Goal: Obtain resource: Download file/media

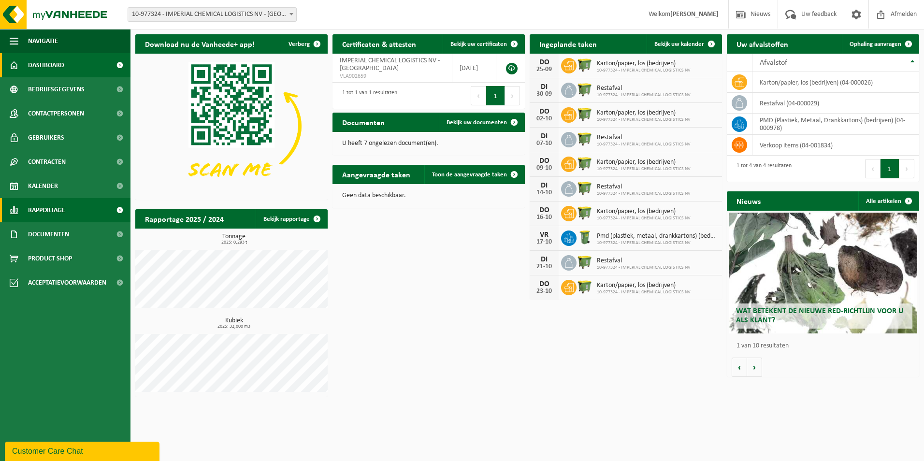
click at [35, 211] on span "Rapportage" at bounding box center [46, 210] width 37 height 24
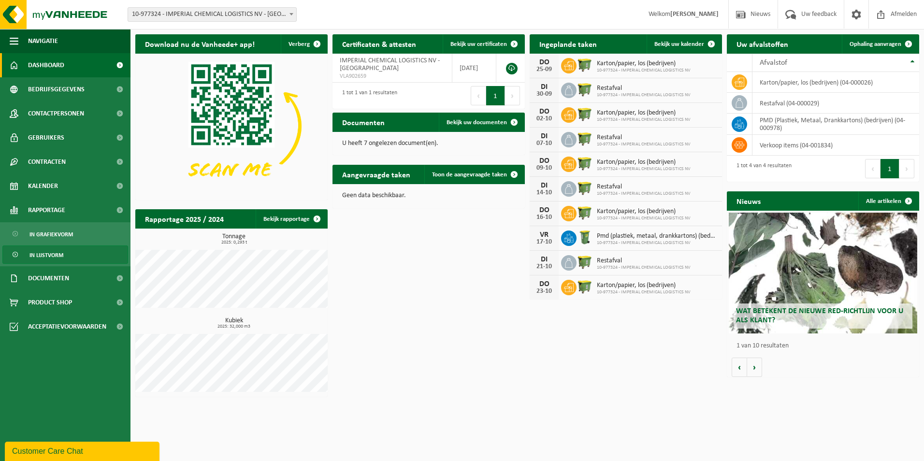
click at [49, 251] on span "In lijstvorm" at bounding box center [46, 255] width 34 height 18
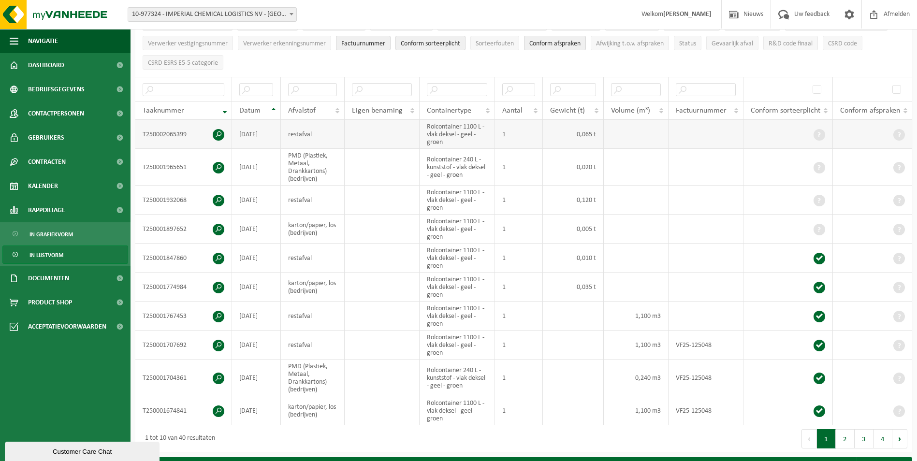
scroll to position [48, 0]
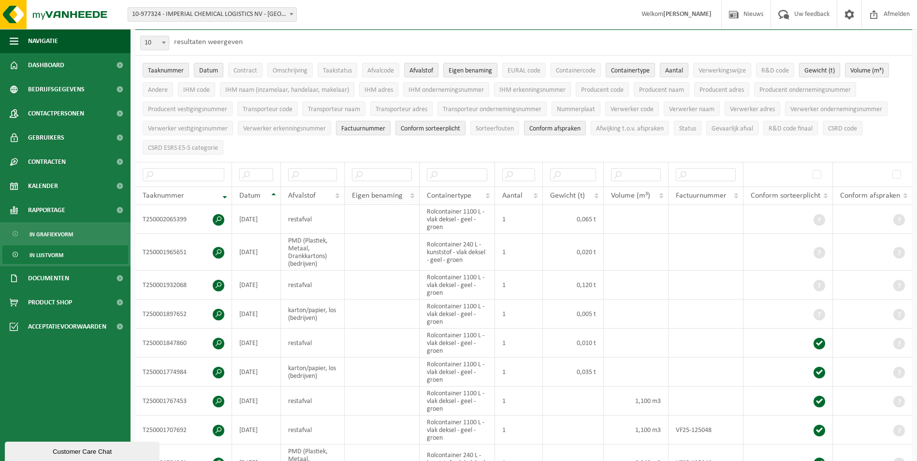
click at [382, 196] on span "Eigen benaming" at bounding box center [377, 196] width 51 height 8
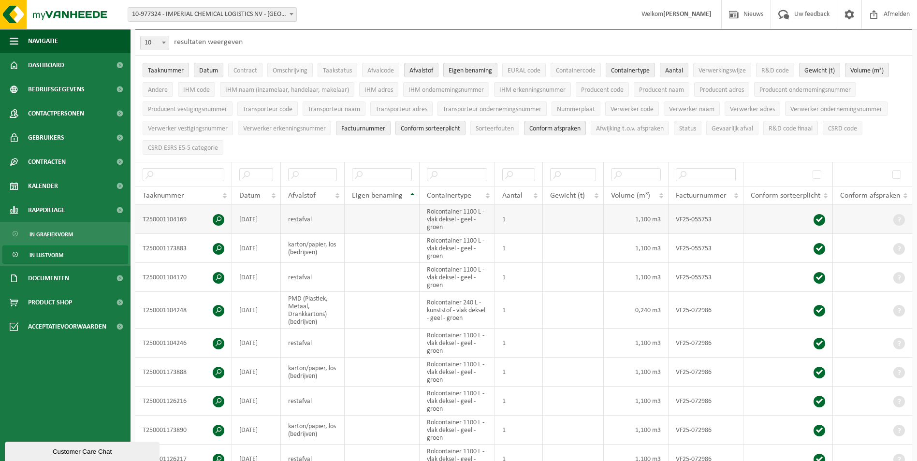
click at [376, 216] on td at bounding box center [382, 219] width 74 height 29
click at [391, 183] on th at bounding box center [382, 174] width 74 height 25
click at [392, 175] on input "text" at bounding box center [381, 174] width 59 height 13
click at [59, 206] on span "Rapportage" at bounding box center [46, 210] width 37 height 24
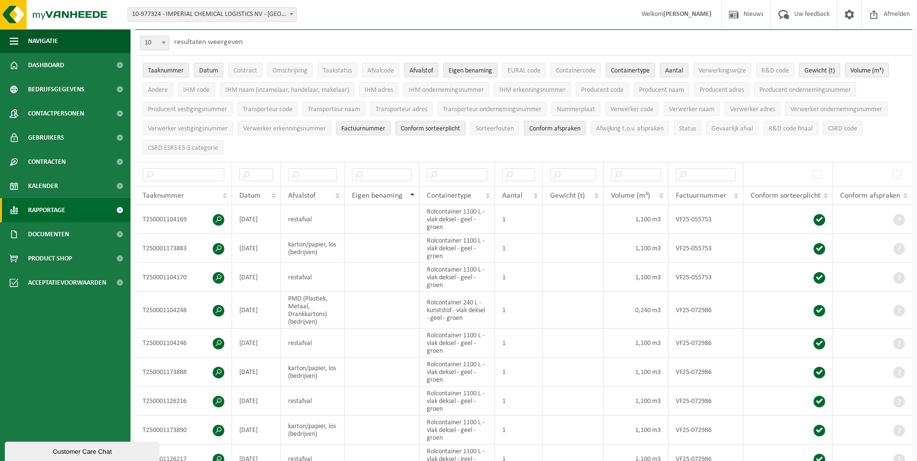
click at [52, 209] on span "Rapportage" at bounding box center [46, 210] width 37 height 24
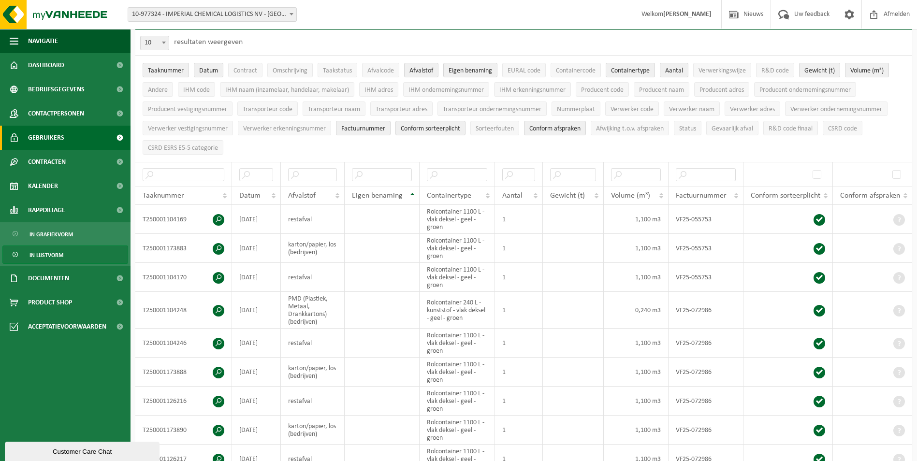
click at [50, 139] on span "Gebruikers" at bounding box center [46, 138] width 36 height 24
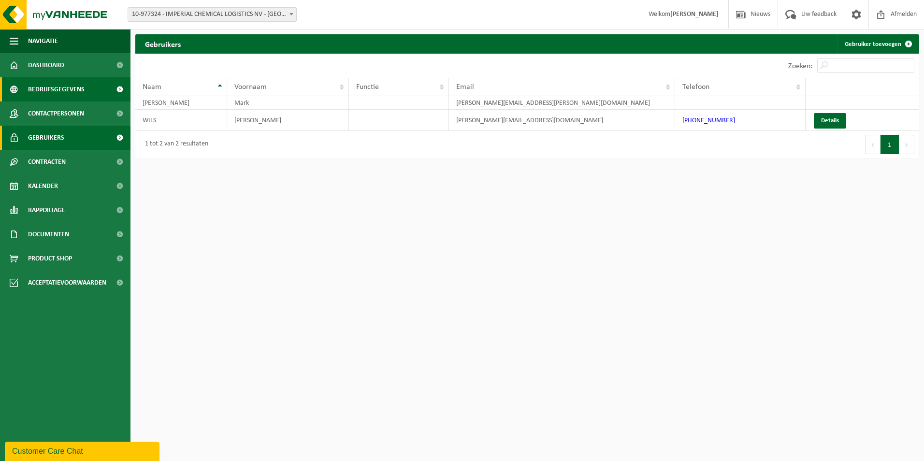
click at [65, 91] on span "Bedrijfsgegevens" at bounding box center [56, 89] width 57 height 24
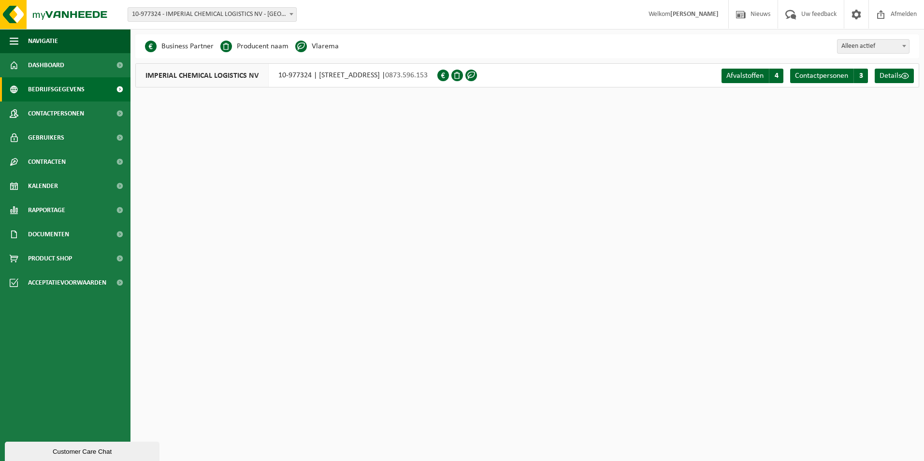
click at [221, 50] on li "Producent naam" at bounding box center [254, 46] width 68 height 14
click at [263, 48] on li "Producent naam" at bounding box center [254, 46] width 68 height 14
click at [317, 49] on li "Vlarema" at bounding box center [316, 46] width 43 height 14
click at [477, 75] on span at bounding box center [471, 76] width 12 height 12
click at [905, 78] on span at bounding box center [905, 76] width 8 height 8
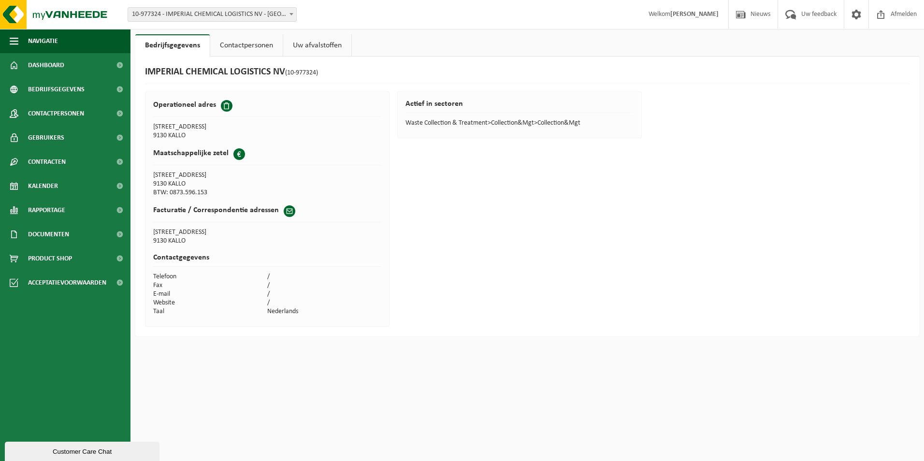
click at [321, 46] on link "Uw afvalstoffen" at bounding box center [317, 45] width 68 height 22
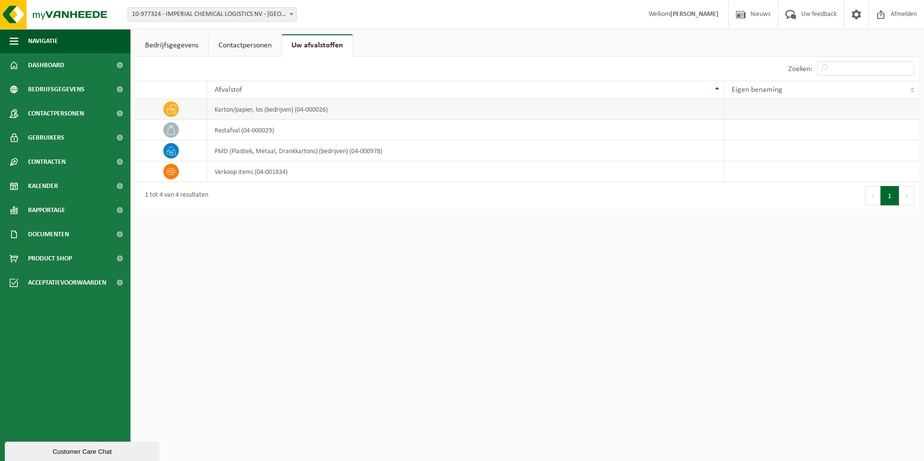
click at [754, 107] on td at bounding box center [822, 109] width 195 height 21
click at [260, 45] on link "Contactpersonen" at bounding box center [245, 45] width 72 height 22
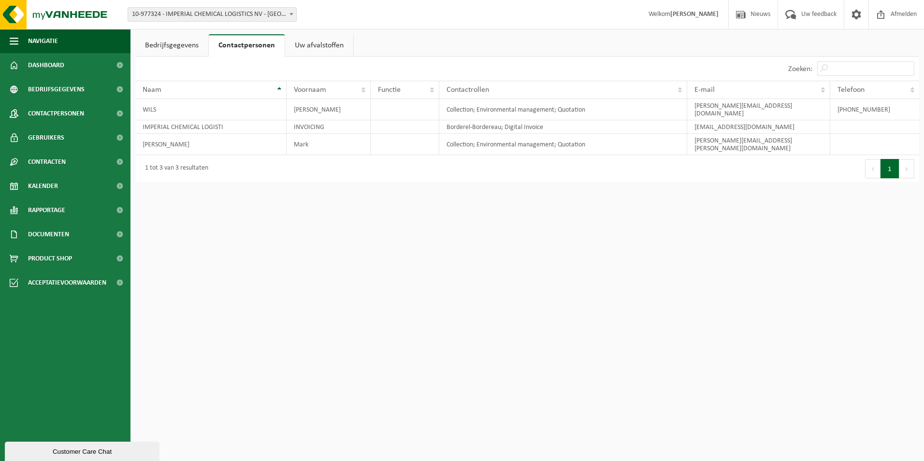
click at [164, 48] on link "Bedrijfsgegevens" at bounding box center [171, 45] width 73 height 22
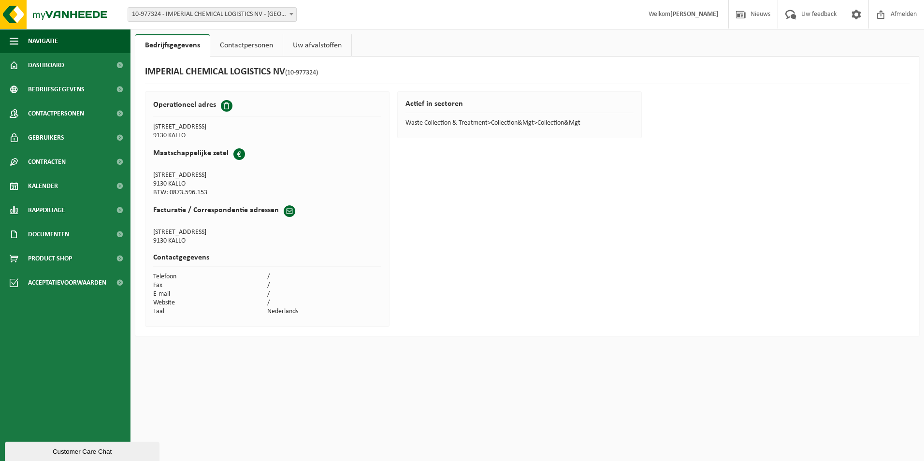
click at [277, 45] on link "Contactpersonen" at bounding box center [246, 45] width 72 height 22
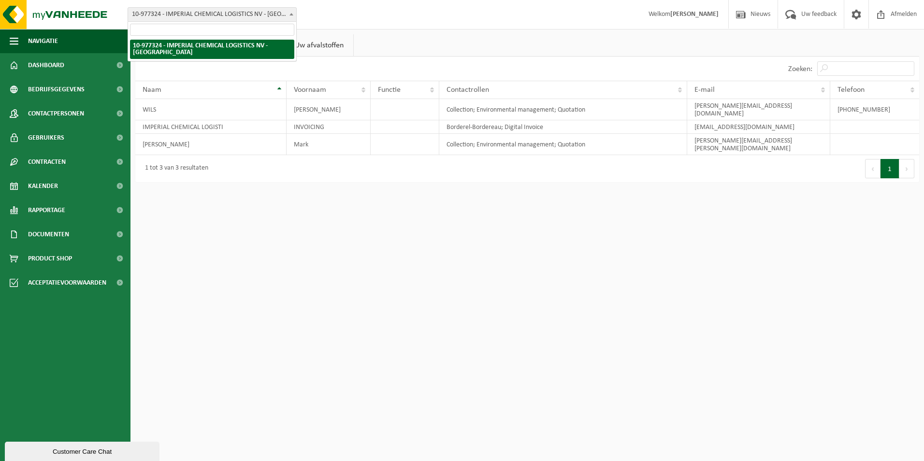
click at [282, 14] on span "10-977324 - IMPERIAL CHEMICAL LOGISTICS NV - [GEOGRAPHIC_DATA]" at bounding box center [212, 15] width 168 height 14
click at [406, 22] on div "Vestiging: 10-977324 - IMPERIAL CHEMICAL LOGISTICS NV - KALLO 10-977324 - IMPER…" at bounding box center [462, 14] width 924 height 29
click at [689, 11] on strong "[PERSON_NAME]" at bounding box center [694, 14] width 48 height 7
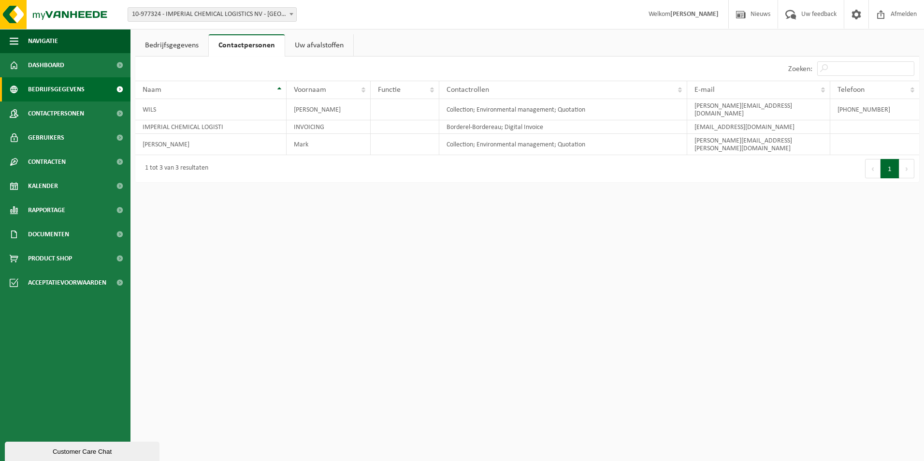
click at [61, 89] on span "Bedrijfsgegevens" at bounding box center [56, 89] width 57 height 24
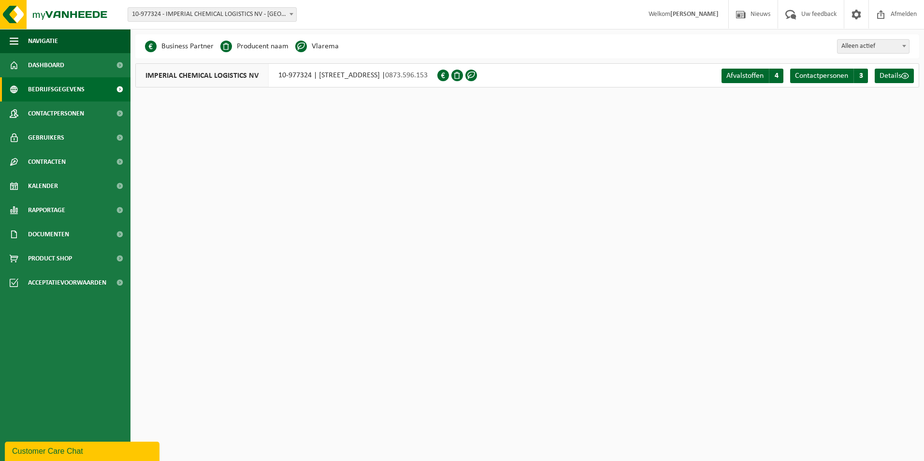
click at [463, 73] on span at bounding box center [457, 76] width 12 height 12
click at [425, 76] on span "0873.596.153" at bounding box center [406, 76] width 43 height 8
click at [750, 76] on span "Afvalstoffen" at bounding box center [744, 76] width 37 height 8
click at [824, 75] on span "Contactpersonen" at bounding box center [821, 76] width 53 height 8
click at [61, 232] on span "Documenten" at bounding box center [48, 234] width 41 height 24
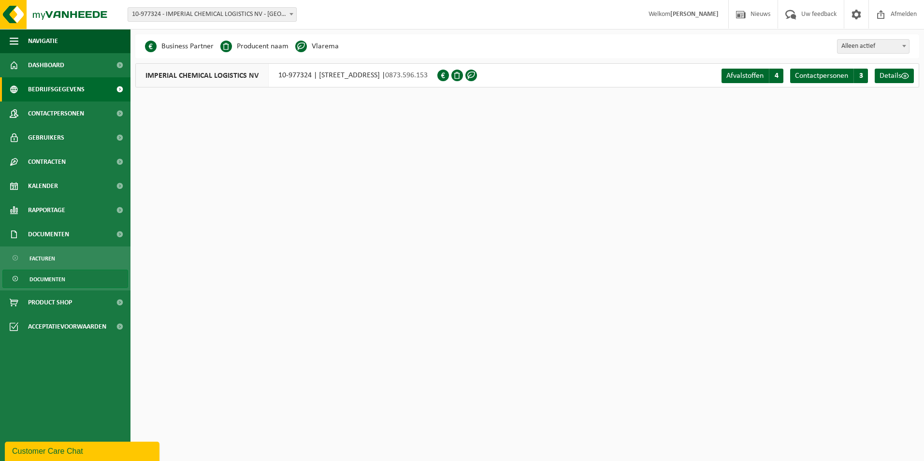
click at [52, 278] on span "Documenten" at bounding box center [47, 279] width 36 height 18
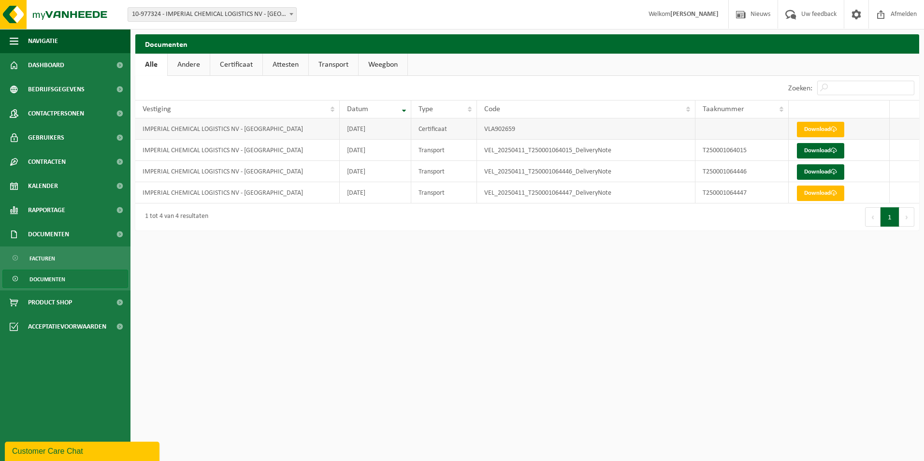
click at [513, 129] on td "VLA902659" at bounding box center [586, 128] width 218 height 21
click at [806, 126] on link "Download" at bounding box center [820, 129] width 47 height 15
click at [228, 58] on link "Certificaat" at bounding box center [236, 65] width 52 height 22
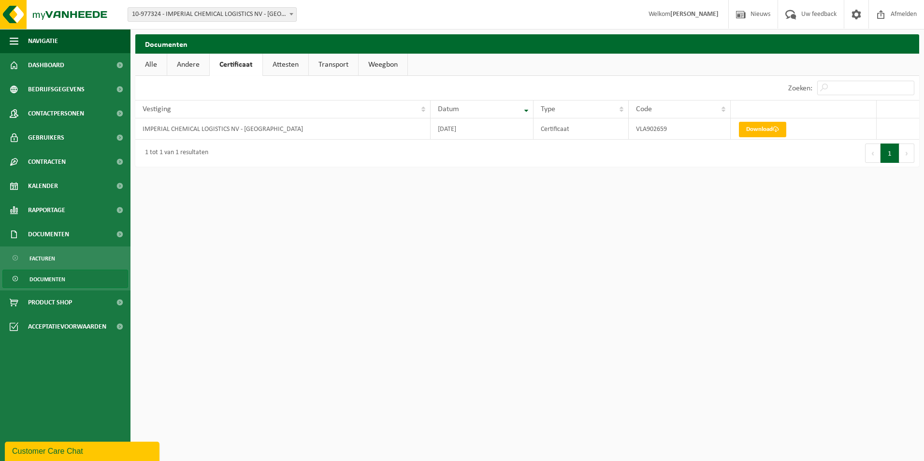
click at [293, 66] on link "Attesten" at bounding box center [285, 65] width 45 height 22
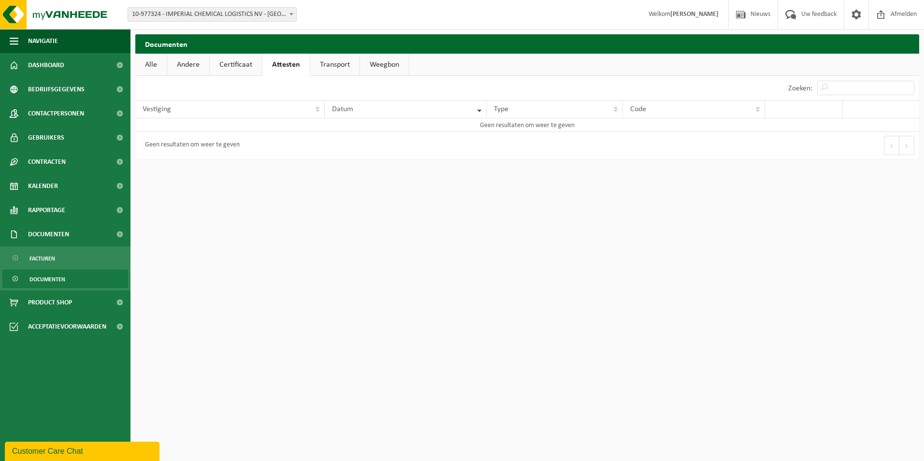
click at [366, 66] on link "Weegbon" at bounding box center [384, 65] width 49 height 22
click at [341, 69] on link "Transport" at bounding box center [332, 65] width 49 height 22
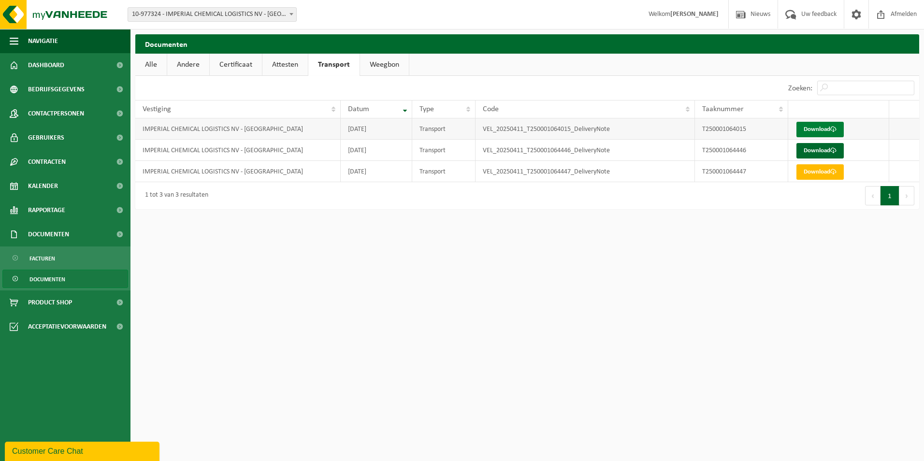
click at [820, 129] on link "Download" at bounding box center [820, 129] width 47 height 15
click at [402, 65] on link "Weegbon" at bounding box center [384, 65] width 49 height 22
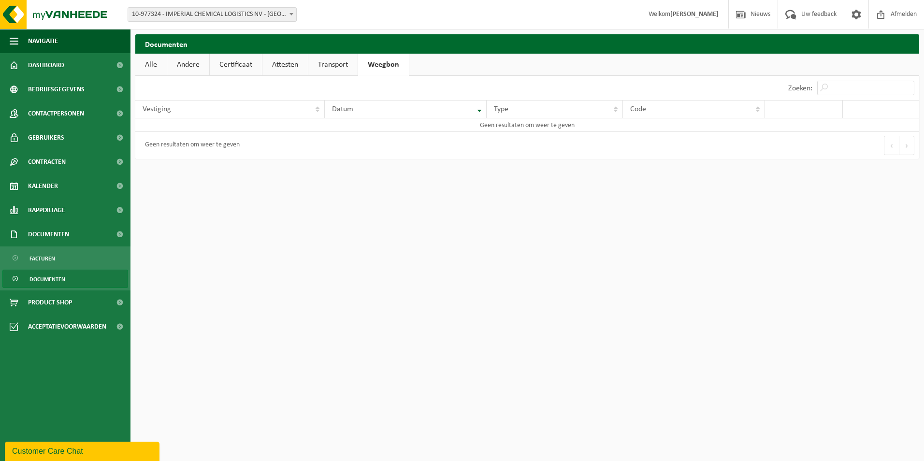
click at [208, 64] on link "Andere" at bounding box center [188, 65] width 42 height 22
drag, startPoint x: 267, startPoint y: 59, endPoint x: 273, endPoint y: 62, distance: 6.3
click at [268, 58] on link "Attesten" at bounding box center [286, 65] width 45 height 22
click at [324, 60] on link "Transport" at bounding box center [334, 65] width 49 height 22
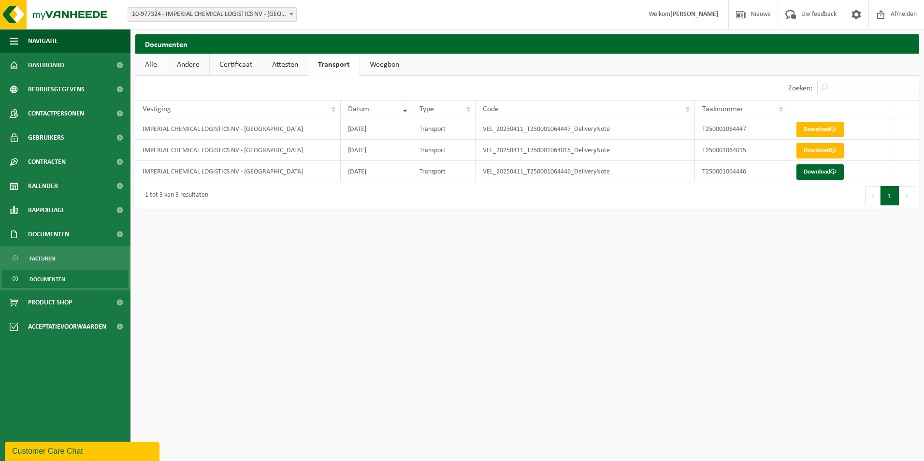
click at [282, 65] on link "Attesten" at bounding box center [284, 65] width 45 height 22
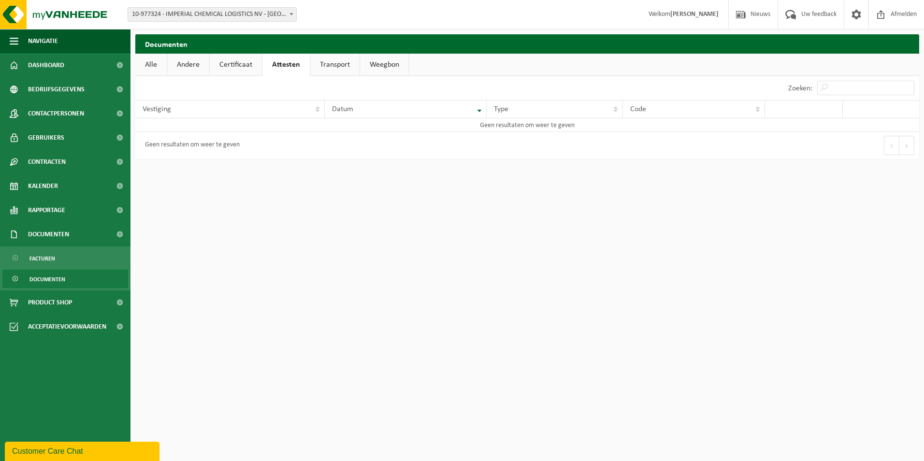
click at [239, 63] on link "Certificaat" at bounding box center [236, 65] width 52 height 22
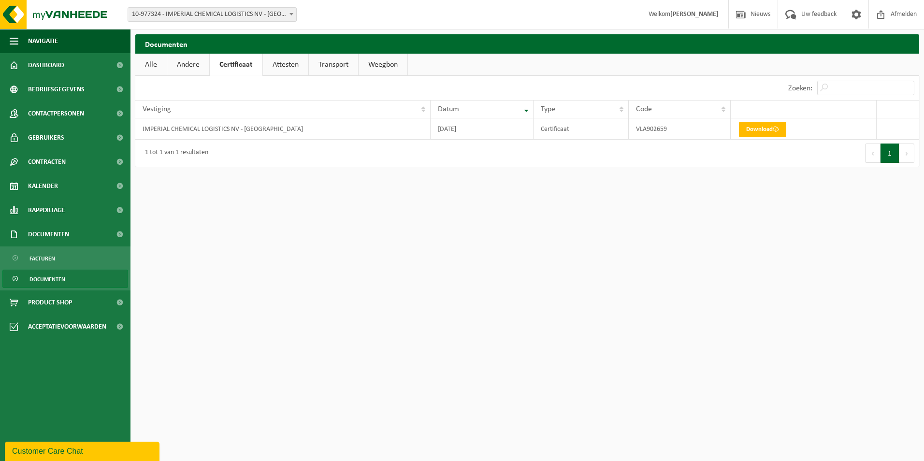
click at [162, 62] on link "Alle" at bounding box center [150, 65] width 31 height 22
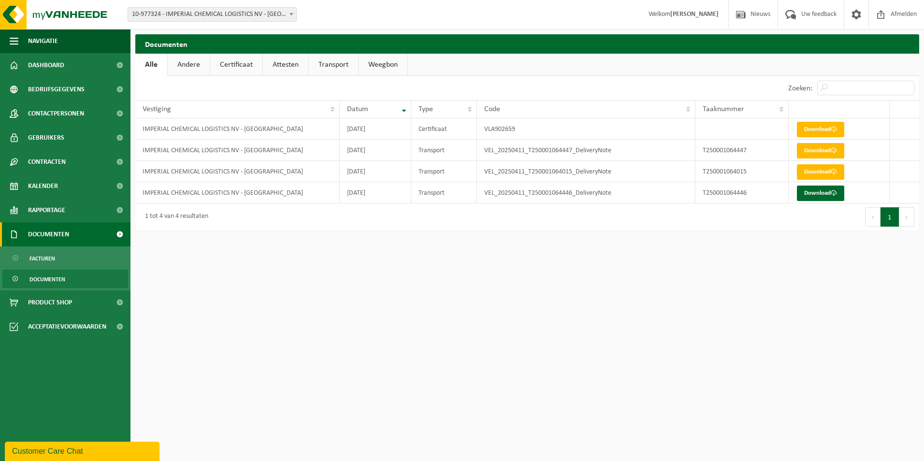
drag, startPoint x: 61, startPoint y: 235, endPoint x: 71, endPoint y: 232, distance: 9.8
click at [61, 235] on span "Documenten" at bounding box center [48, 234] width 41 height 24
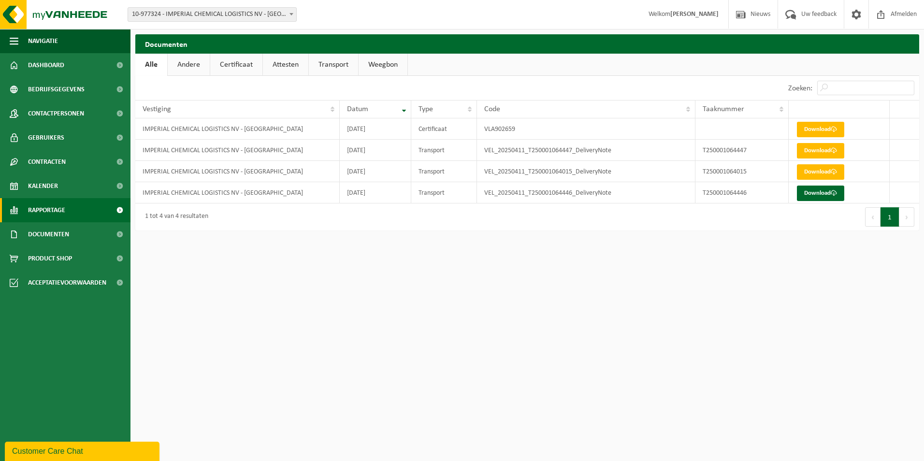
click at [43, 202] on span "Rapportage" at bounding box center [46, 210] width 37 height 24
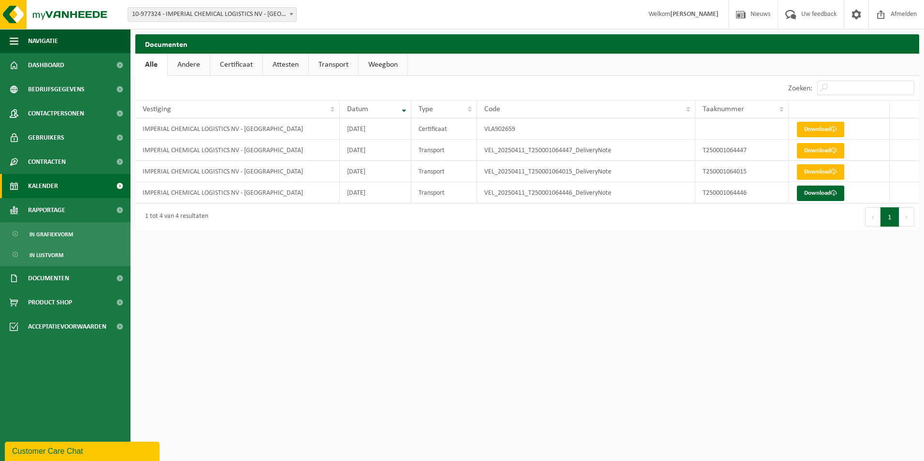
click at [50, 187] on span "Kalender" at bounding box center [43, 186] width 30 height 24
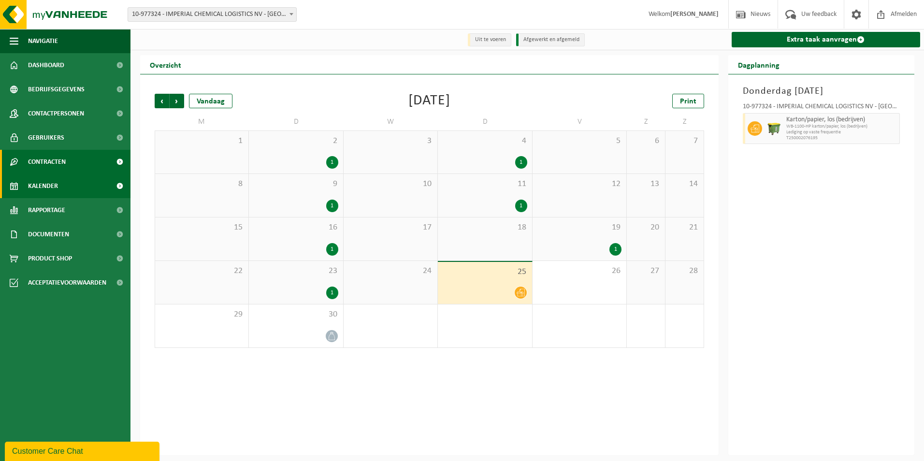
click at [49, 154] on span "Contracten" at bounding box center [47, 162] width 38 height 24
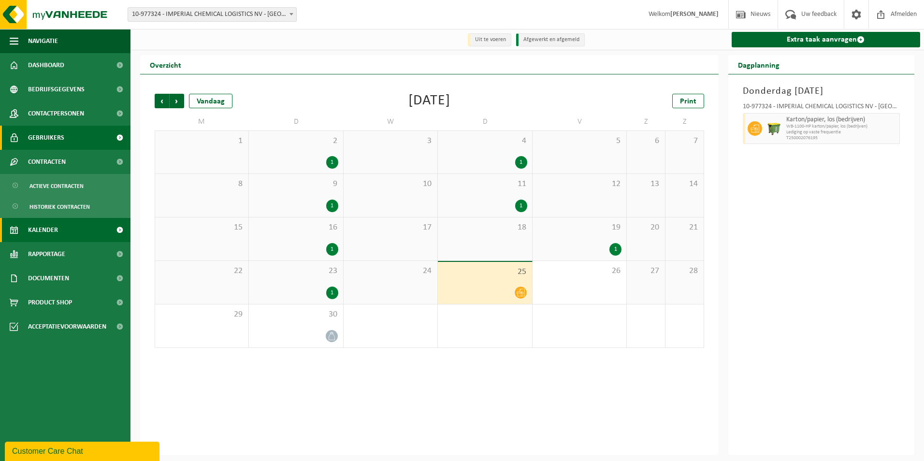
click at [66, 133] on link "Gebruikers" at bounding box center [65, 138] width 130 height 24
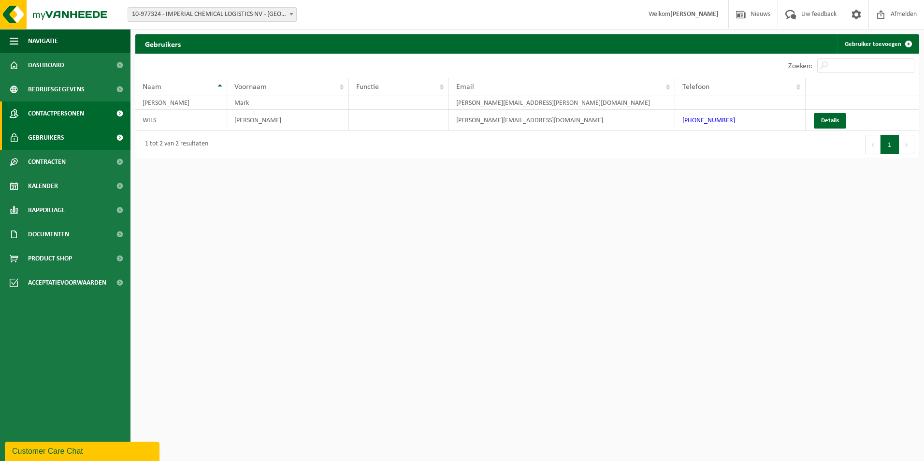
click at [62, 112] on span "Contactpersonen" at bounding box center [56, 113] width 56 height 24
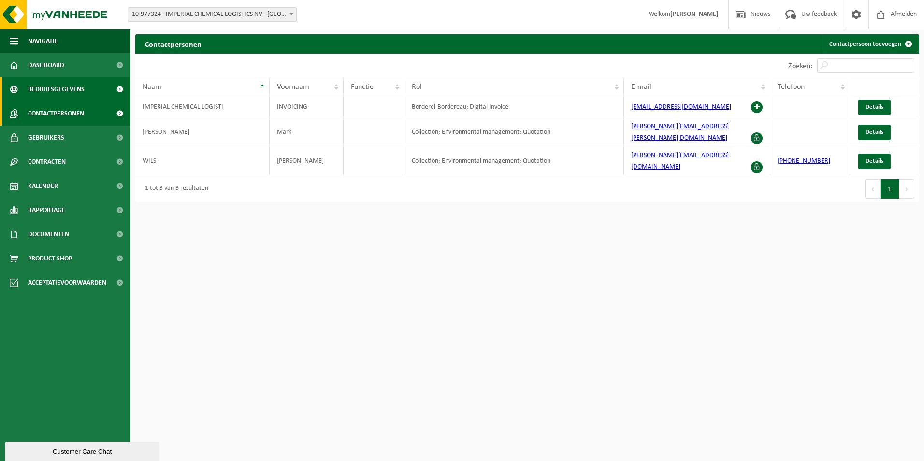
click at [50, 90] on span "Bedrijfsgegevens" at bounding box center [56, 89] width 57 height 24
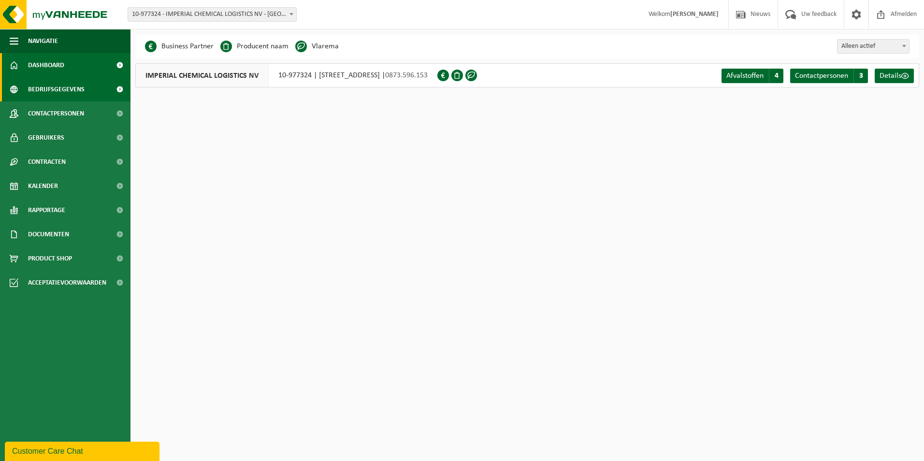
click at [46, 61] on span "Dashboard" at bounding box center [46, 65] width 36 height 24
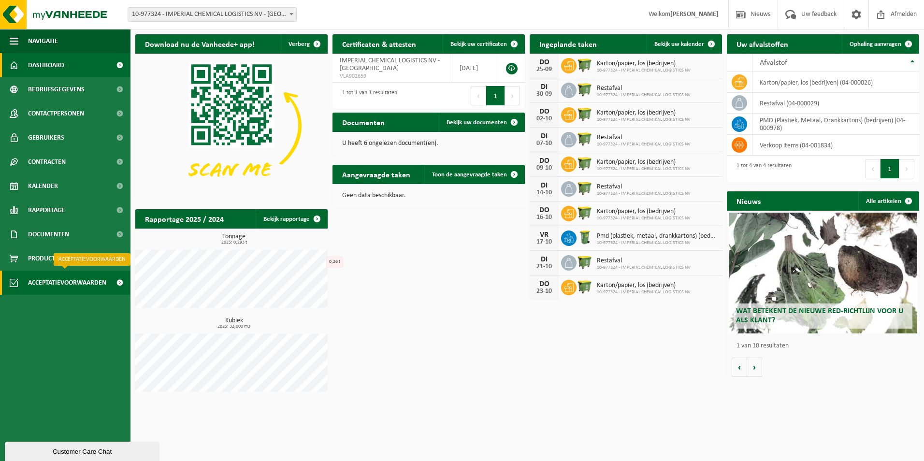
click at [52, 281] on span "Acceptatievoorwaarden" at bounding box center [67, 283] width 78 height 24
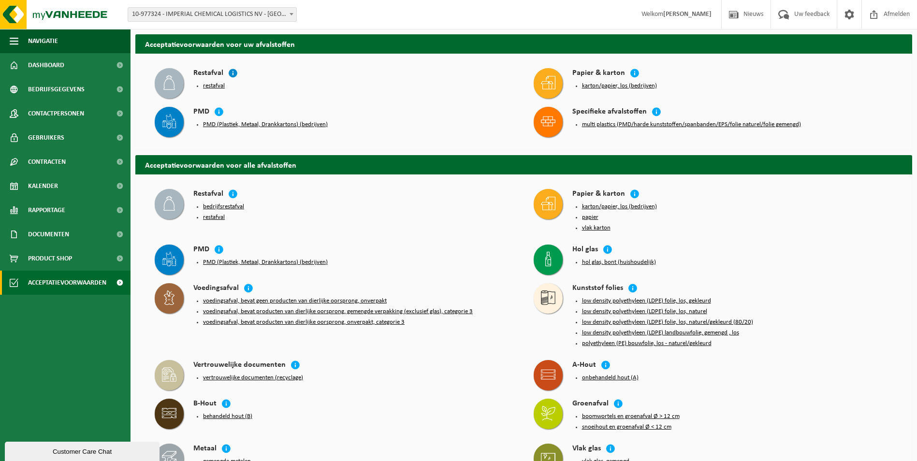
click at [232, 72] on icon at bounding box center [233, 73] width 10 height 10
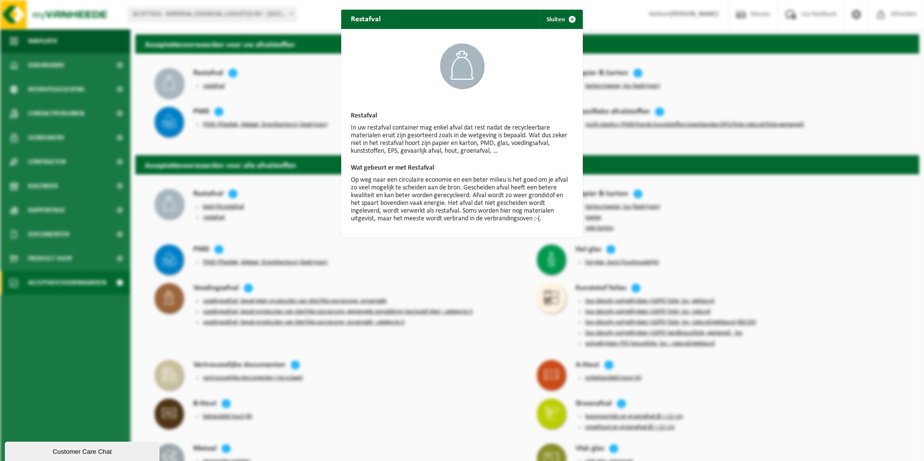
click at [314, 111] on div "Restafval Sluiten Restafval In uw restafval container mag enkel afval dat rest …" at bounding box center [462, 230] width 924 height 461
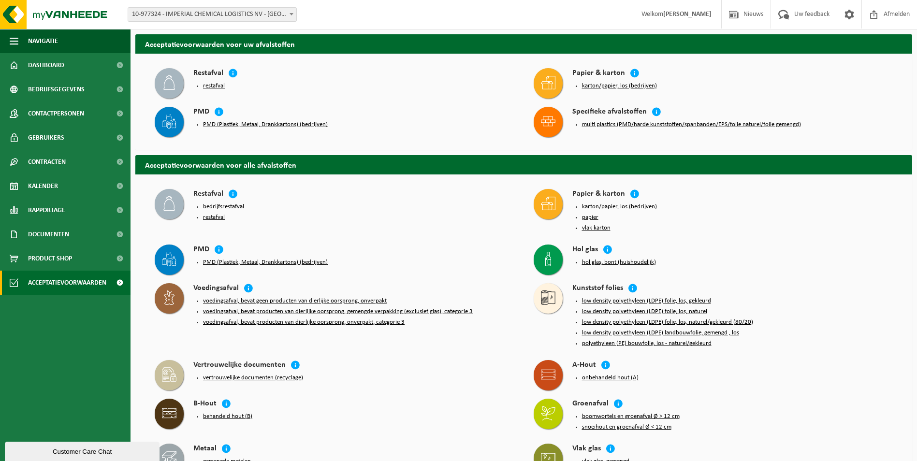
click at [218, 85] on button "restafval" at bounding box center [214, 86] width 22 height 8
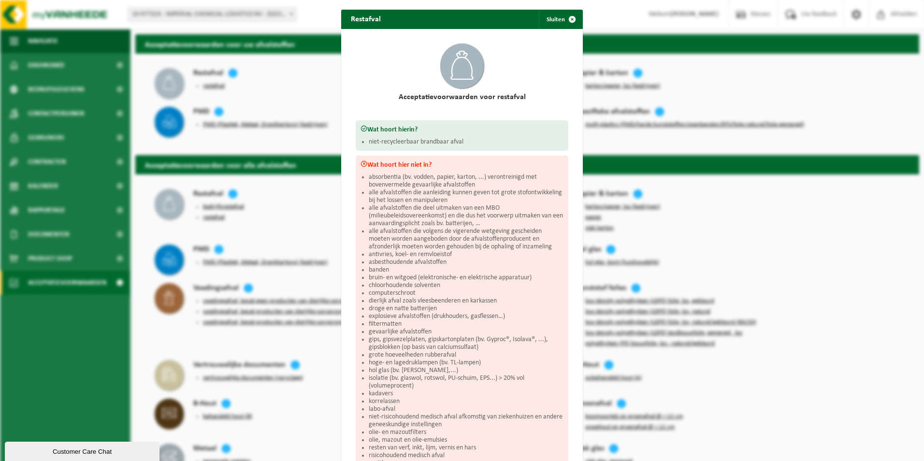
click at [292, 95] on div "Restafval Sluiten Acceptatievoorwaarden voor restafval Wat hoort hierin? niet-r…" at bounding box center [462, 230] width 924 height 461
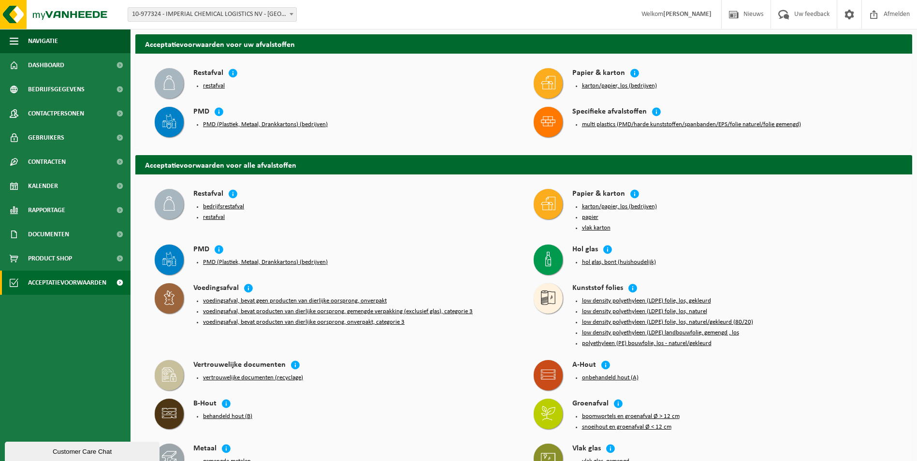
click at [217, 86] on button "restafval" at bounding box center [214, 86] width 22 height 8
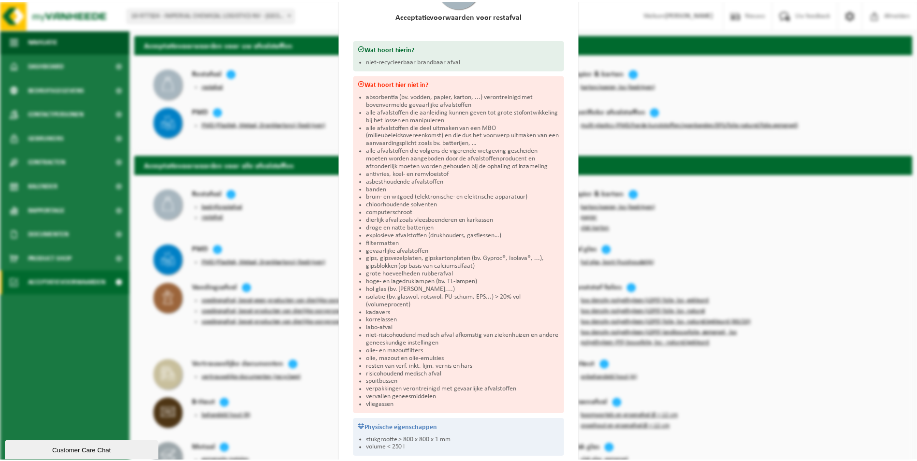
scroll to position [133, 0]
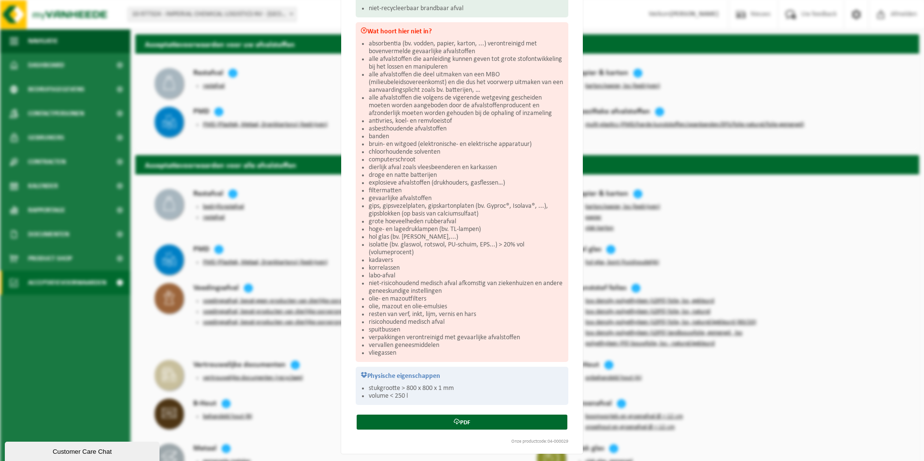
click at [294, 246] on div "Restafval Sluiten Acceptatievoorwaarden voor restafval Wat hoort hierin? niet-r…" at bounding box center [462, 230] width 924 height 461
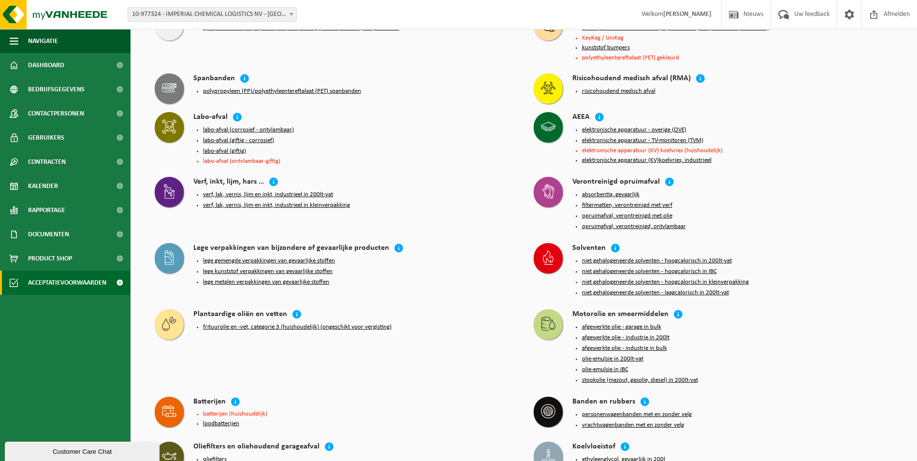
scroll to position [575, 0]
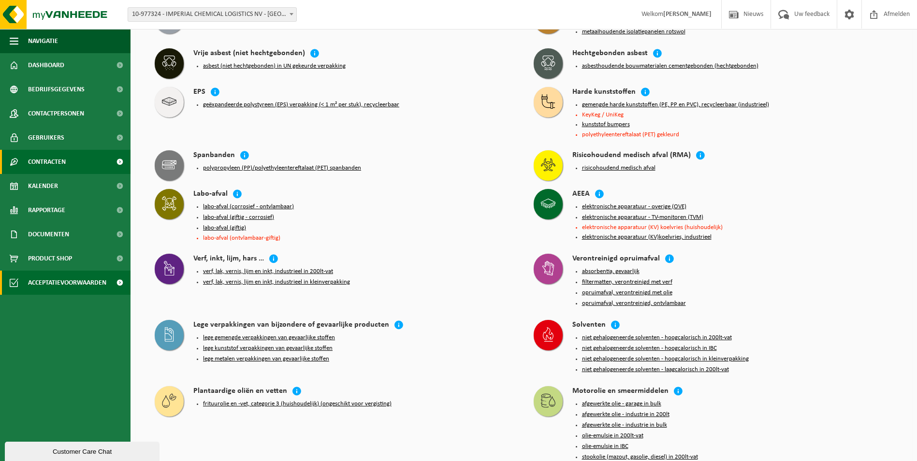
drag, startPoint x: 40, startPoint y: 162, endPoint x: 45, endPoint y: 164, distance: 5.7
click at [41, 162] on span "Contracten" at bounding box center [47, 162] width 38 height 24
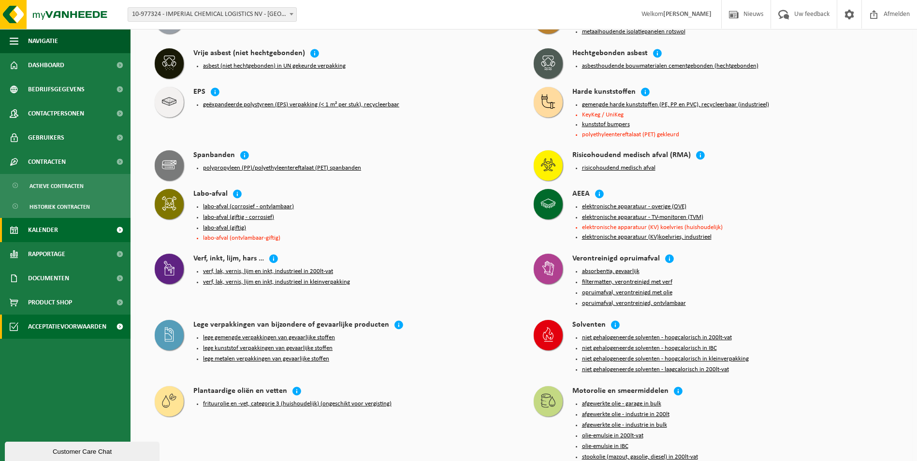
click at [53, 234] on span "Kalender" at bounding box center [43, 230] width 30 height 24
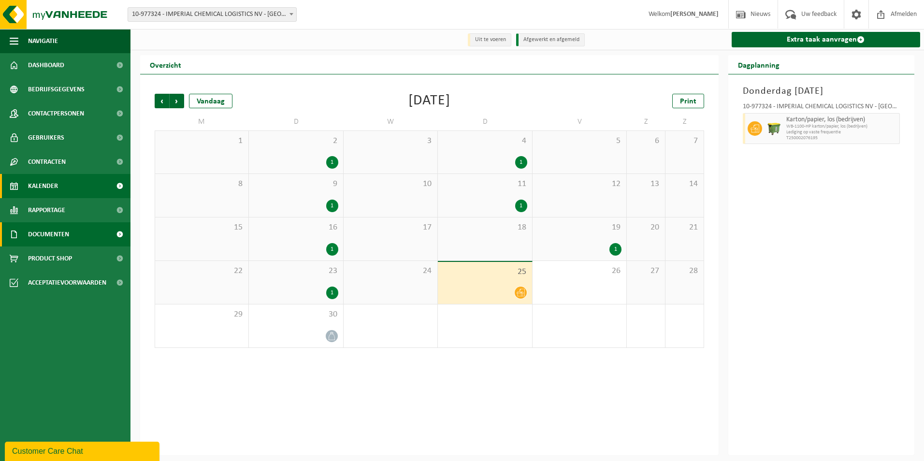
click at [86, 225] on link "Documenten" at bounding box center [65, 234] width 130 height 24
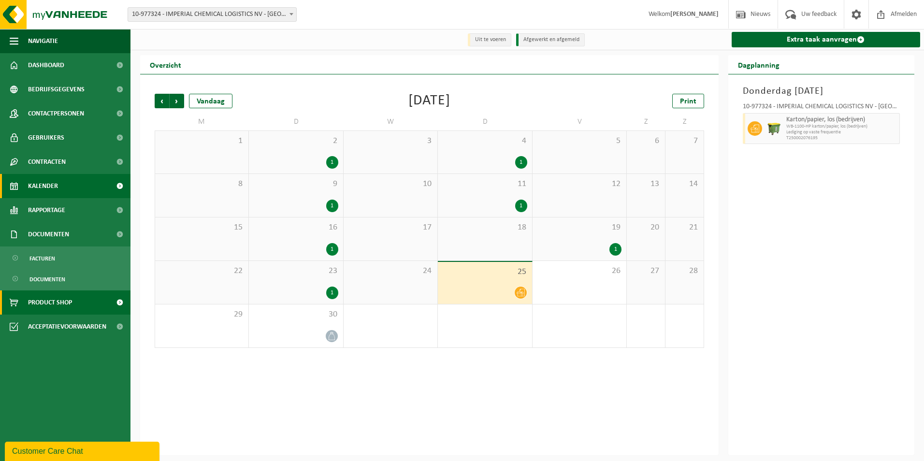
click at [71, 301] on span "Product Shop" at bounding box center [50, 302] width 44 height 24
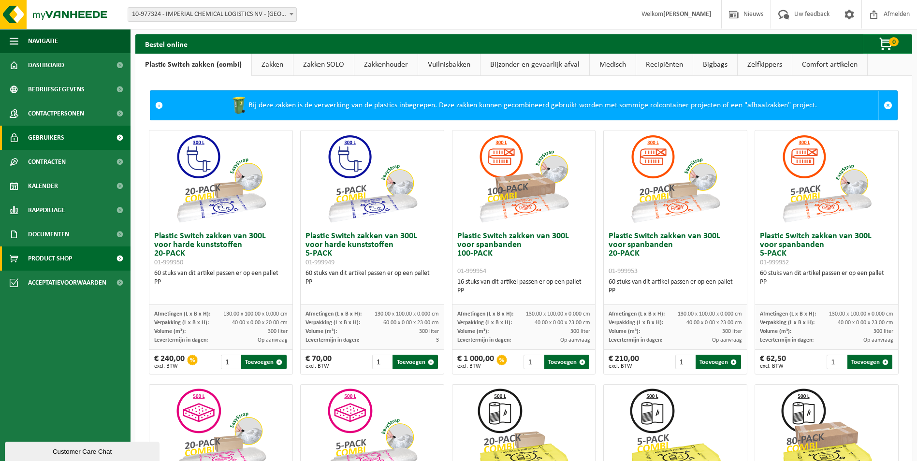
click at [50, 130] on span "Gebruikers" at bounding box center [46, 138] width 36 height 24
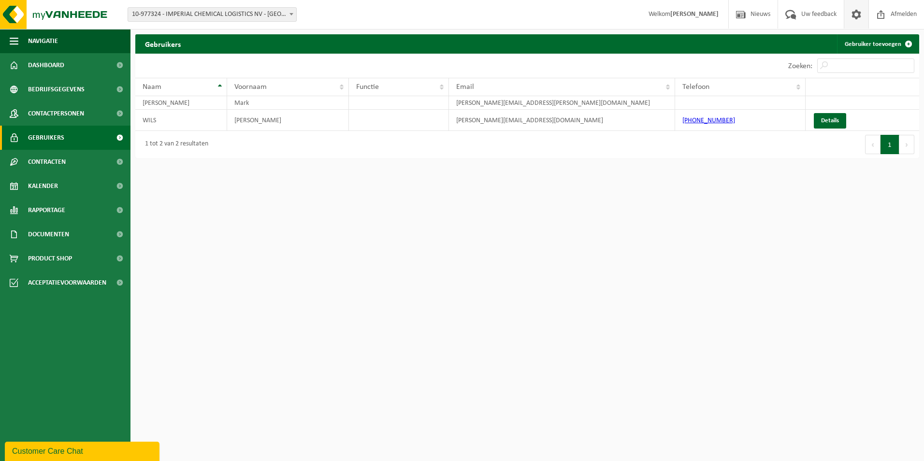
click at [859, 12] on span at bounding box center [856, 14] width 14 height 29
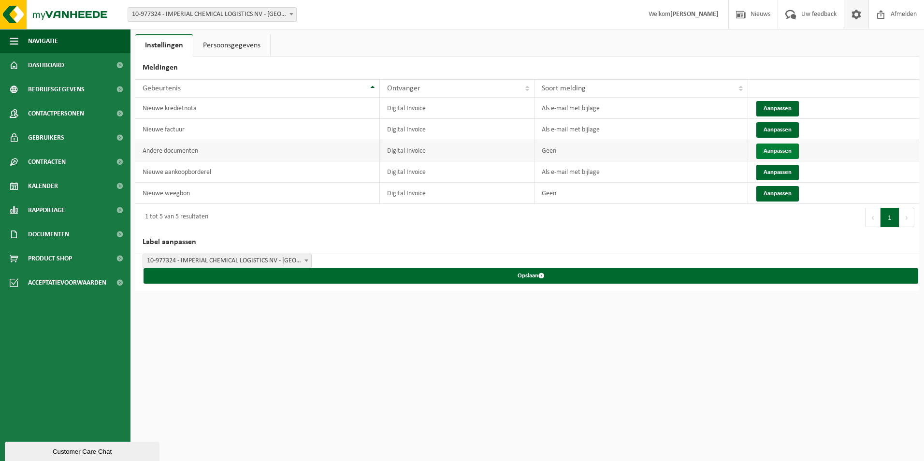
click at [779, 150] on button "Aanpassen" at bounding box center [777, 151] width 43 height 15
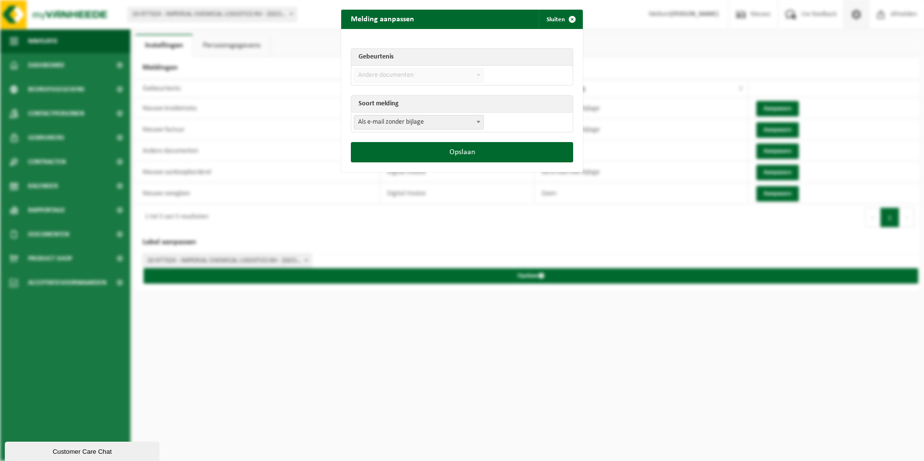
click at [420, 123] on span "Als e-mail zonder bijlage" at bounding box center [418, 123] width 129 height 14
click at [519, 118] on td "Als e-mail zonder bijlage Als e-mail met bijlage Als e-mail zonder bijlage" at bounding box center [461, 122] width 221 height 19
click at [401, 75] on span "Andere documenten" at bounding box center [418, 76] width 129 height 14
click at [565, 17] on span "submit" at bounding box center [572, 19] width 19 height 19
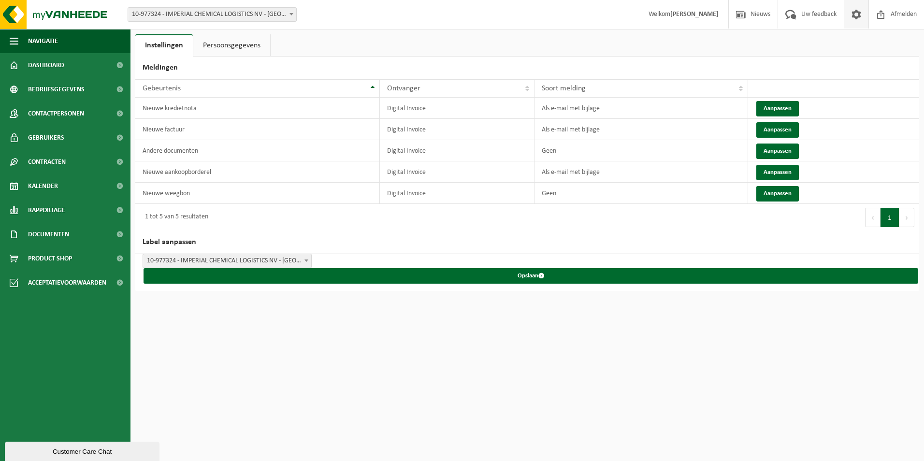
click at [230, 43] on link "Persoonsgegevens" at bounding box center [231, 45] width 77 height 22
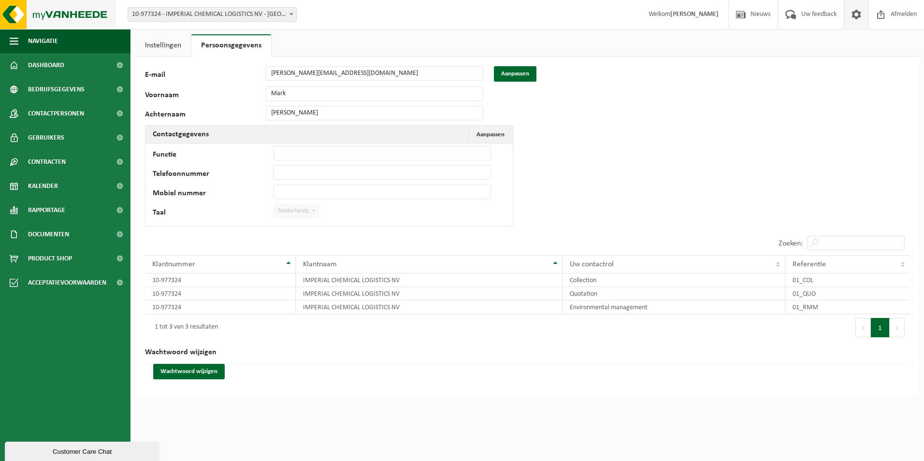
click at [65, 13] on img at bounding box center [58, 14] width 116 height 29
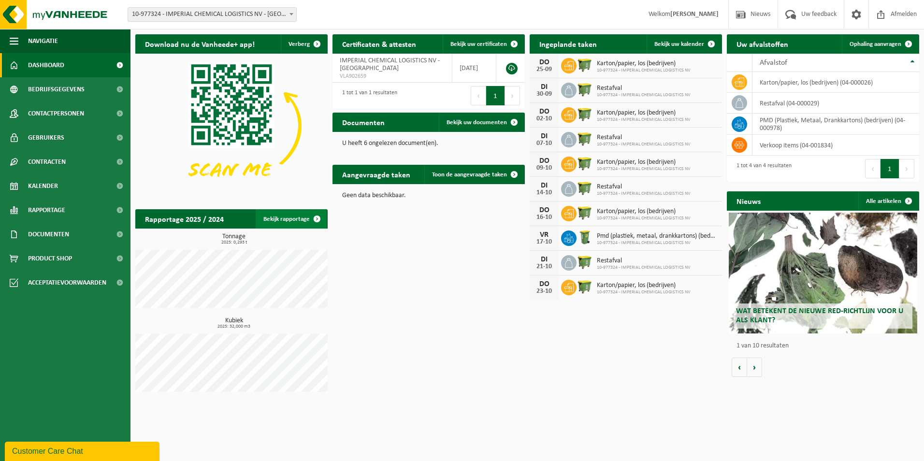
click at [294, 217] on link "Bekijk rapportage" at bounding box center [291, 218] width 71 height 19
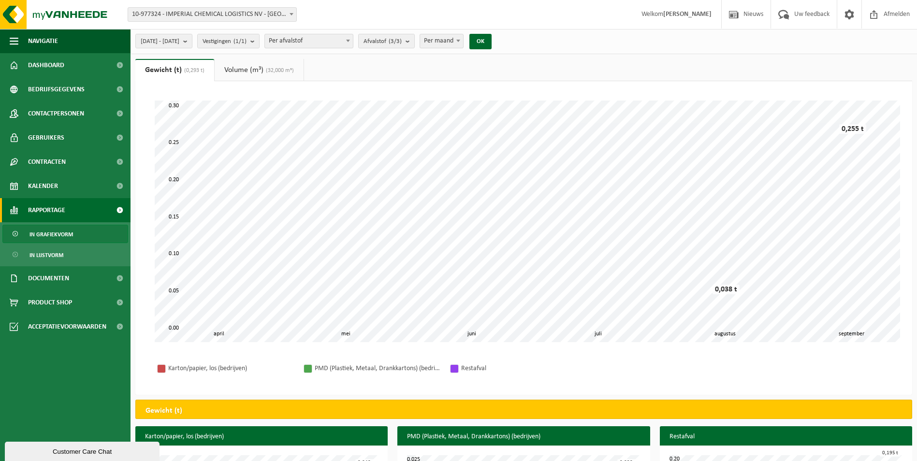
click at [258, 69] on link "Volume (m³) (32,000 m³)" at bounding box center [259, 70] width 89 height 22
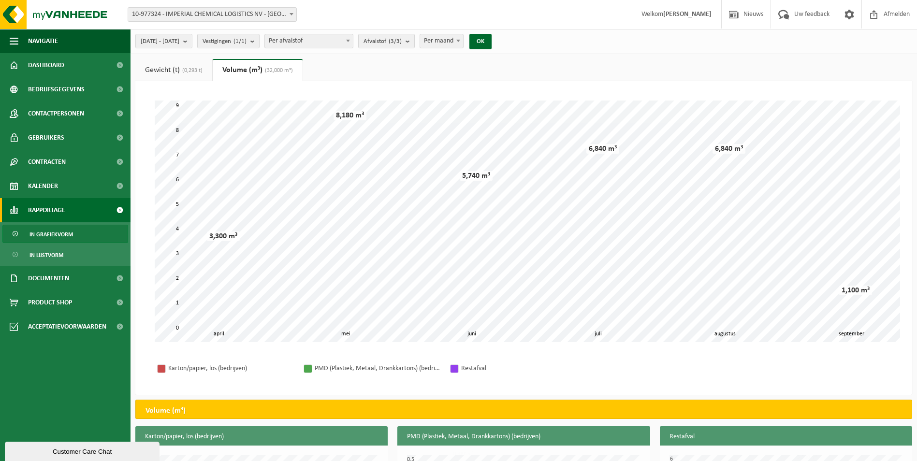
click at [185, 68] on span "(0,293 t)" at bounding box center [191, 71] width 23 height 6
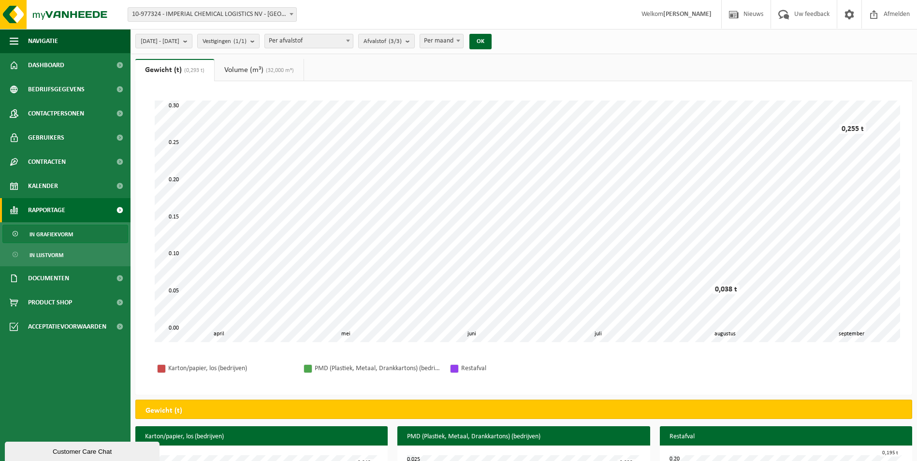
click at [245, 71] on link "Volume (m³) (32,000 m³)" at bounding box center [259, 70] width 89 height 22
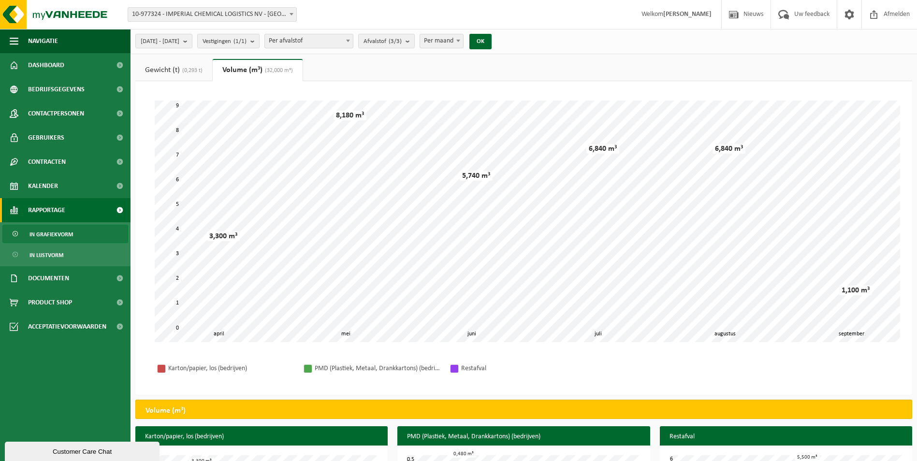
click at [463, 43] on span "Per maand" at bounding box center [441, 41] width 43 height 14
click at [568, 39] on div "2025-04-01 - 2025-09-25 Huidige maand Vorige maand Laatste 6 maanden Huidig jaa…" at bounding box center [523, 41] width 786 height 25
click at [855, 12] on span at bounding box center [849, 14] width 14 height 29
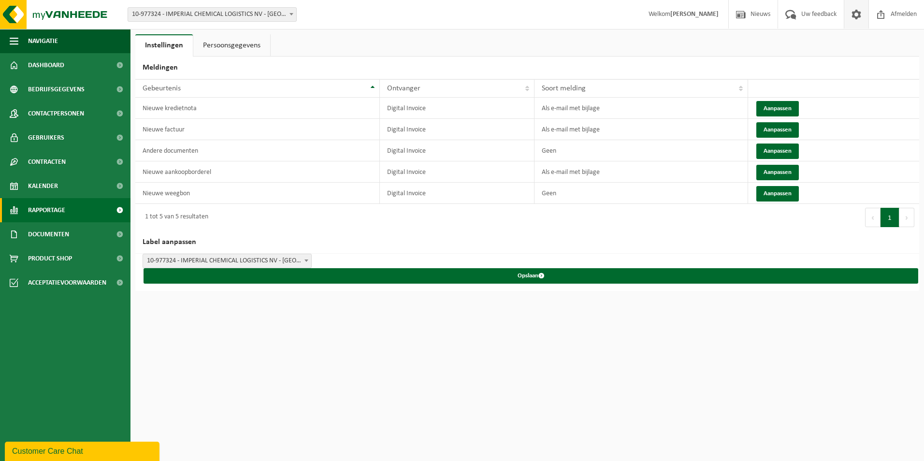
click at [41, 214] on span "Rapportage" at bounding box center [46, 210] width 37 height 24
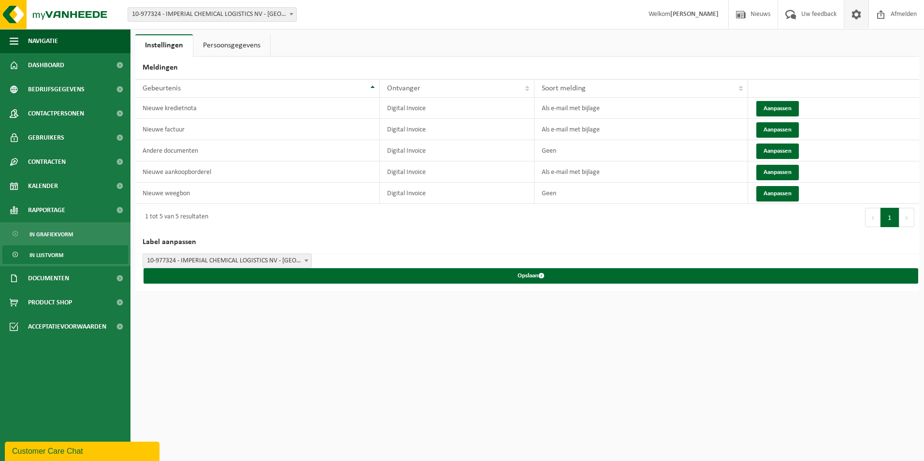
click at [32, 261] on span "In lijstvorm" at bounding box center [46, 255] width 34 height 18
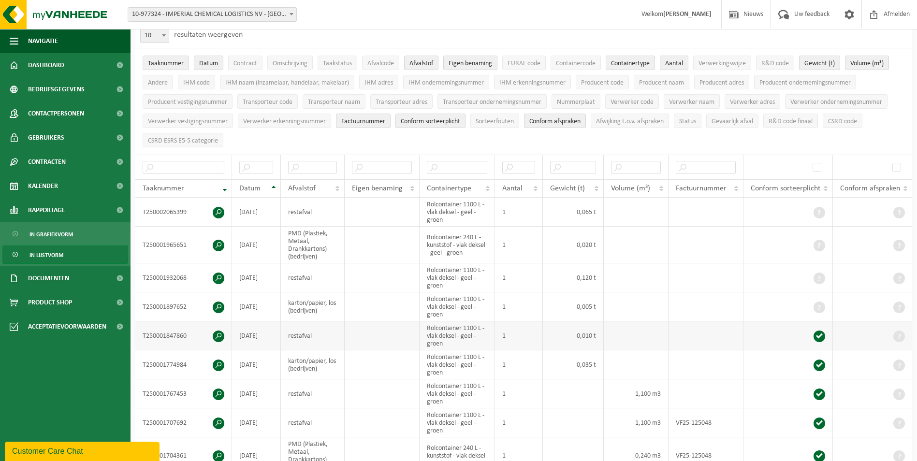
scroll to position [97, 0]
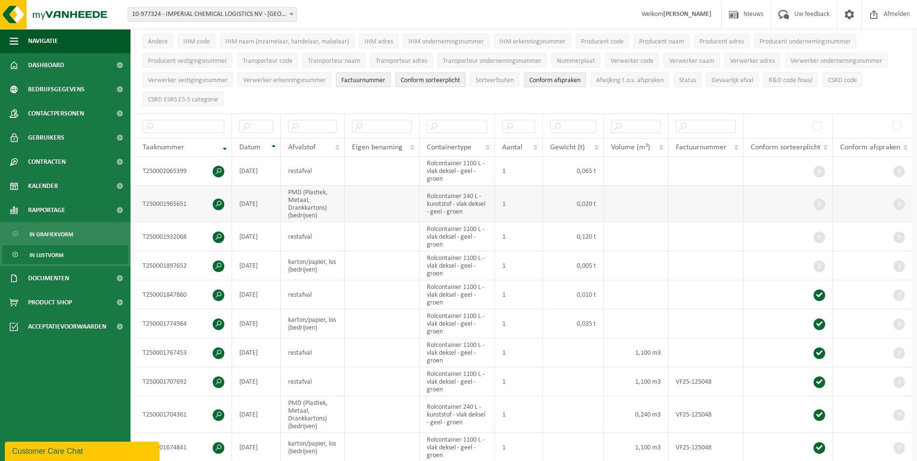
click at [323, 193] on td "PMD (Plastiek, Metaal, Drankkartons) (bedrijven)" at bounding box center [313, 204] width 64 height 37
click at [245, 190] on td "2025-09-19" at bounding box center [256, 204] width 49 height 37
click at [247, 168] on td "2025-09-23" at bounding box center [256, 171] width 49 height 29
click at [177, 166] on td "T250002065399" at bounding box center [183, 171] width 97 height 29
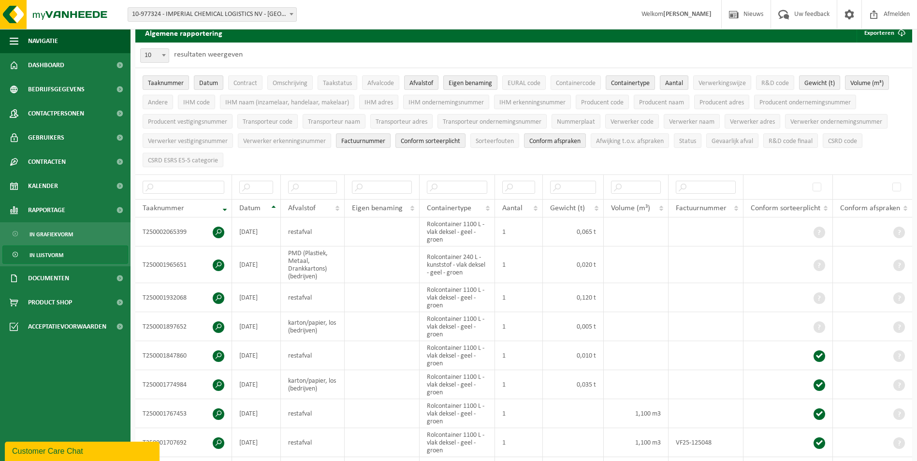
scroll to position [0, 0]
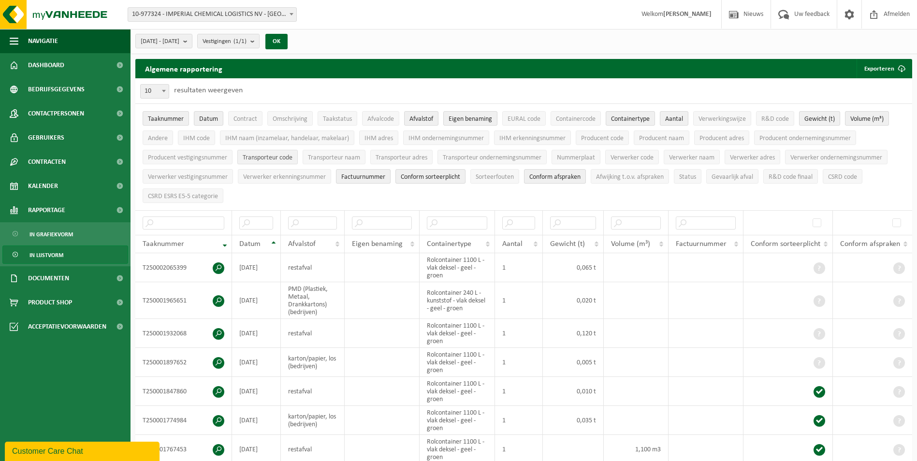
click at [264, 158] on span "Transporteur code" at bounding box center [268, 157] width 50 height 7
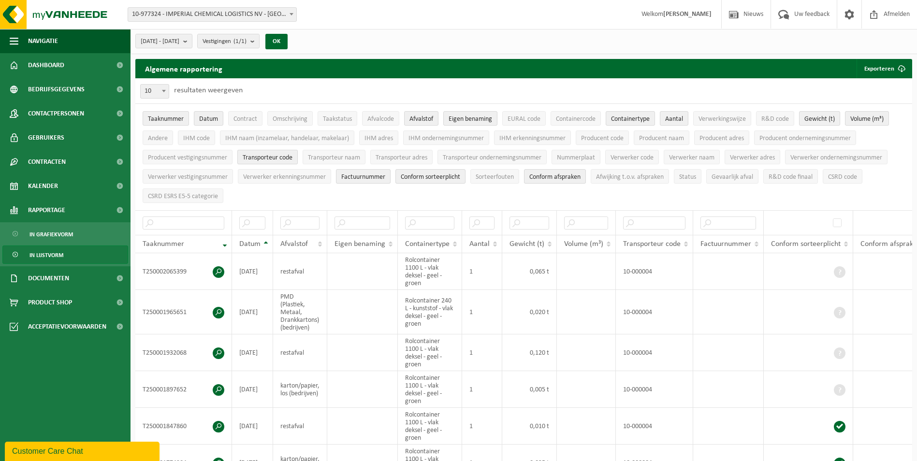
click at [267, 158] on span "Transporteur code" at bounding box center [268, 157] width 50 height 7
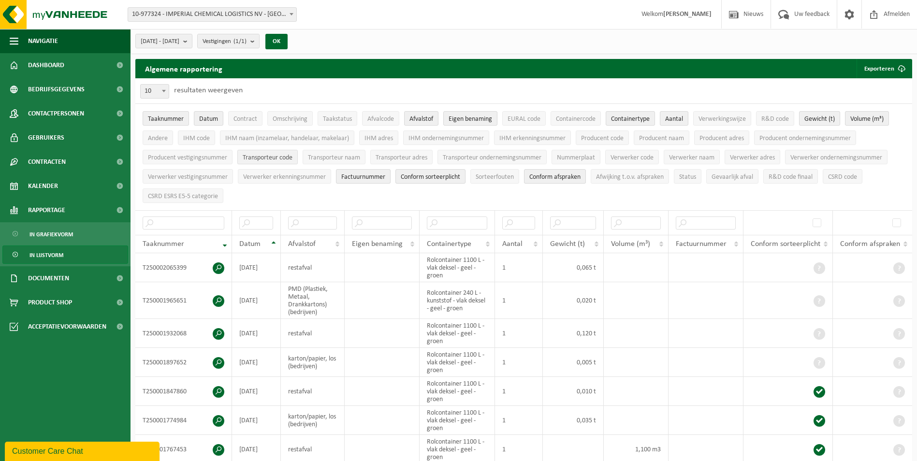
click at [267, 158] on span "Transporteur code" at bounding box center [268, 157] width 50 height 7
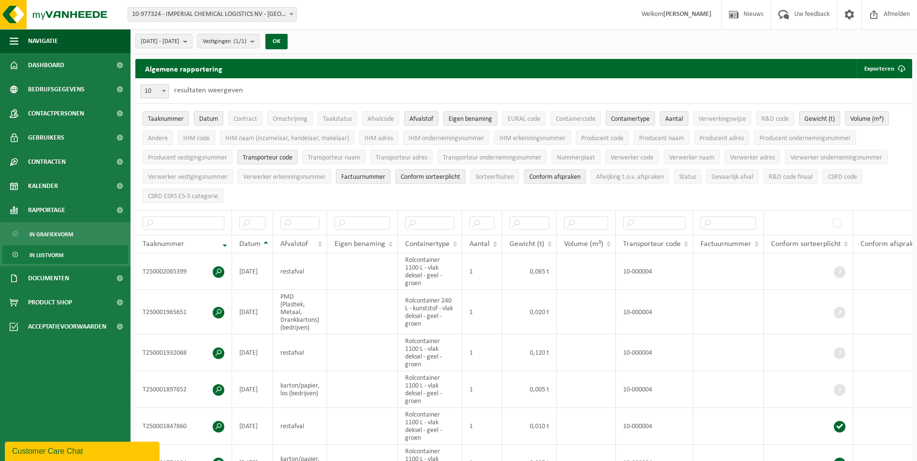
click at [267, 158] on span "Transporteur code" at bounding box center [268, 157] width 50 height 7
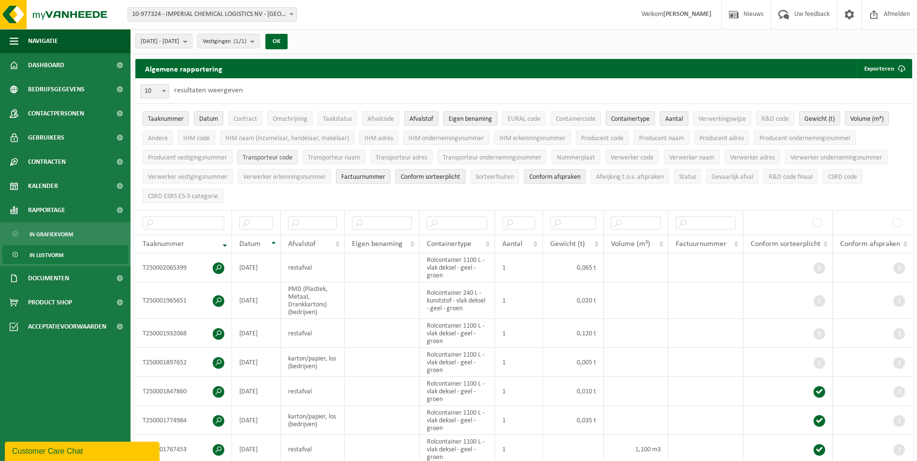
click at [267, 158] on span "Transporteur code" at bounding box center [268, 157] width 50 height 7
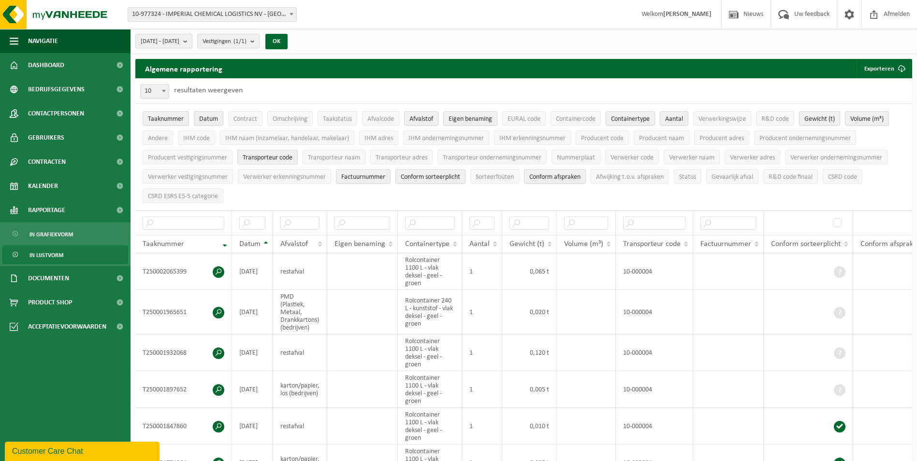
click at [266, 155] on span "Transporteur code" at bounding box center [268, 157] width 50 height 7
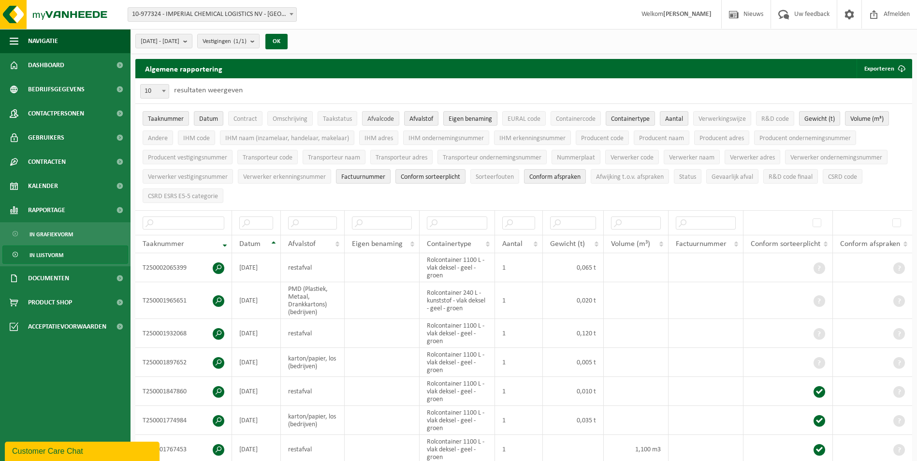
click at [376, 118] on span "Afvalcode" at bounding box center [380, 119] width 27 height 7
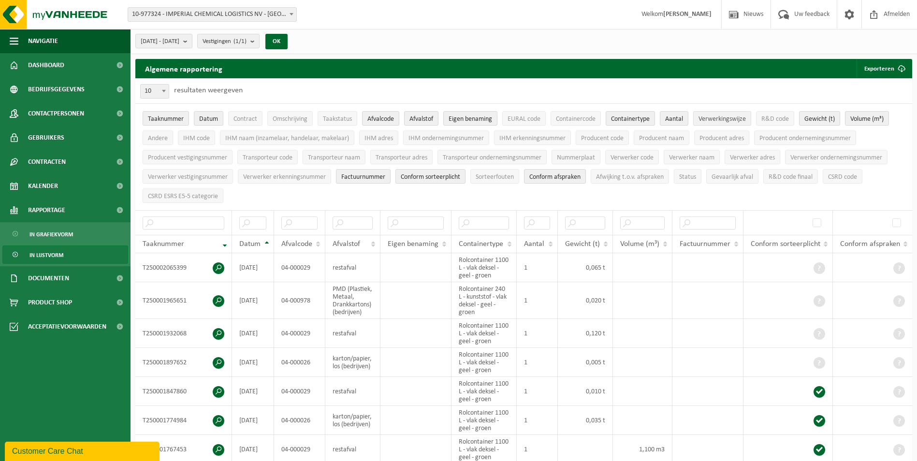
click at [717, 116] on span "Verwerkingswijze" at bounding box center [721, 119] width 47 height 7
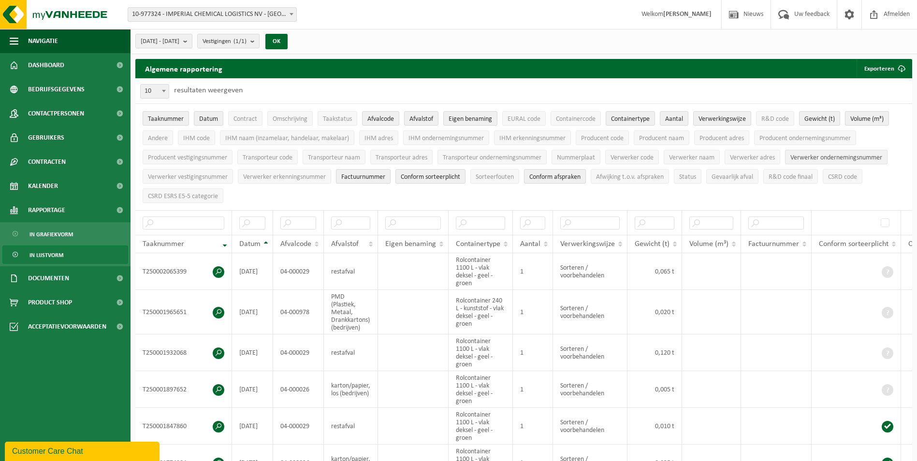
click at [825, 156] on span "Verwerker ondernemingsnummer" at bounding box center [836, 157] width 92 height 7
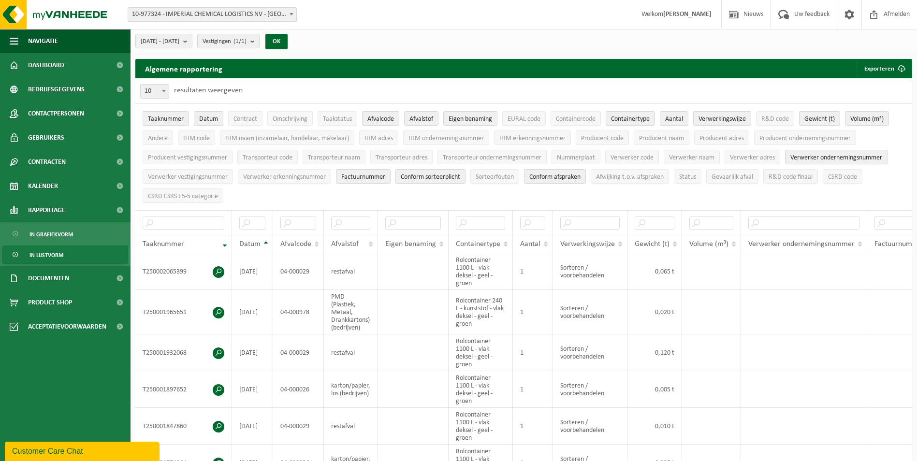
click at [818, 155] on span "Verwerker ondernemingsnummer" at bounding box center [836, 157] width 92 height 7
click at [749, 158] on span "Verwerker adres" at bounding box center [752, 157] width 45 height 7
click at [695, 154] on span "Verwerker naam" at bounding box center [691, 157] width 45 height 7
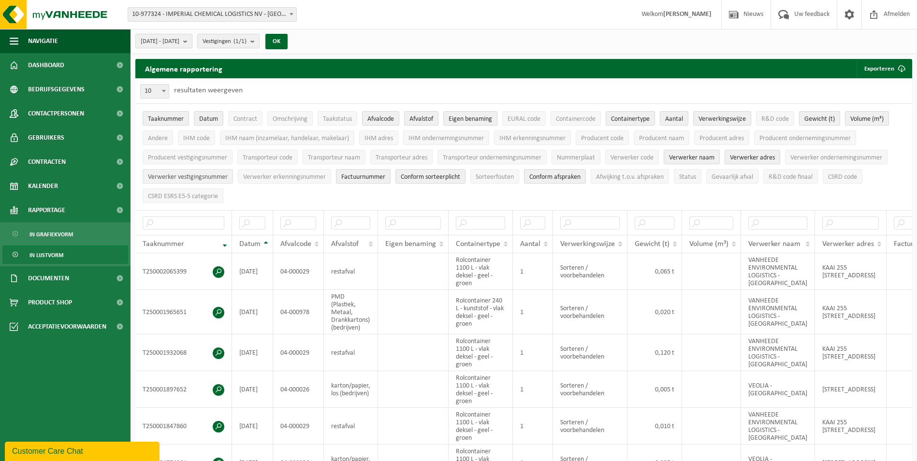
click at [188, 176] on span "Verwerker vestigingsnummer" at bounding box center [188, 177] width 80 height 7
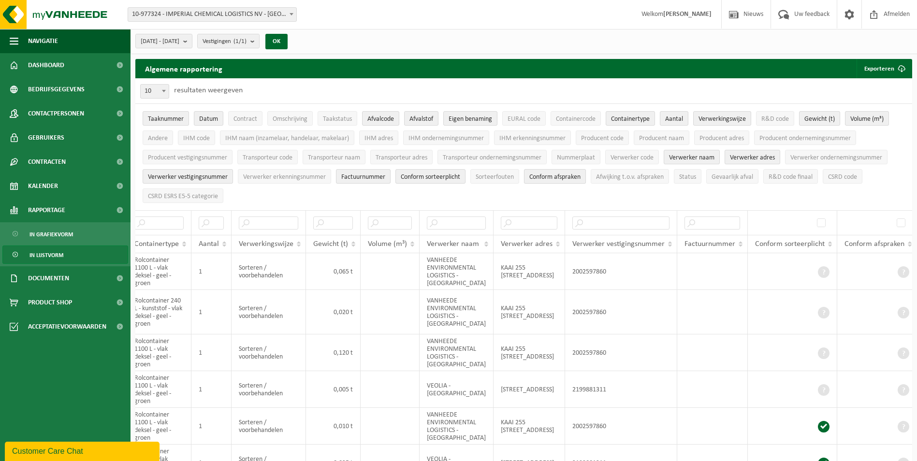
click at [559, 179] on span "Conform afspraken" at bounding box center [554, 177] width 51 height 7
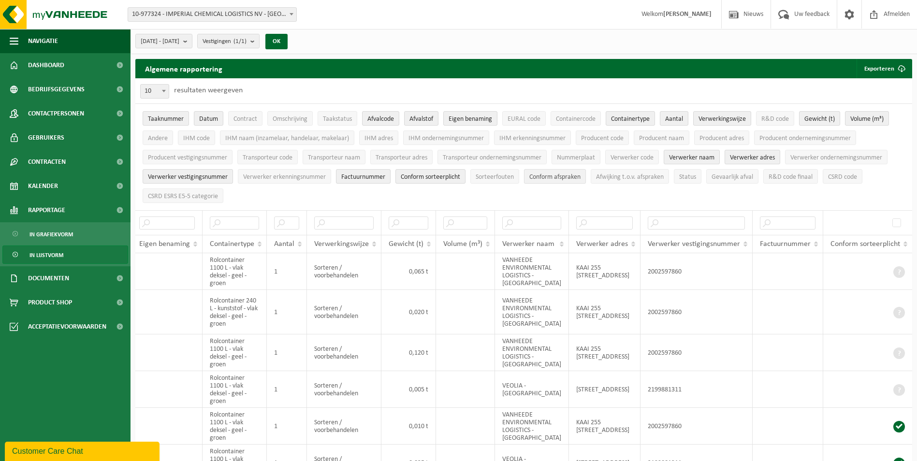
scroll to position [0, 242]
click at [632, 157] on span "Verwerker code" at bounding box center [631, 157] width 43 height 7
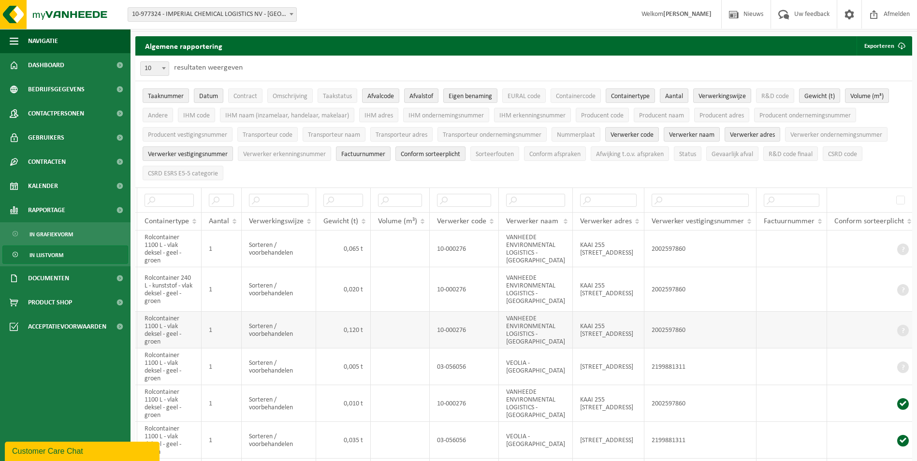
scroll to position [0, 0]
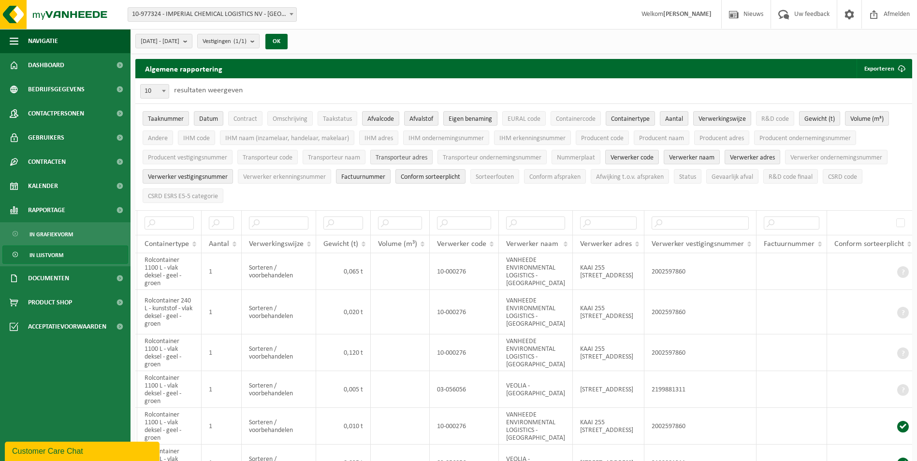
click at [390, 156] on span "Transporteur adres" at bounding box center [402, 157] width 52 height 7
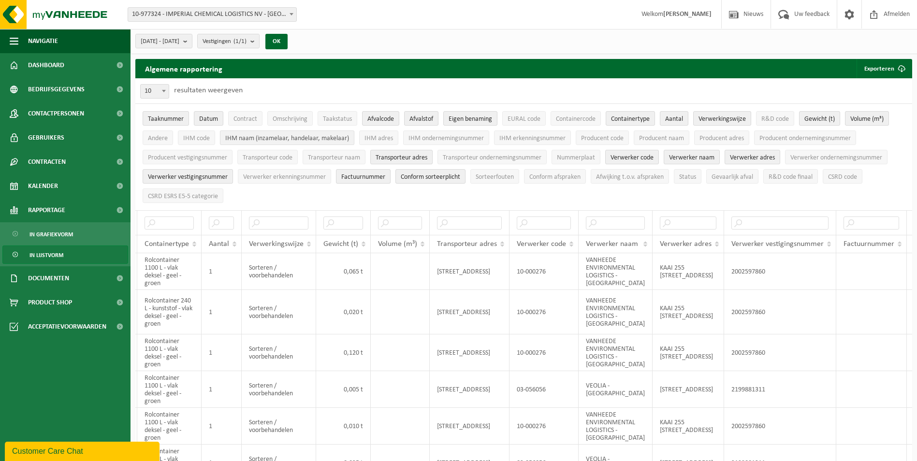
click at [264, 137] on span "IHM naam (inzamelaar, handelaar, makelaar)" at bounding box center [287, 138] width 124 height 7
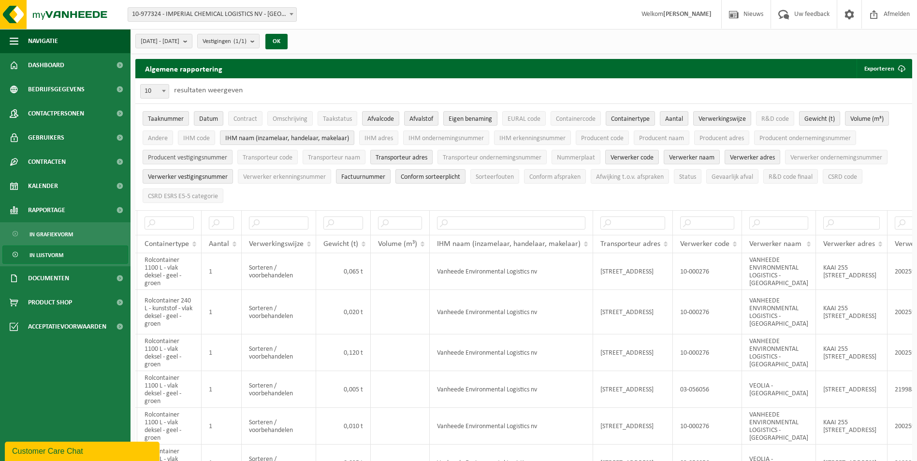
click at [187, 156] on span "Producent vestigingsnummer" at bounding box center [187, 157] width 79 height 7
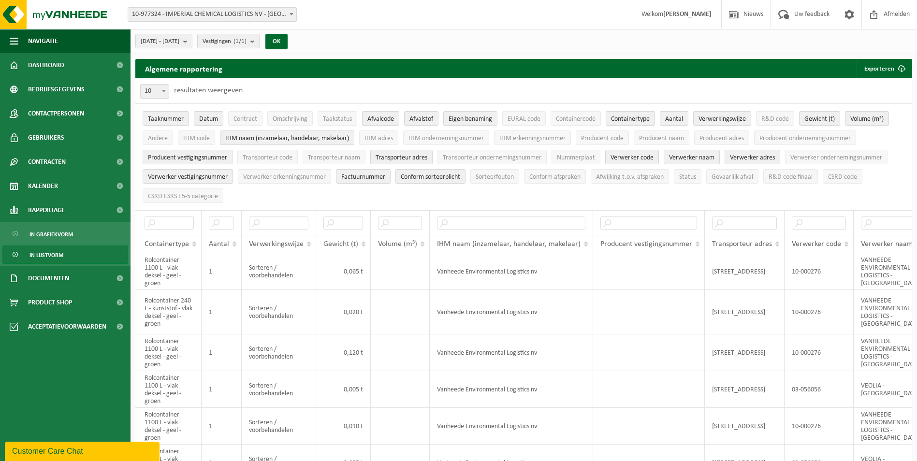
click at [187, 156] on span "Producent vestigingsnummer" at bounding box center [187, 157] width 79 height 7
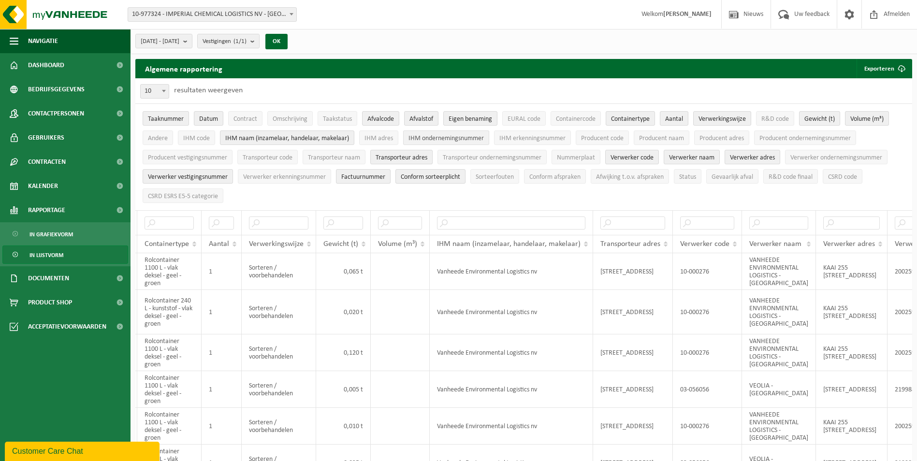
click at [430, 137] on span "IHM ondernemingsnummer" at bounding box center [445, 138] width 75 height 7
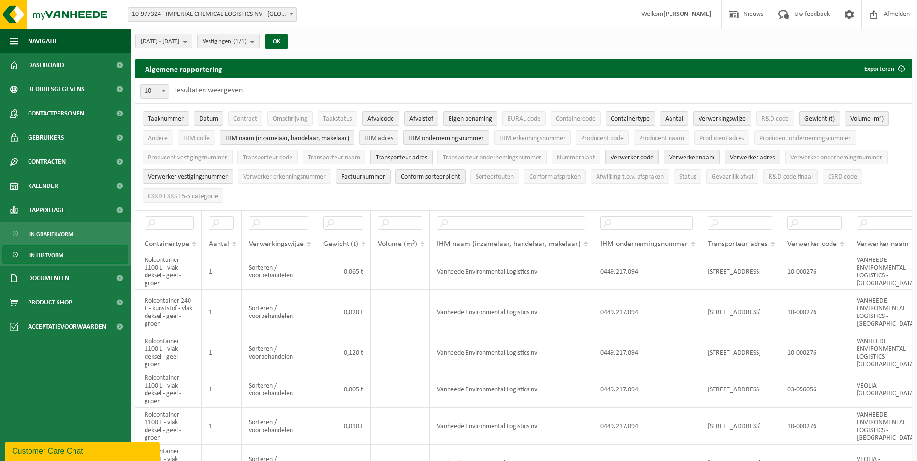
click at [380, 136] on span "IHM adres" at bounding box center [378, 138] width 29 height 7
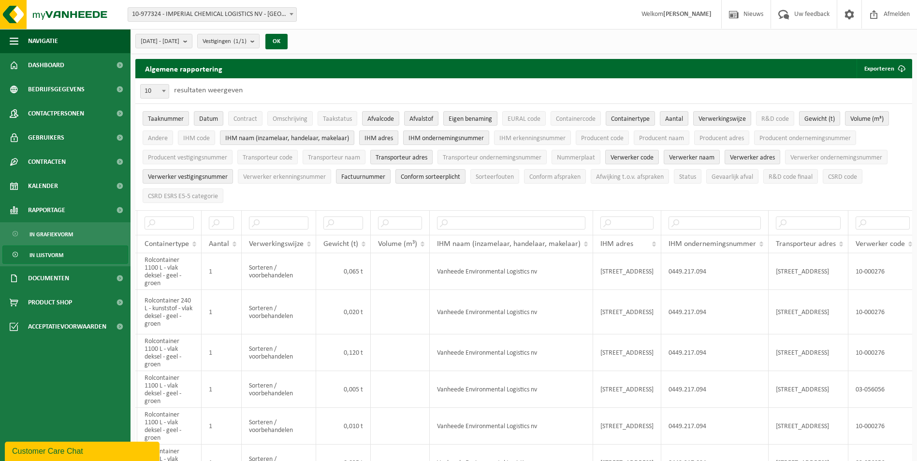
click at [380, 136] on span "IHM adres" at bounding box center [378, 138] width 29 height 7
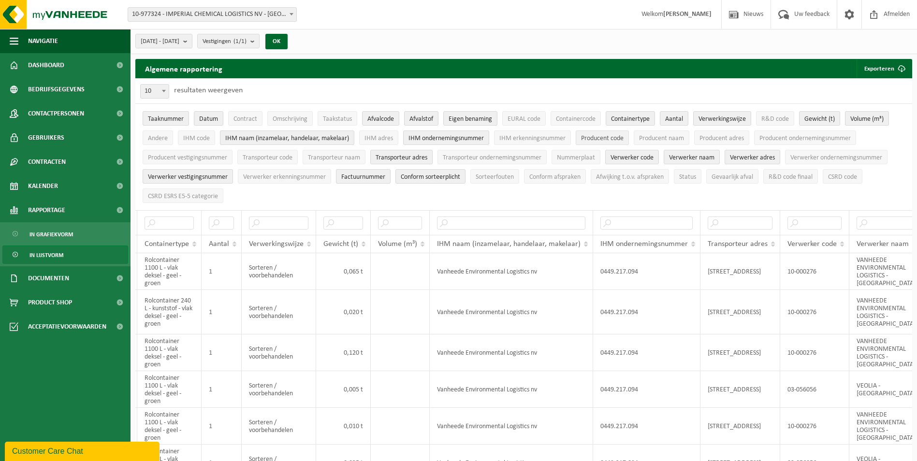
click at [598, 136] on span "Producent code" at bounding box center [602, 138] width 43 height 7
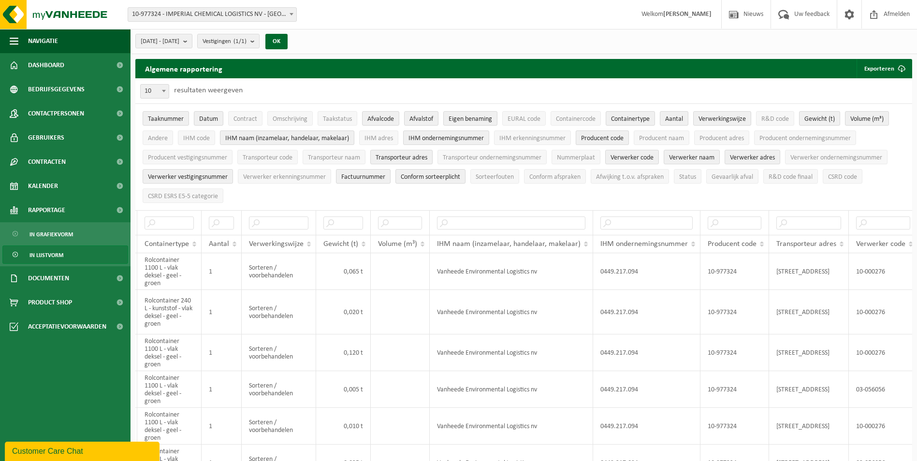
click at [598, 136] on span "Producent code" at bounding box center [602, 138] width 43 height 7
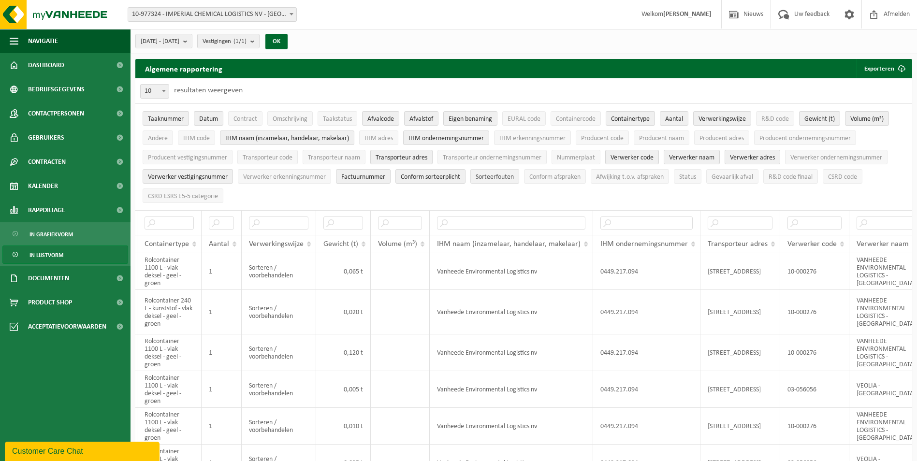
click at [513, 175] on span "Sorteerfouten" at bounding box center [495, 177] width 38 height 7
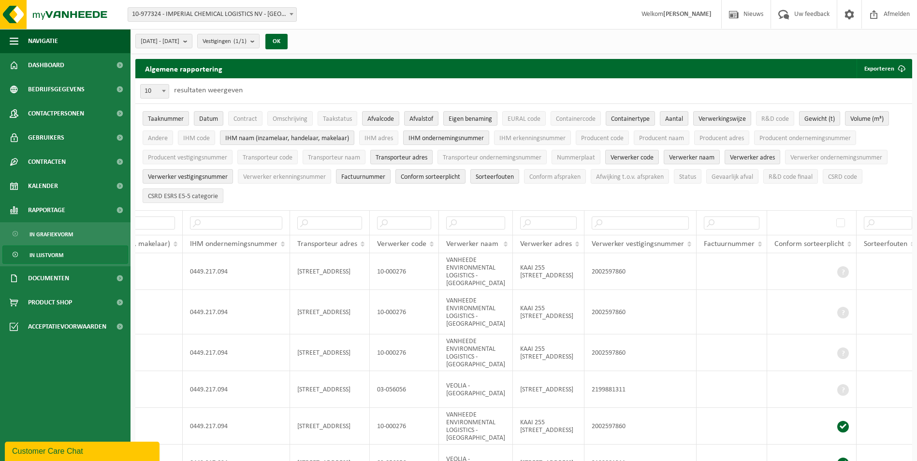
click at [188, 195] on span "CSRD ESRS E5-5 categorie" at bounding box center [183, 196] width 70 height 7
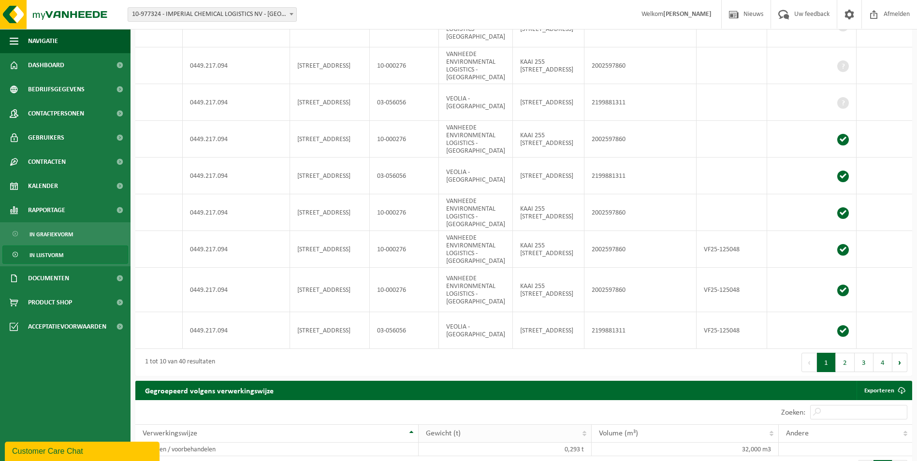
scroll to position [290, 0]
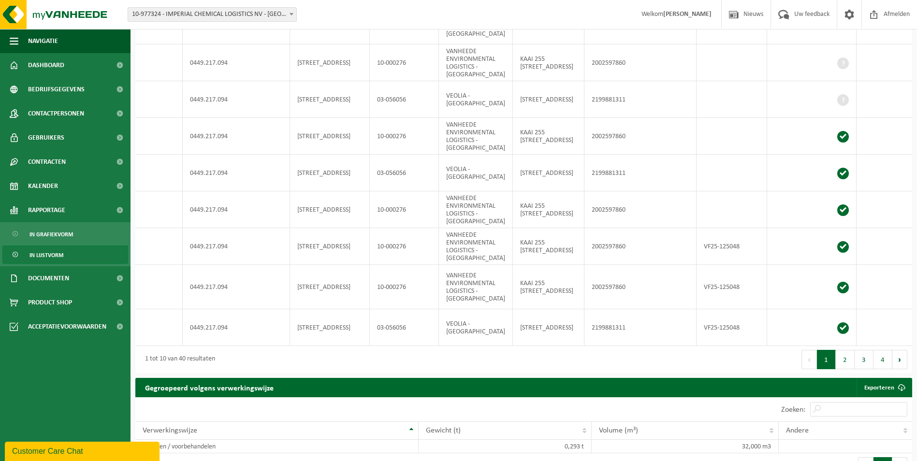
drag, startPoint x: 527, startPoint y: 352, endPoint x: 643, endPoint y: 356, distance: 115.6
click at [643, 356] on div "Eerste Vorige 1 2 3 4 Volgende Laatste" at bounding box center [718, 359] width 389 height 27
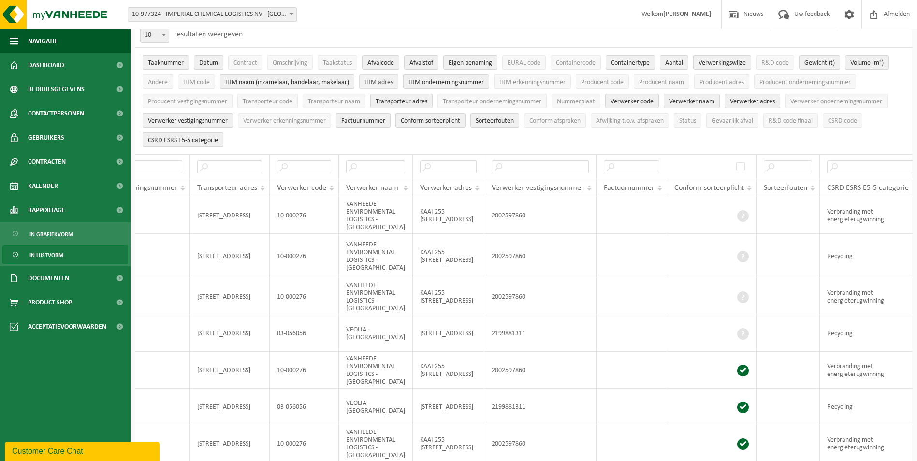
scroll to position [0, 0]
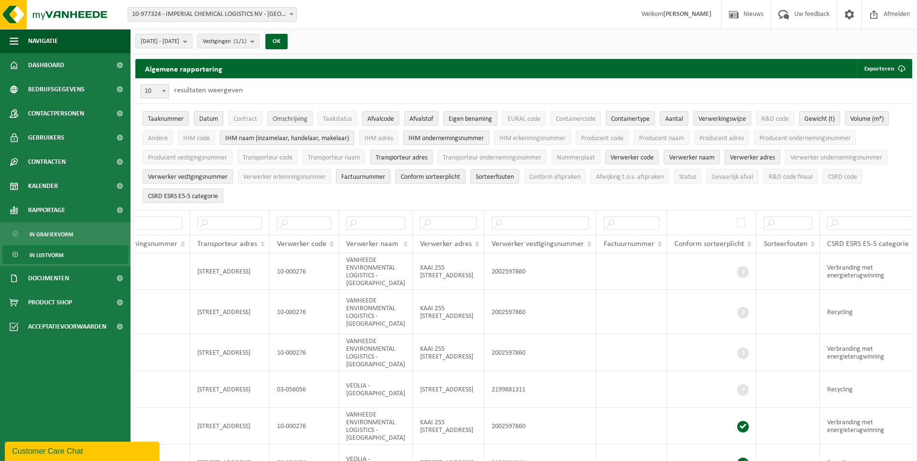
click at [291, 116] on span "Omschrijving" at bounding box center [290, 119] width 35 height 7
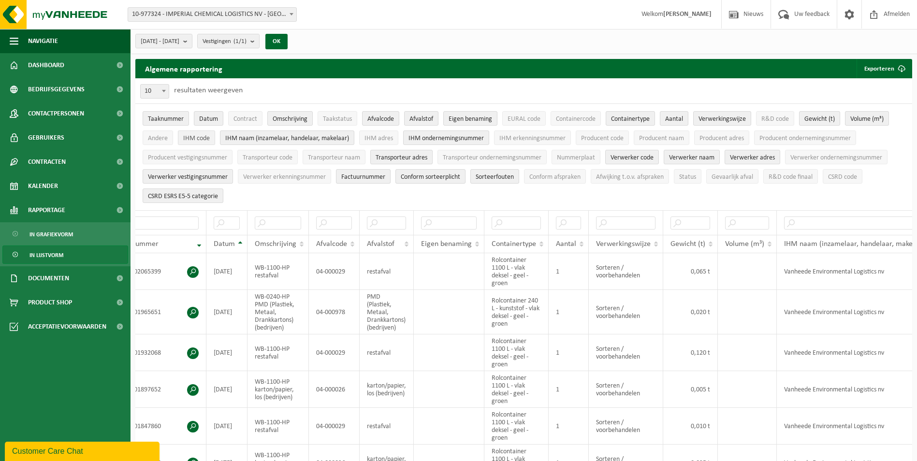
click at [191, 138] on span "IHM code" at bounding box center [196, 138] width 27 height 7
click at [191, 135] on span "IHM code" at bounding box center [196, 138] width 27 height 7
click at [777, 114] on button "R&D code" at bounding box center [775, 118] width 38 height 14
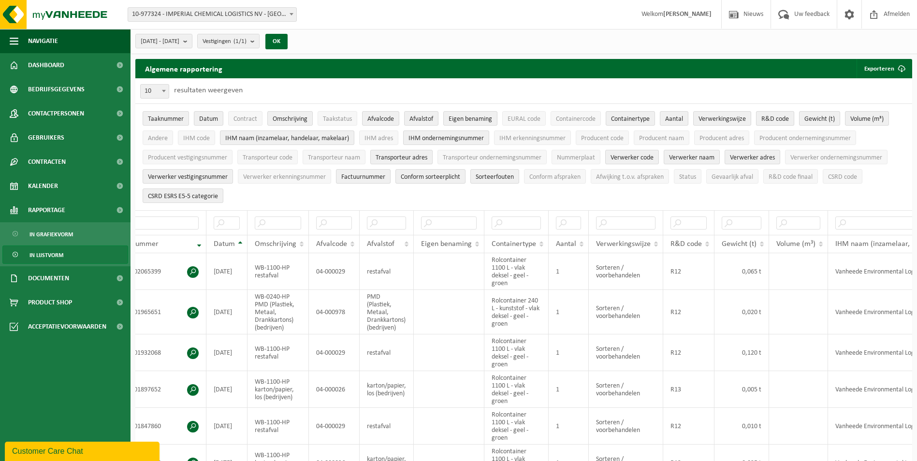
click at [776, 114] on button "R&D code" at bounding box center [775, 118] width 38 height 14
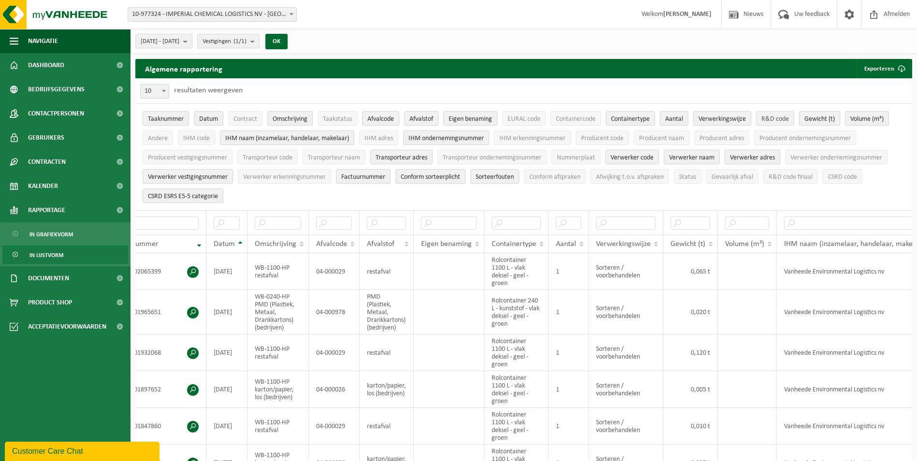
click at [776, 114] on button "R&D code" at bounding box center [775, 118] width 38 height 14
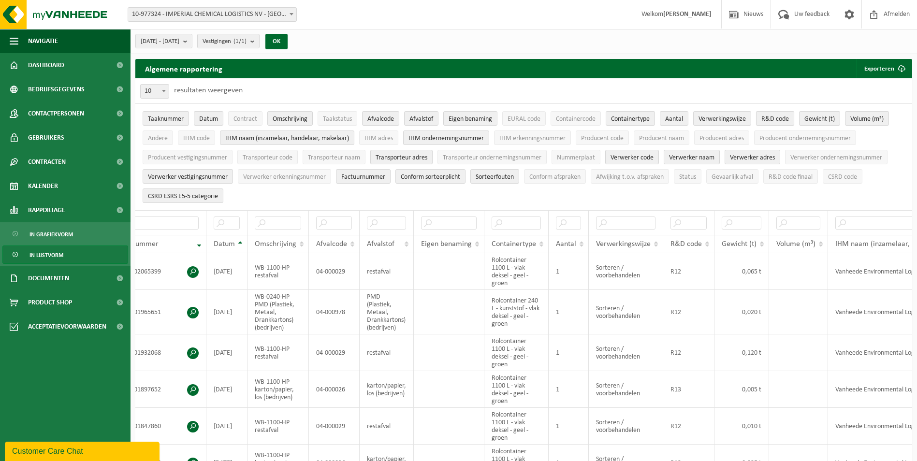
click at [776, 114] on button "R&D code" at bounding box center [775, 118] width 38 height 14
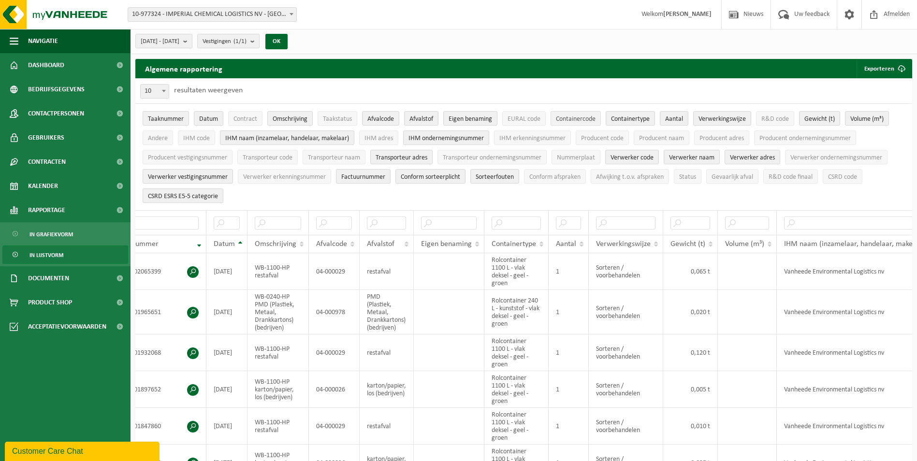
click at [591, 119] on span "Containercode" at bounding box center [576, 119] width 40 height 7
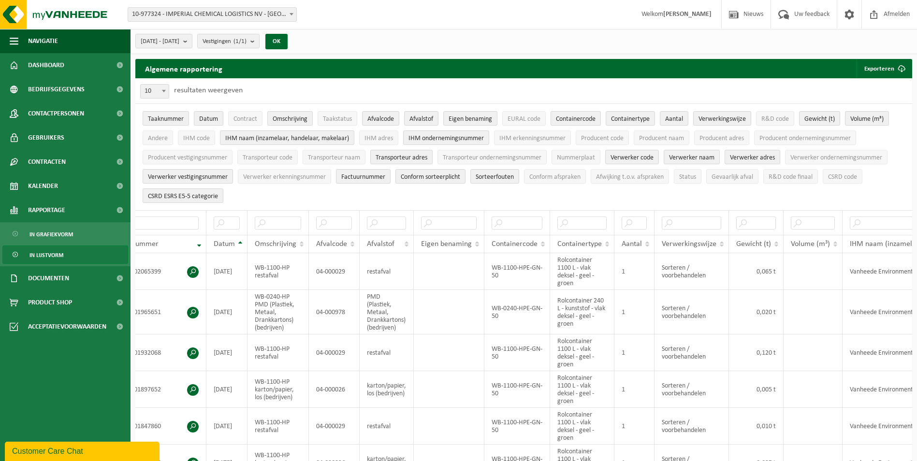
click at [590, 119] on span "Containercode" at bounding box center [576, 119] width 40 height 7
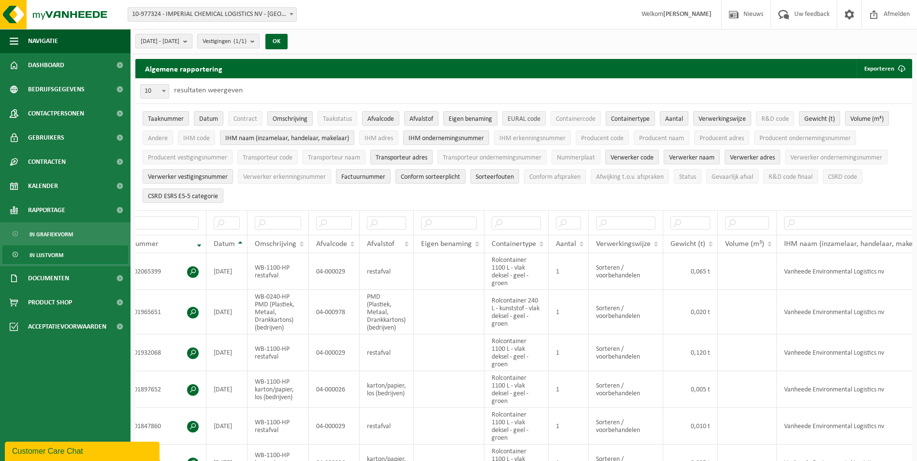
click at [522, 116] on span "EURAL code" at bounding box center [523, 119] width 33 height 7
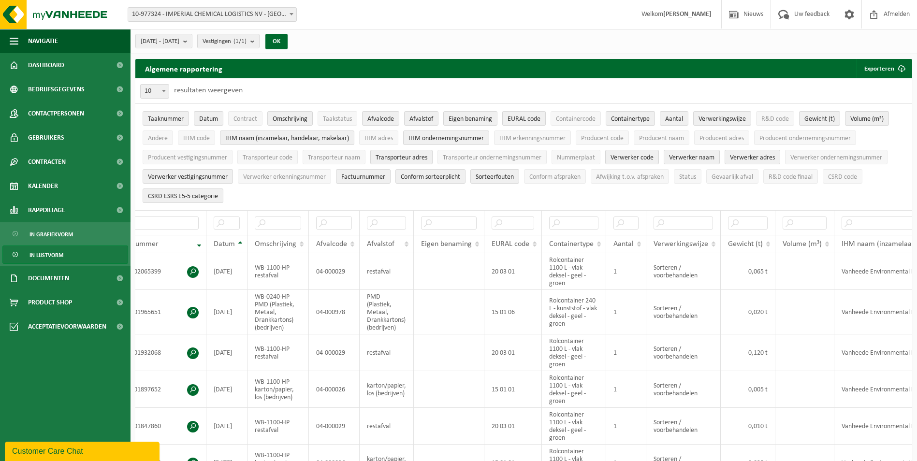
click at [522, 116] on span "EURAL code" at bounding box center [523, 119] width 33 height 7
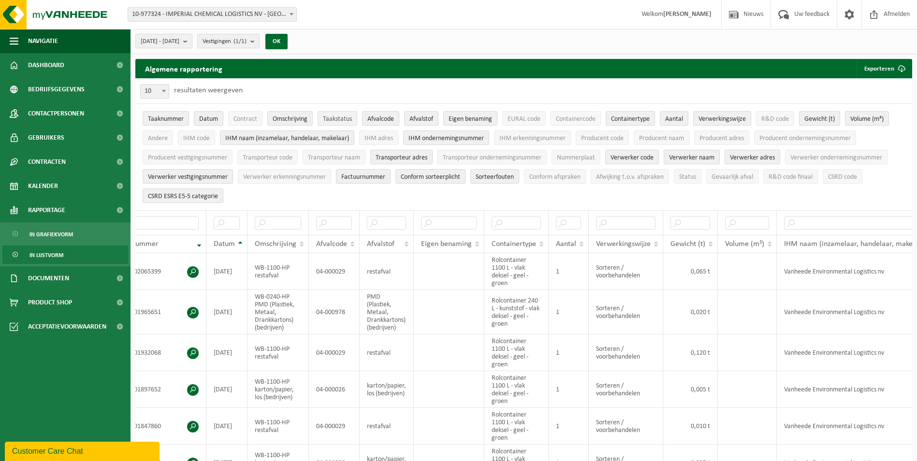
click at [342, 116] on span "Taakstatus" at bounding box center [337, 119] width 29 height 7
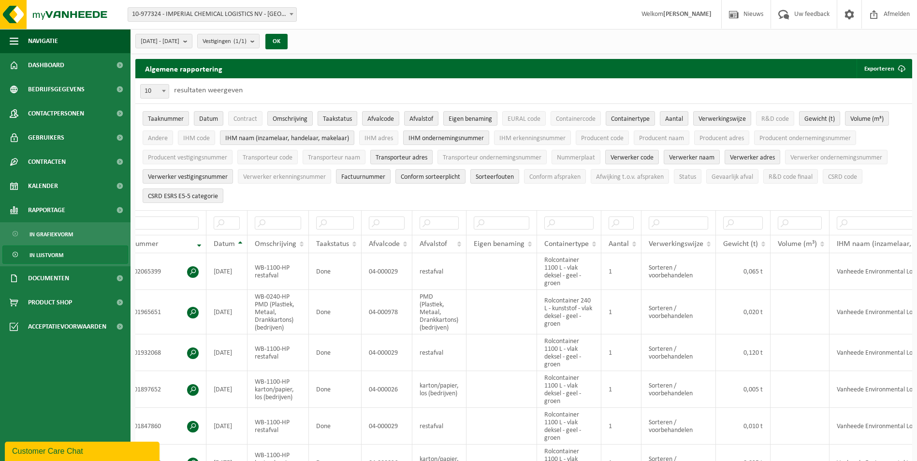
click at [341, 116] on span "Taakstatus" at bounding box center [337, 119] width 29 height 7
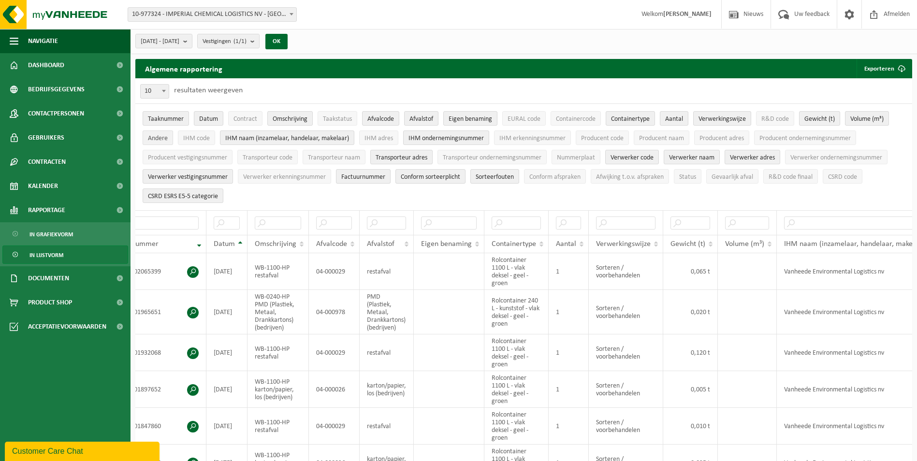
click at [153, 138] on span "Andere" at bounding box center [158, 138] width 20 height 7
click at [261, 157] on span "Transporteur code" at bounding box center [268, 157] width 50 height 7
click at [275, 154] on span "Transporteur code" at bounding box center [268, 157] width 50 height 7
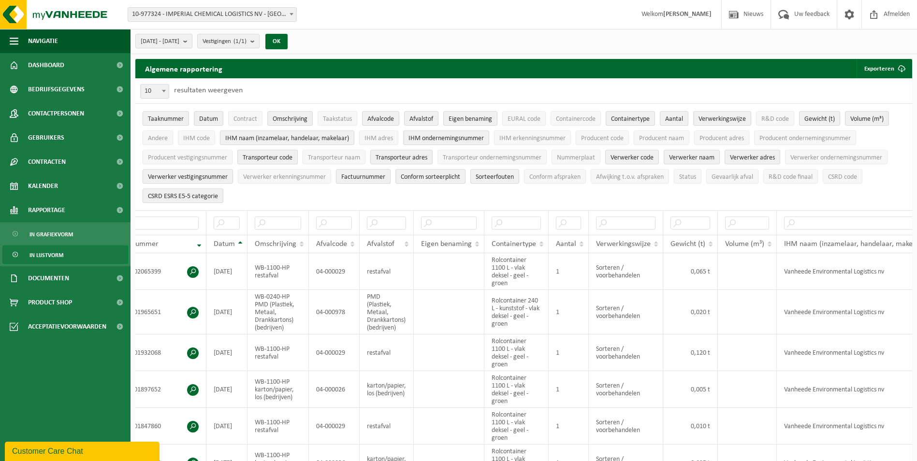
click at [275, 157] on span "Transporteur code" at bounding box center [268, 157] width 50 height 7
click at [330, 159] on span "Transporteur naam" at bounding box center [334, 157] width 52 height 7
click at [335, 159] on span "Transporteur naam" at bounding box center [334, 157] width 52 height 7
click at [493, 152] on button "Transporteur ondernemingsnummer" at bounding box center [491, 157] width 109 height 14
click at [476, 155] on span "Transporteur ondernemingsnummer" at bounding box center [492, 157] width 99 height 7
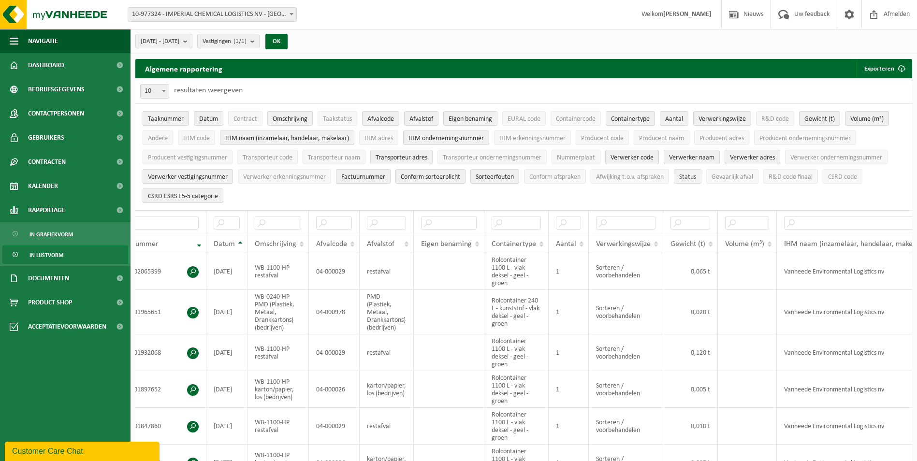
click at [690, 175] on span "Status" at bounding box center [687, 177] width 17 height 7
click at [188, 157] on span "Producent vestigingsnummer" at bounding box center [187, 157] width 79 height 7
click at [158, 136] on span "Andere" at bounding box center [158, 138] width 20 height 7
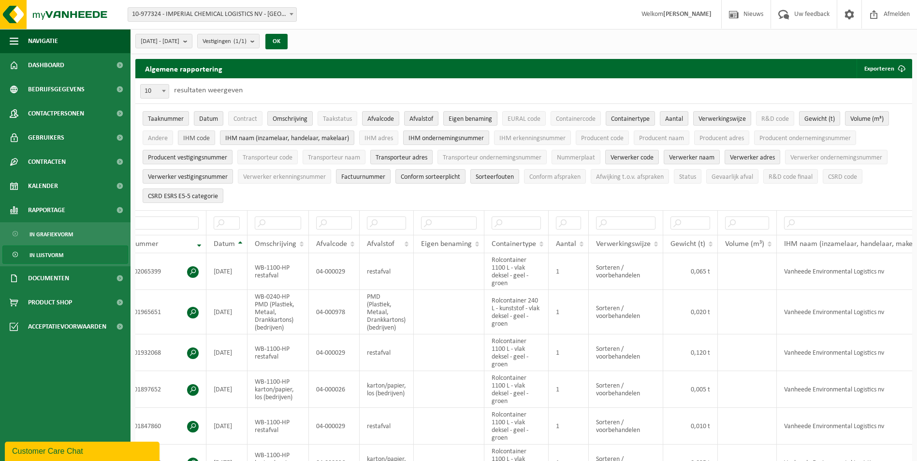
click at [196, 138] on span "IHM code" at bounding box center [196, 138] width 27 height 7
click at [166, 94] on span at bounding box center [164, 91] width 10 height 13
select select "25"
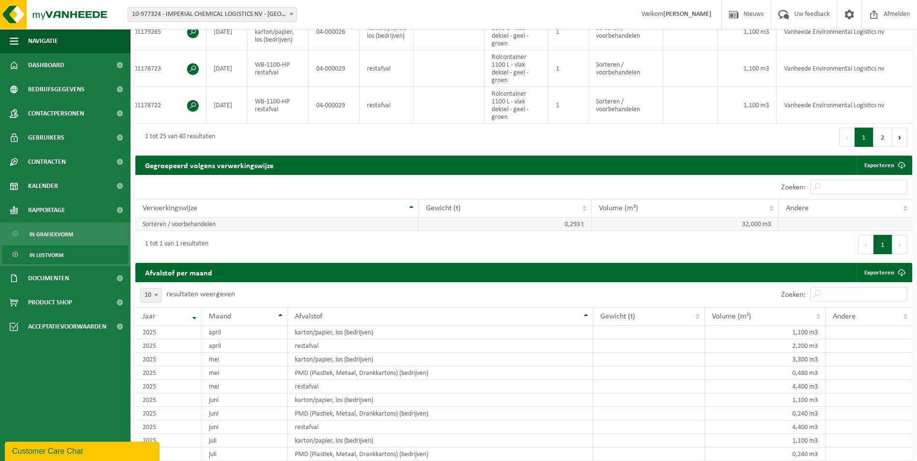
scroll to position [1112, 0]
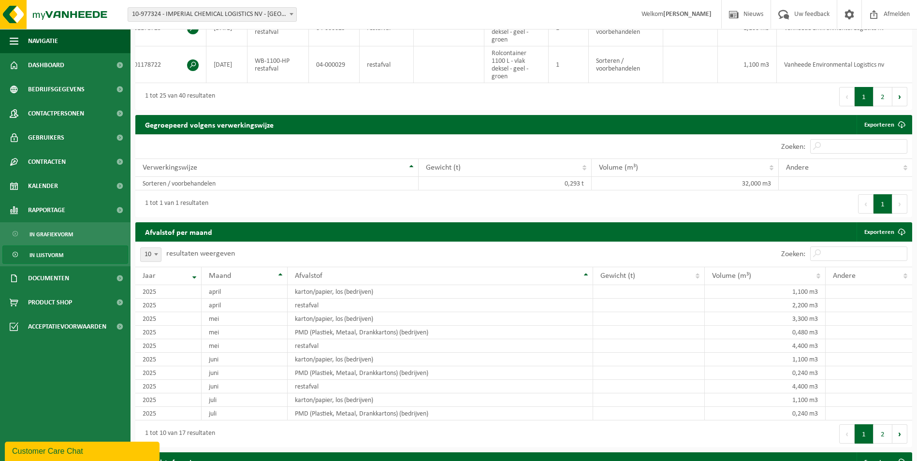
click at [246, 134] on h2 "Gegroepeerd volgens verwerkingswijze" at bounding box center [209, 124] width 148 height 19
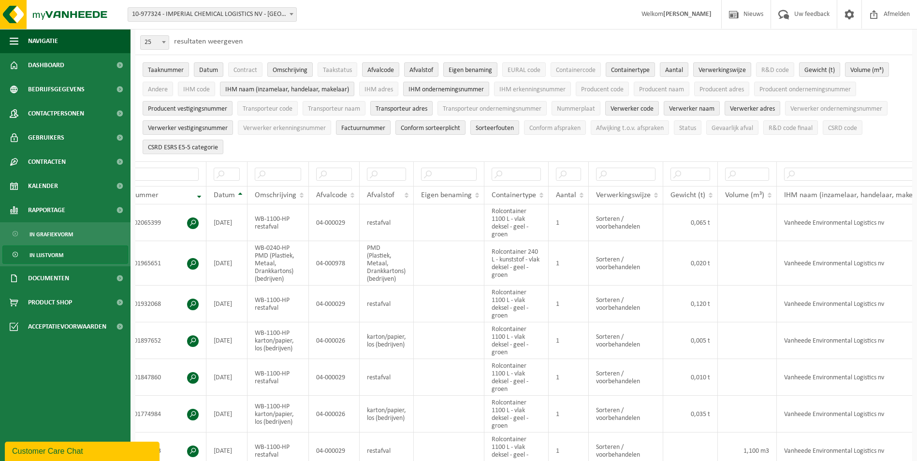
scroll to position [0, 0]
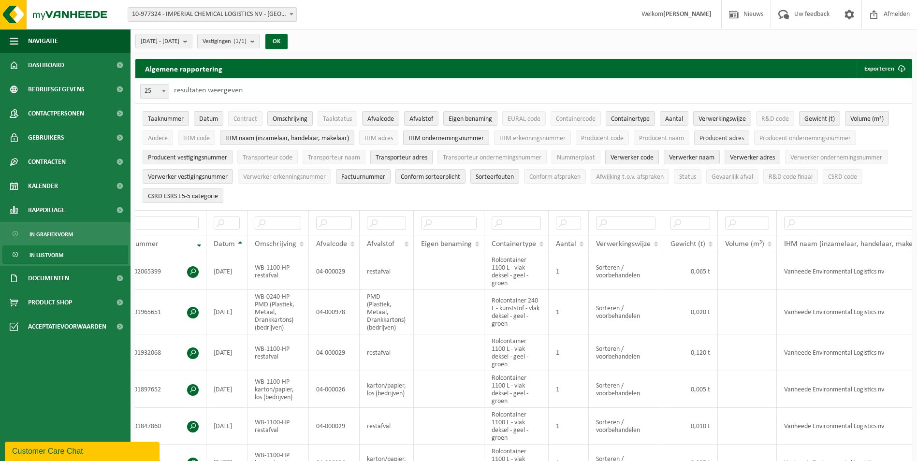
click at [725, 135] on span "Producent adres" at bounding box center [721, 138] width 44 height 7
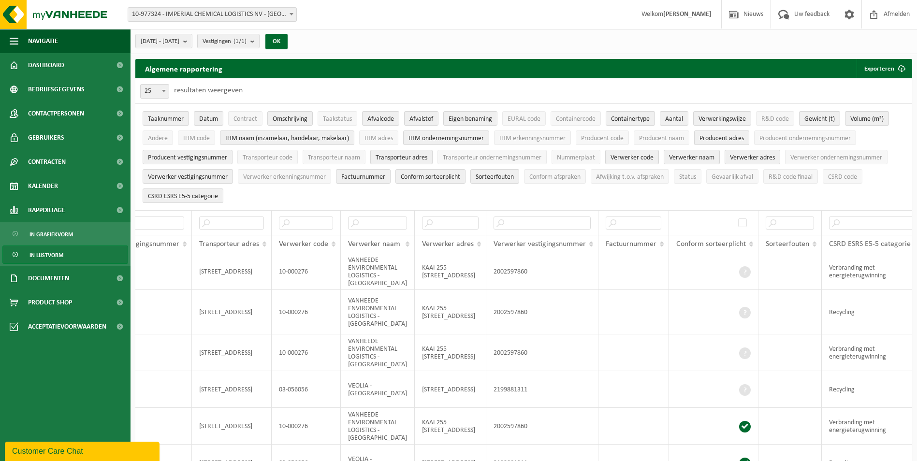
click at [720, 137] on span "Producent adres" at bounding box center [721, 138] width 44 height 7
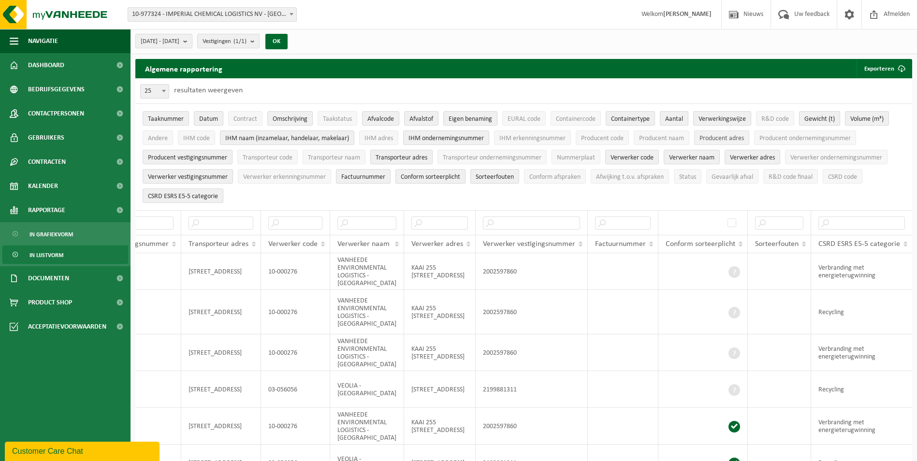
scroll to position [0, 994]
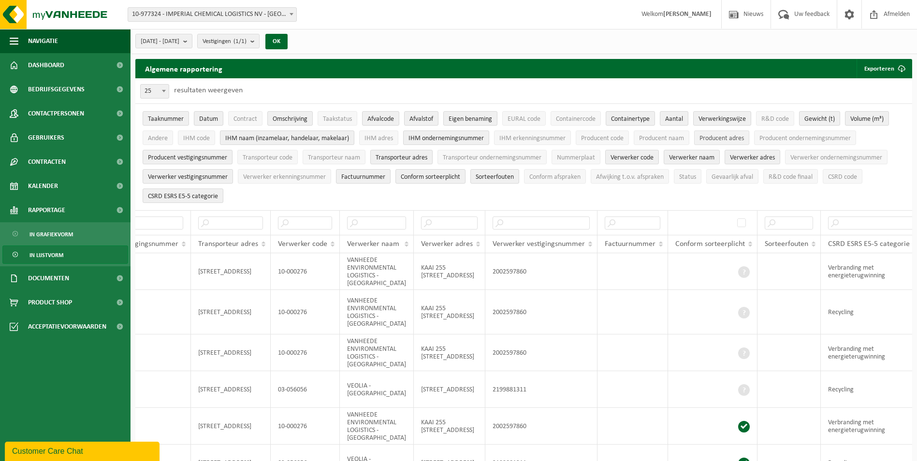
click at [718, 140] on span "Producent adres" at bounding box center [721, 138] width 44 height 7
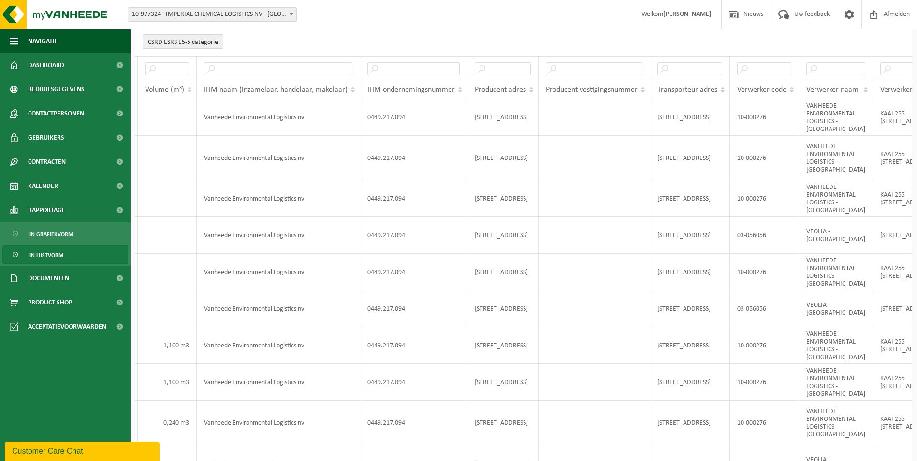
scroll to position [0, 0]
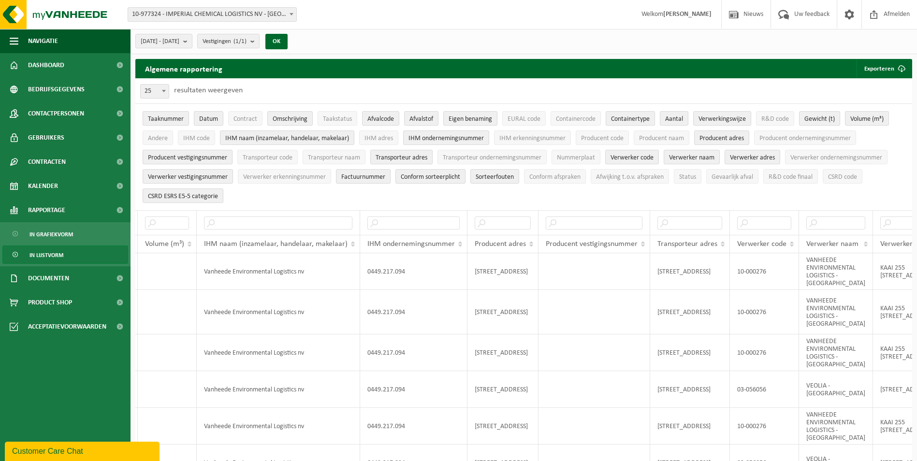
click at [185, 157] on span "Producent vestigingsnummer" at bounding box center [187, 157] width 79 height 7
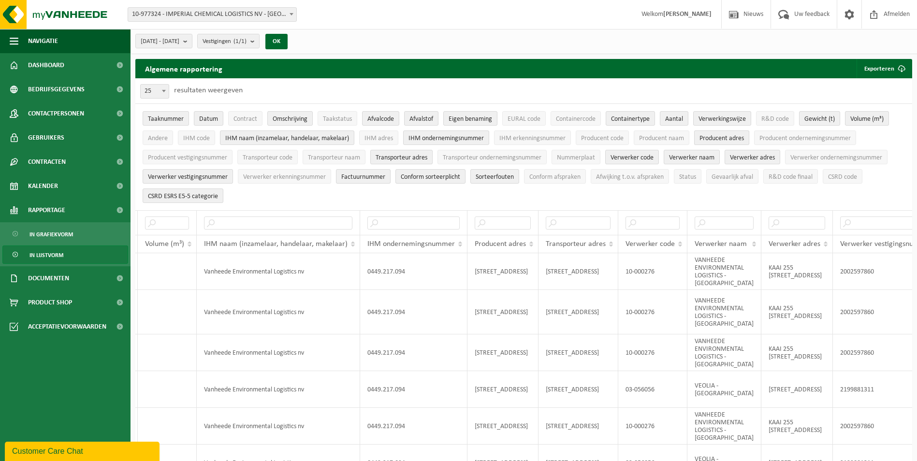
click at [719, 140] on span "Producent adres" at bounding box center [721, 138] width 44 height 7
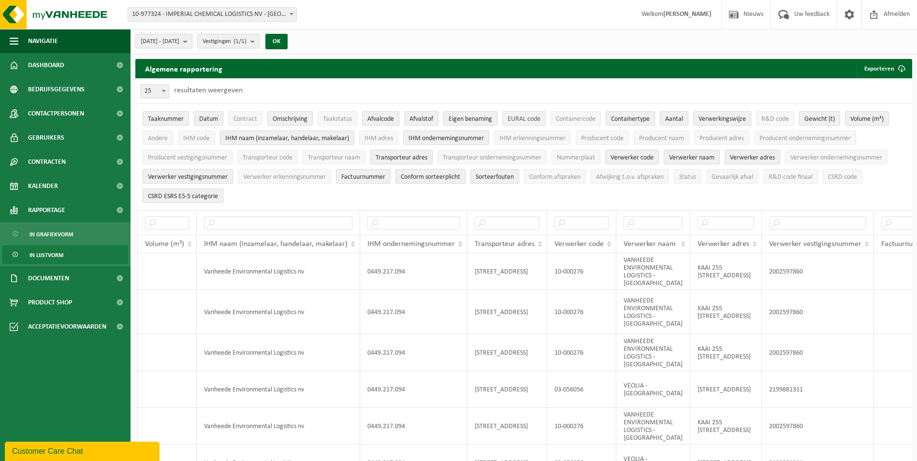
click at [534, 113] on button "EURAL code" at bounding box center [523, 118] width 43 height 14
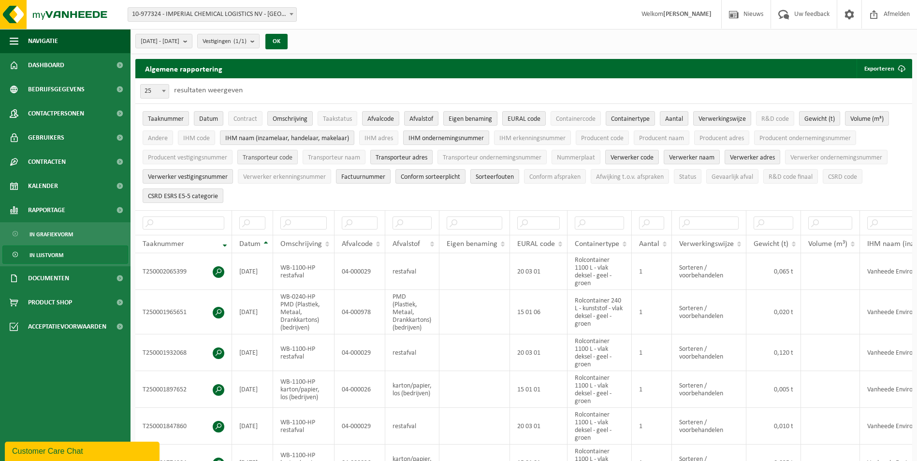
click at [270, 154] on span "Transporteur code" at bounding box center [268, 157] width 50 height 7
click at [379, 136] on span "IHM adres" at bounding box center [378, 138] width 29 height 7
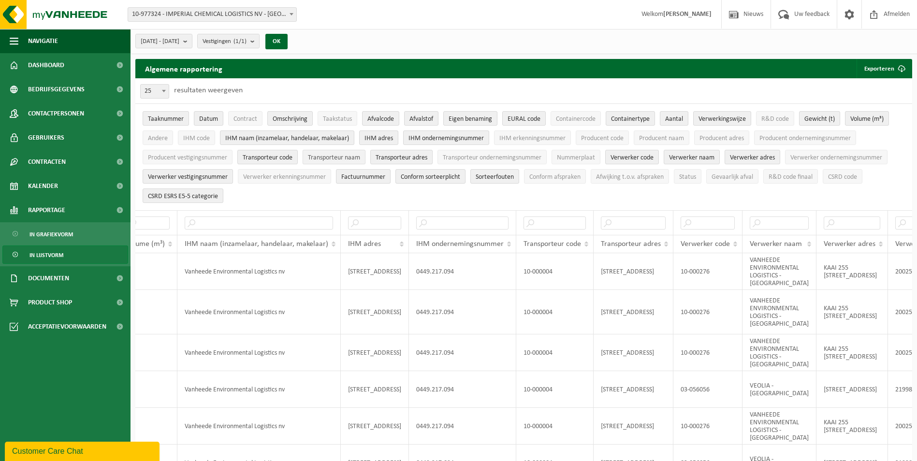
click at [326, 156] on span "Transporteur naam" at bounding box center [334, 157] width 52 height 7
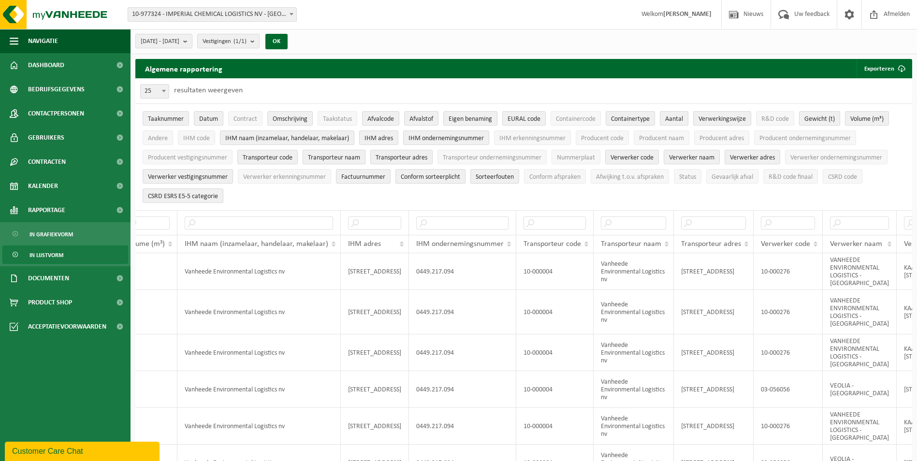
click at [326, 156] on span "Transporteur naam" at bounding box center [334, 157] width 52 height 7
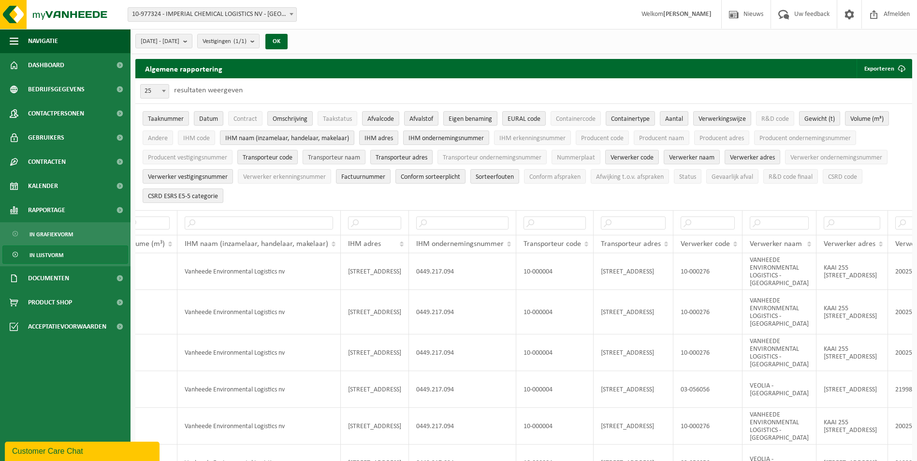
click at [325, 157] on span "Transporteur naam" at bounding box center [334, 157] width 52 height 7
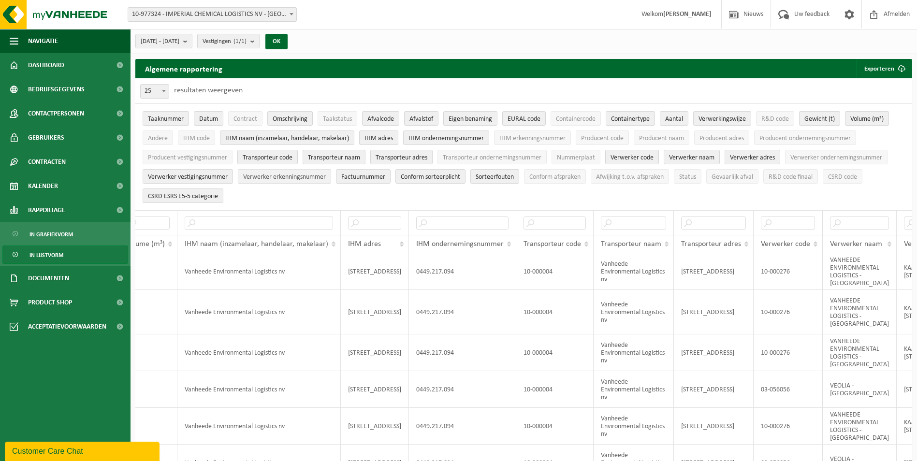
click at [297, 175] on span "Verwerker erkenningsnummer" at bounding box center [284, 177] width 83 height 7
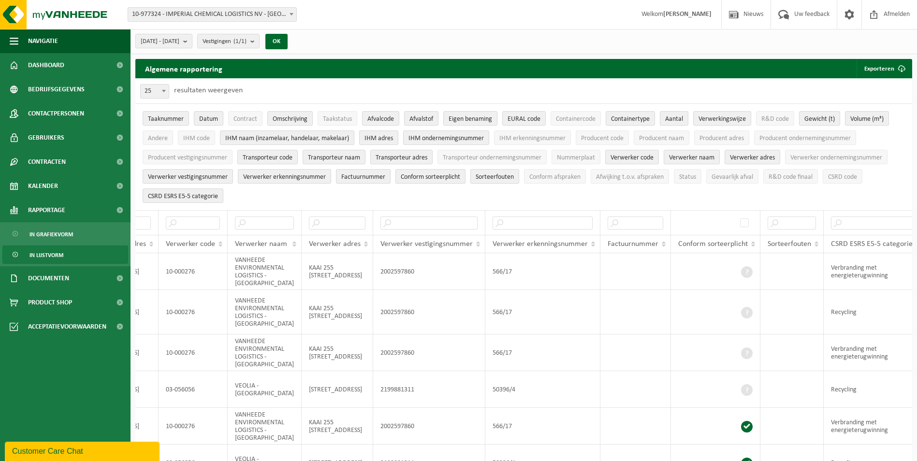
click at [499, 174] on span "Sorteerfouten" at bounding box center [495, 177] width 38 height 7
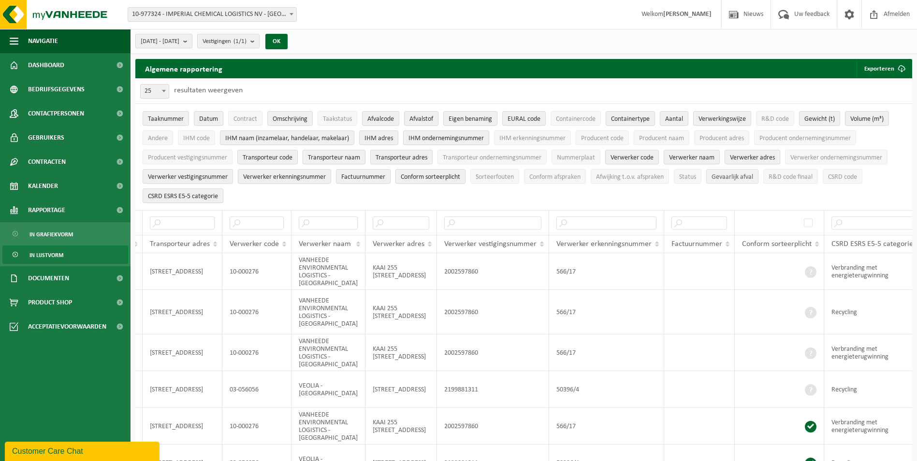
click at [740, 174] on span "Gevaarlijk afval" at bounding box center [732, 177] width 42 height 7
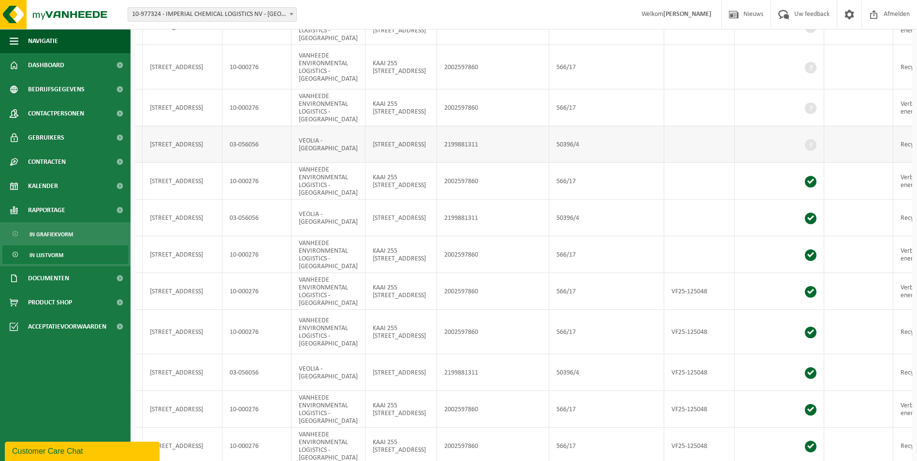
scroll to position [0, 0]
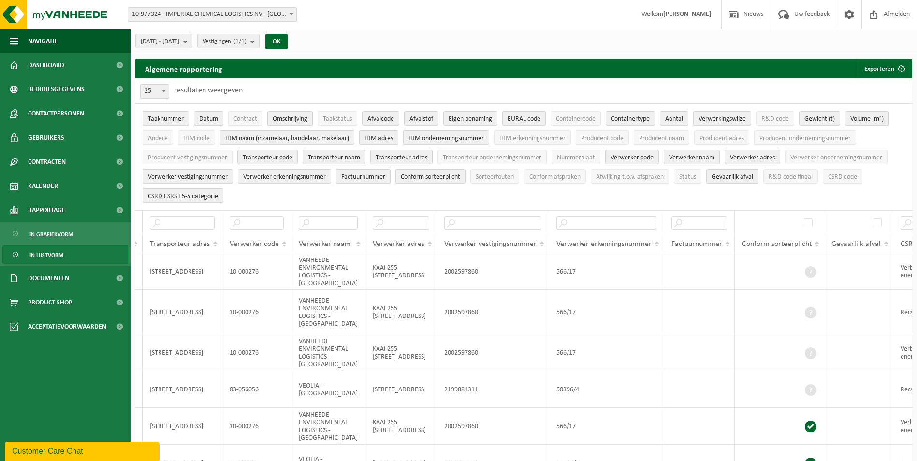
click at [739, 179] on span "Gevaarlijk afval" at bounding box center [732, 177] width 42 height 7
click at [830, 174] on button "CSRD code" at bounding box center [843, 176] width 40 height 14
click at [883, 71] on button "Exporteren" at bounding box center [883, 68] width 55 height 19
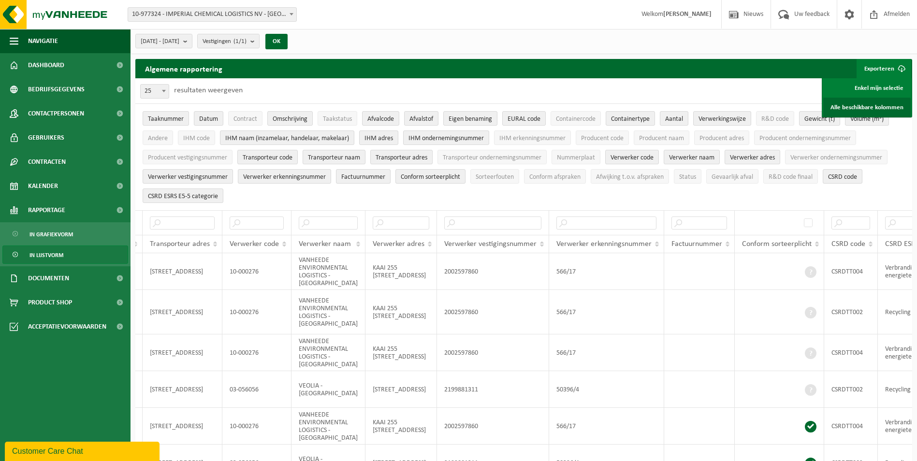
click at [863, 106] on link "Alle beschikbare kolommen" at bounding box center [866, 107] width 87 height 19
drag, startPoint x: 651, startPoint y: 35, endPoint x: 685, endPoint y: 43, distance: 35.3
click at [651, 35] on div "2025-04-01 - 2025-09-25 Huidige maand Vorige maand Laatste 6 maanden Huidig jaa…" at bounding box center [523, 41] width 786 height 25
click at [879, 65] on button "Exporteren" at bounding box center [883, 68] width 55 height 19
click at [891, 70] on button "Exporteren" at bounding box center [883, 68] width 55 height 19
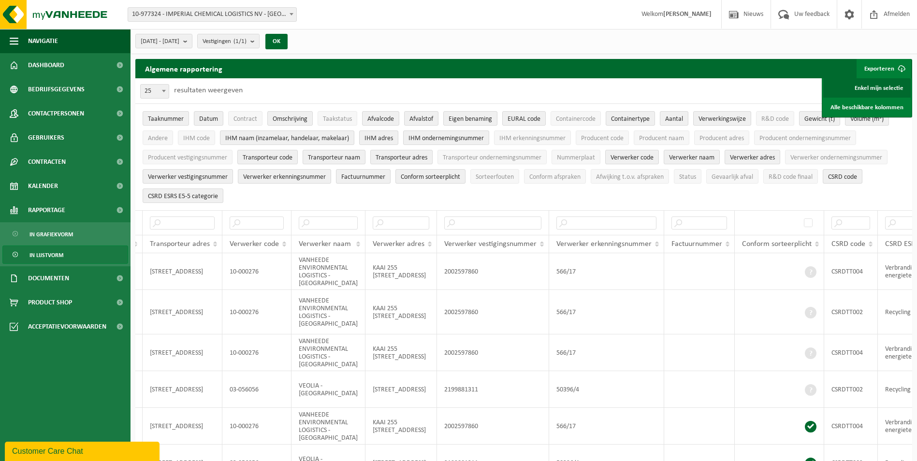
click at [875, 86] on link "Enkel mijn selectie" at bounding box center [866, 87] width 87 height 19
click at [694, 41] on div "2025-04-01 - 2025-09-25 Huidige maand Vorige maand Laatste 6 maanden Huidig jaa…" at bounding box center [523, 41] width 786 height 25
click at [876, 84] on link "Enkel mijn selectie" at bounding box center [866, 87] width 87 height 19
click at [572, 48] on div "2025-04-01 - 2025-09-25 Huidige maand Vorige maand Laatste 6 maanden Huidig jaa…" at bounding box center [523, 41] width 786 height 25
click at [875, 87] on link "Enkel mijn selectie" at bounding box center [866, 87] width 87 height 19
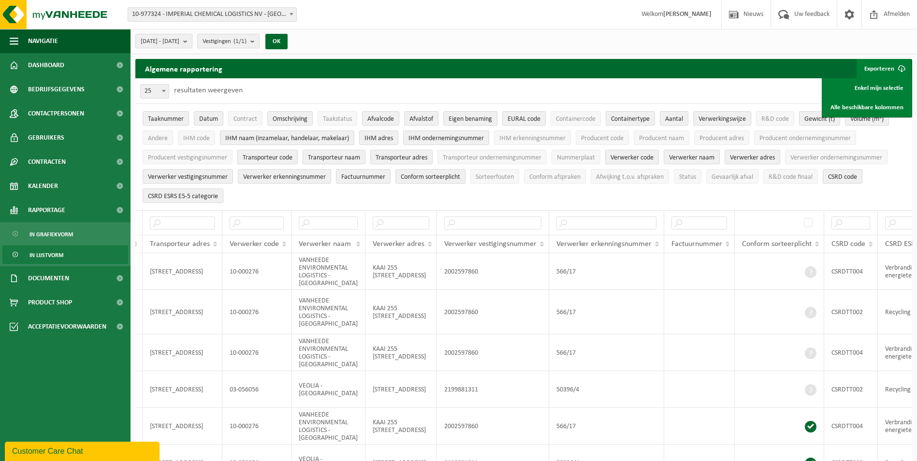
click at [507, 189] on ul "Taaknummer Datum Contract Omschrijving Taakstatus Afvalcode Afvalstof Eigen ben…" at bounding box center [523, 157] width 777 height 106
click at [351, 84] on div "10 25 50 100 25 resultaten weergeven" at bounding box center [523, 90] width 777 height 25
click at [288, 43] on button "OK" at bounding box center [276, 41] width 22 height 15
click at [888, 66] on button "Exporteren" at bounding box center [883, 68] width 55 height 19
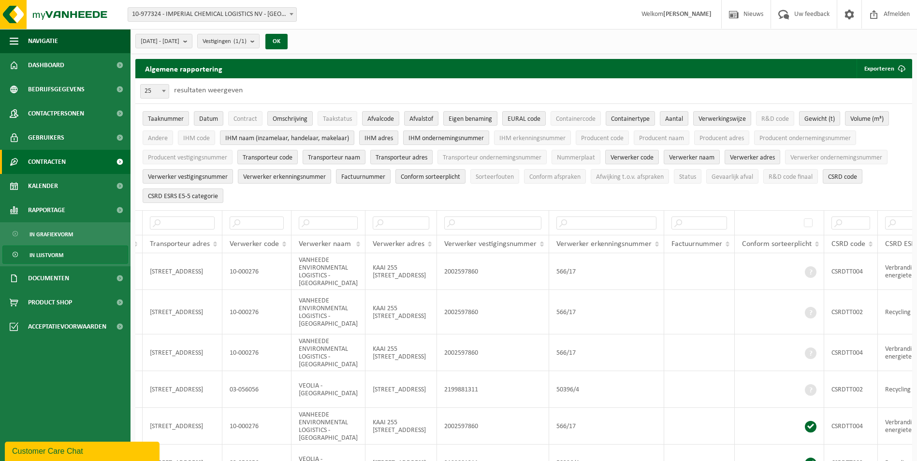
click at [73, 152] on link "Contracten" at bounding box center [65, 162] width 130 height 24
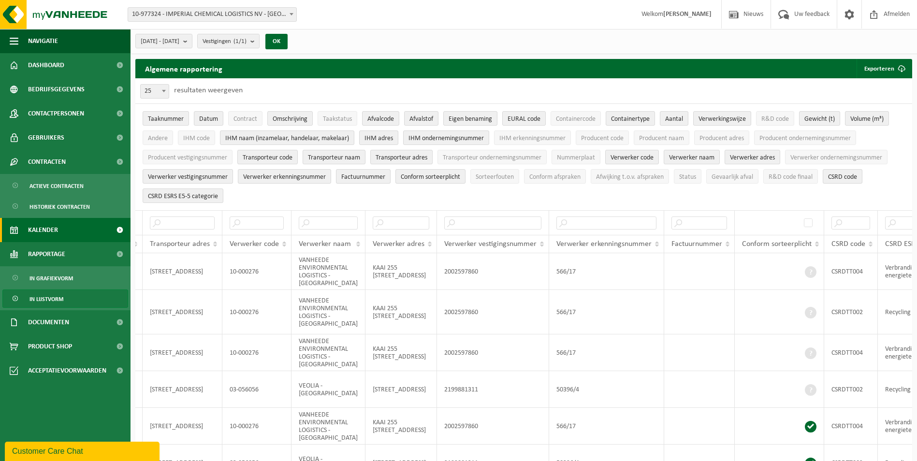
click at [68, 234] on link "Kalender" at bounding box center [65, 230] width 130 height 24
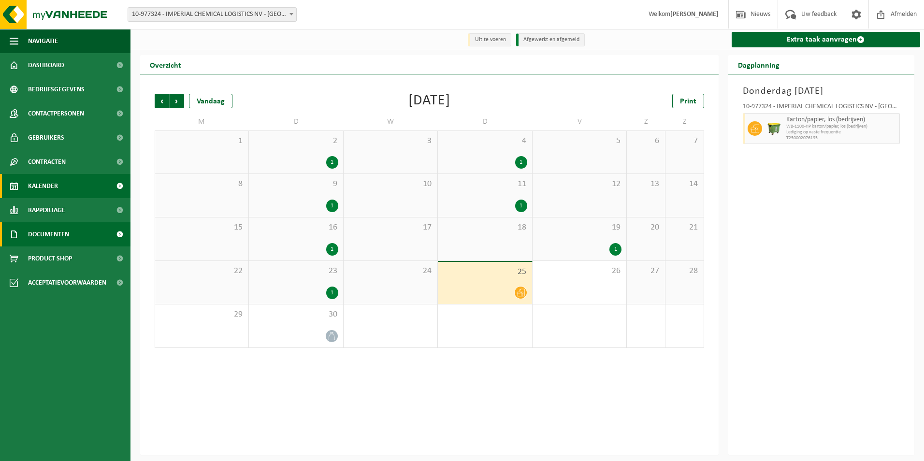
click at [40, 232] on span "Documenten" at bounding box center [48, 234] width 41 height 24
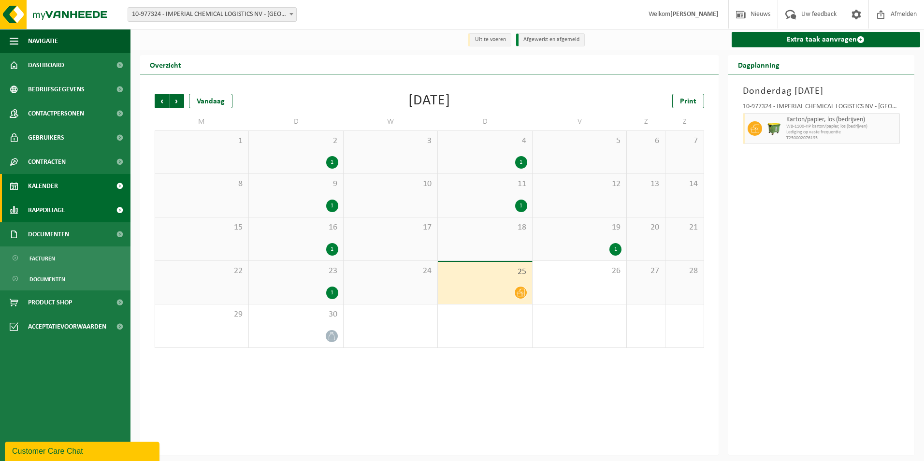
click at [53, 203] on span "Rapportage" at bounding box center [46, 210] width 37 height 24
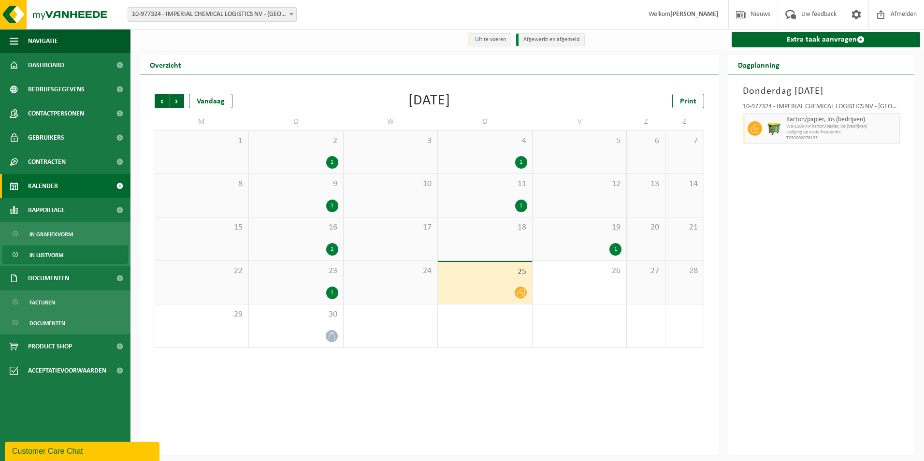
click at [62, 250] on span "In lijstvorm" at bounding box center [46, 255] width 34 height 18
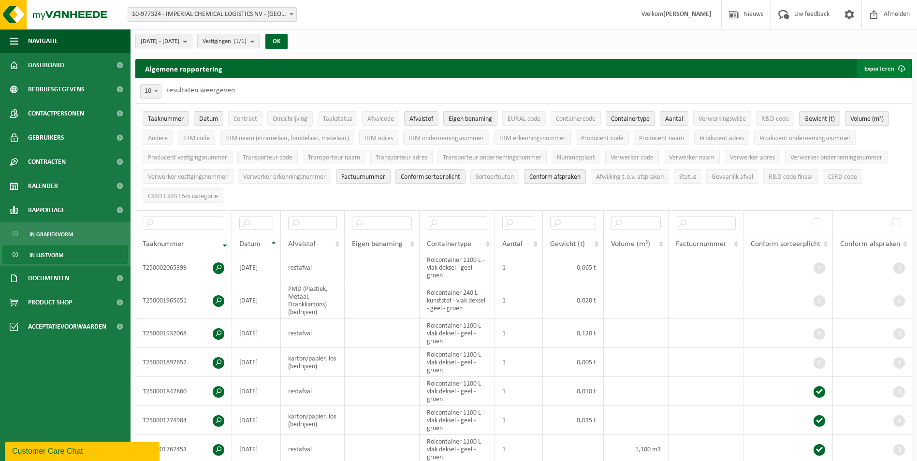
click at [888, 66] on button "Exporteren" at bounding box center [883, 68] width 55 height 19
click at [728, 82] on div "10 25 50 100 10 resultaten weergeven" at bounding box center [523, 90] width 777 height 25
click at [704, 96] on div "10 25 50 100 10 resultaten weergeven" at bounding box center [523, 90] width 777 height 25
click at [300, 192] on ul "Taaknummer Datum Contract Omschrijving Taakstatus Afvalcode Afvalstof Eigen ben…" at bounding box center [523, 157] width 777 height 106
click at [887, 66] on button "Exporteren" at bounding box center [883, 68] width 55 height 19
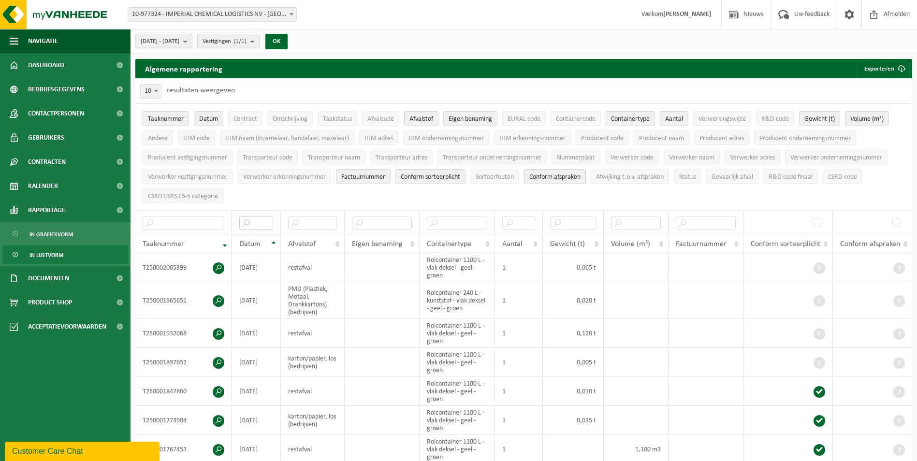
drag, startPoint x: 241, startPoint y: 243, endPoint x: 264, endPoint y: 214, distance: 36.8
click at [264, 217] on input "text" at bounding box center [256, 223] width 34 height 13
click at [245, 242] on span "Datum" at bounding box center [249, 244] width 21 height 8
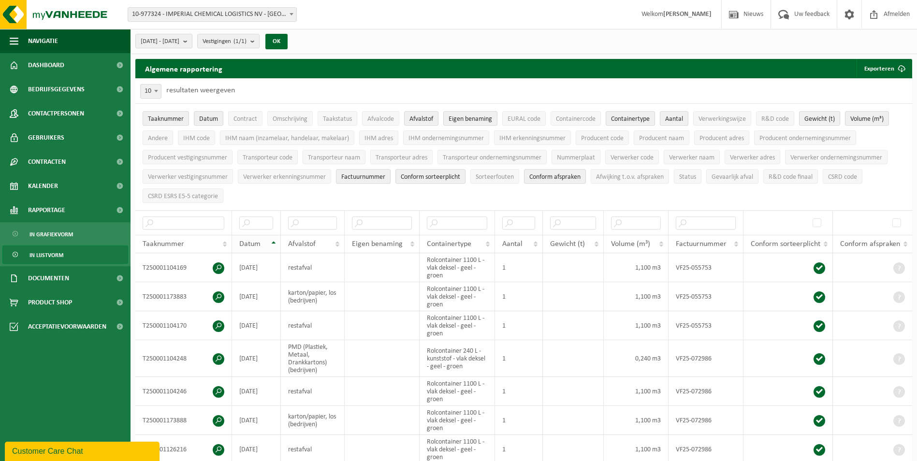
click at [248, 240] on span "Datum" at bounding box center [249, 244] width 21 height 8
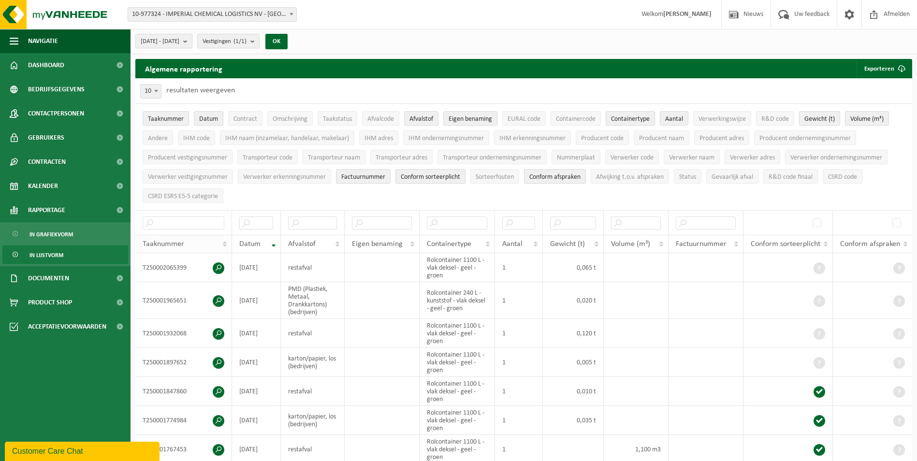
click at [199, 240] on div "Taaknummer" at bounding box center [181, 244] width 77 height 8
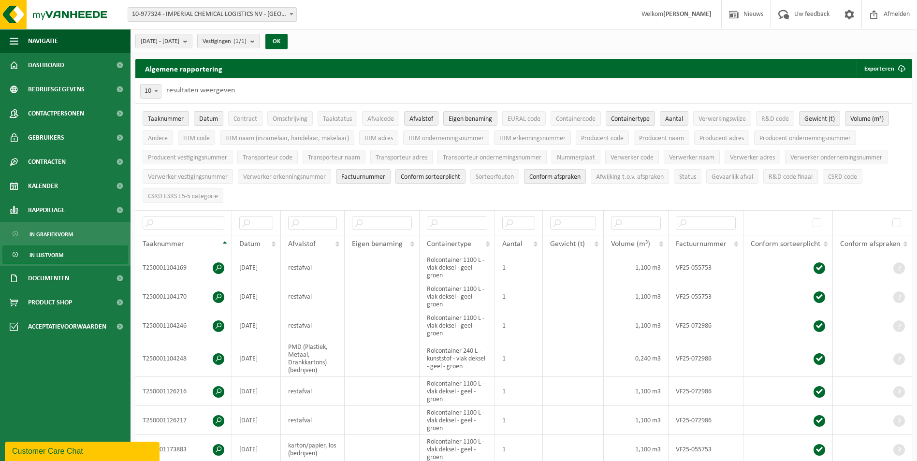
click at [341, 189] on ul "Taaknummer Datum Contract Omschrijving Taakstatus Afvalcode Afvalstof Eigen ben…" at bounding box center [523, 157] width 777 height 106
click at [179, 40] on span "[DATE] - [DATE]" at bounding box center [160, 41] width 39 height 14
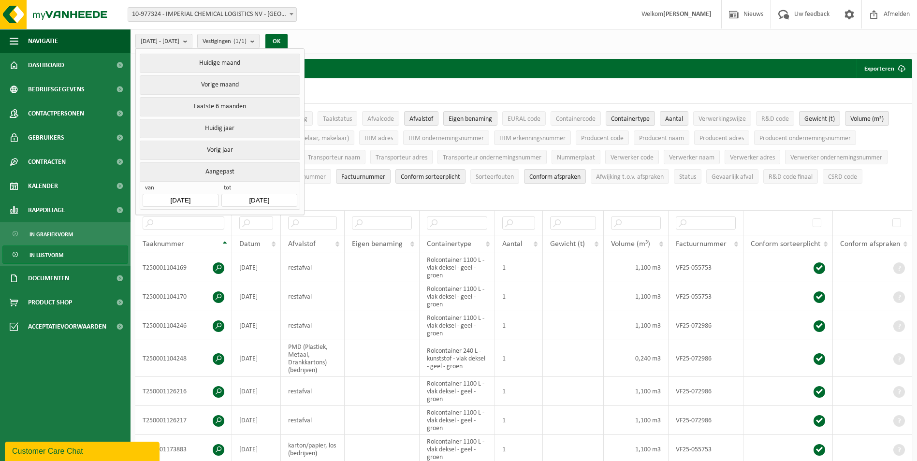
click at [386, 40] on div "[DATE] - [DATE] Huidige maand Vorige maand Laatste 6 maanden Huidig jaar Vorig …" at bounding box center [523, 41] width 786 height 25
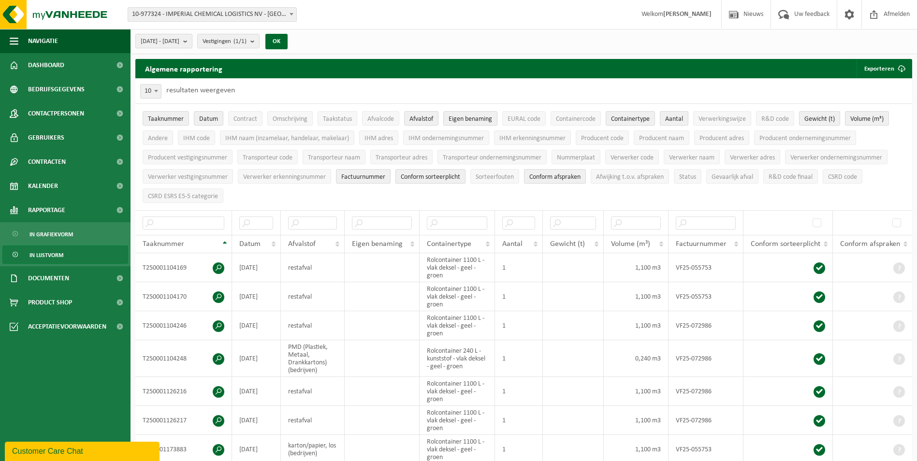
click at [149, 86] on span "10" at bounding box center [151, 92] width 20 height 14
select select "50"
drag, startPoint x: 848, startPoint y: 175, endPoint x: 788, endPoint y: 178, distance: 60.0
click at [848, 175] on span "CSRD code" at bounding box center [842, 177] width 29 height 7
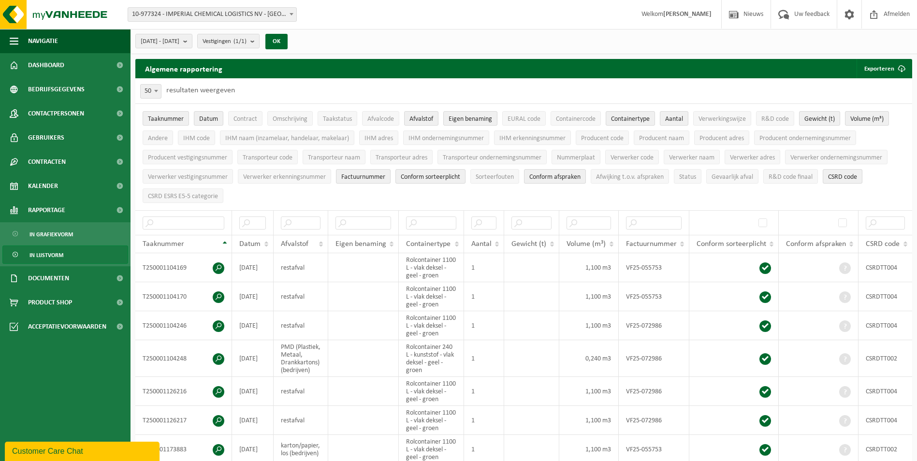
click at [201, 203] on ul "Taaknummer Datum Contract Omschrijving Taakstatus Afvalcode Afvalstof Eigen ben…" at bounding box center [523, 157] width 777 height 106
click at [205, 200] on button "CSRD ESRS E5-5 categorie" at bounding box center [183, 195] width 81 height 14
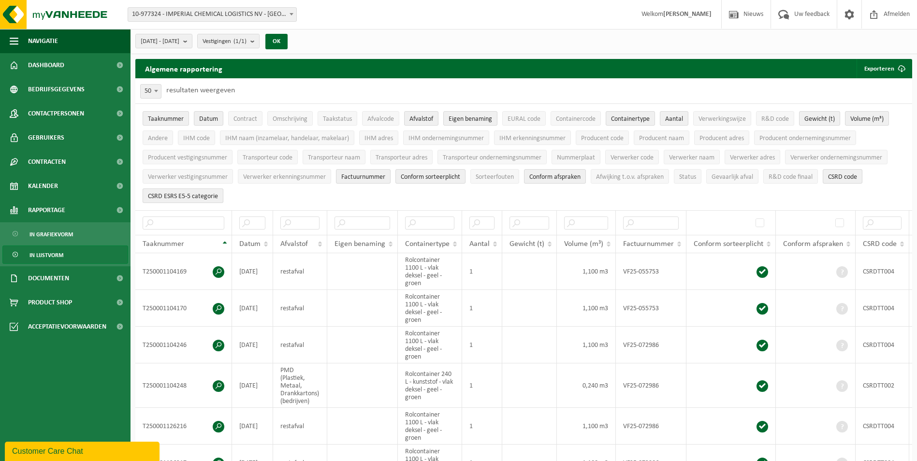
drag, startPoint x: 195, startPoint y: 194, endPoint x: 179, endPoint y: 195, distance: 16.0
click at [179, 195] on span "CSRD ESRS E5-5 categorie" at bounding box center [183, 196] width 70 height 7
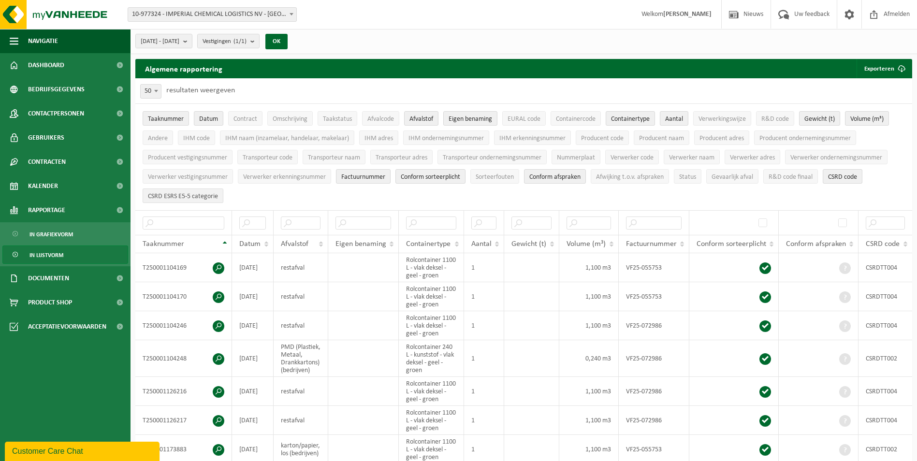
click at [180, 195] on span "CSRD ESRS E5-5 categorie" at bounding box center [183, 196] width 70 height 7
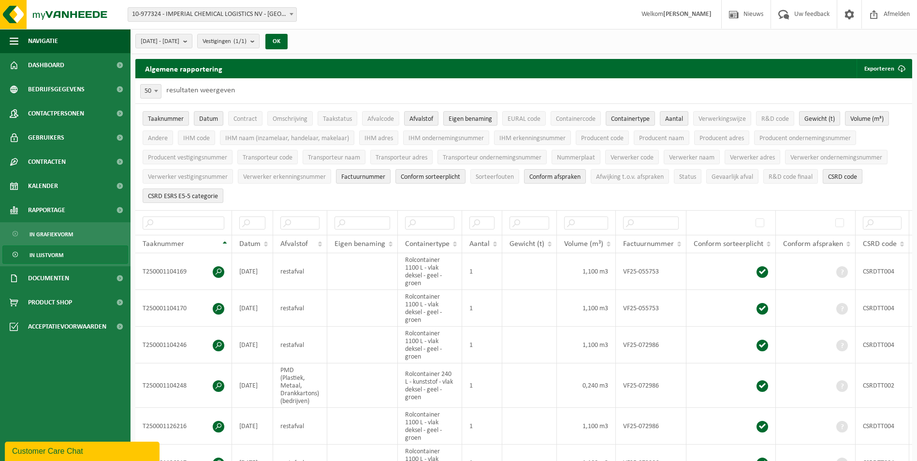
click at [848, 175] on span "CSRD code" at bounding box center [842, 177] width 29 height 7
click at [189, 202] on li "CSRD ESRS E5-5 categorie" at bounding box center [183, 195] width 86 height 19
click at [191, 198] on span "CSRD ESRS E5-5 categorie" at bounding box center [183, 196] width 70 height 7
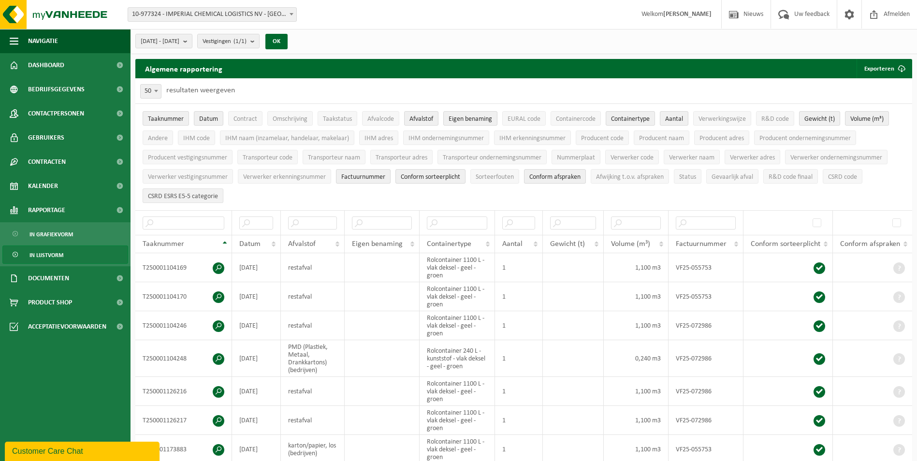
click at [197, 197] on span "CSRD ESRS E5-5 categorie" at bounding box center [183, 196] width 70 height 7
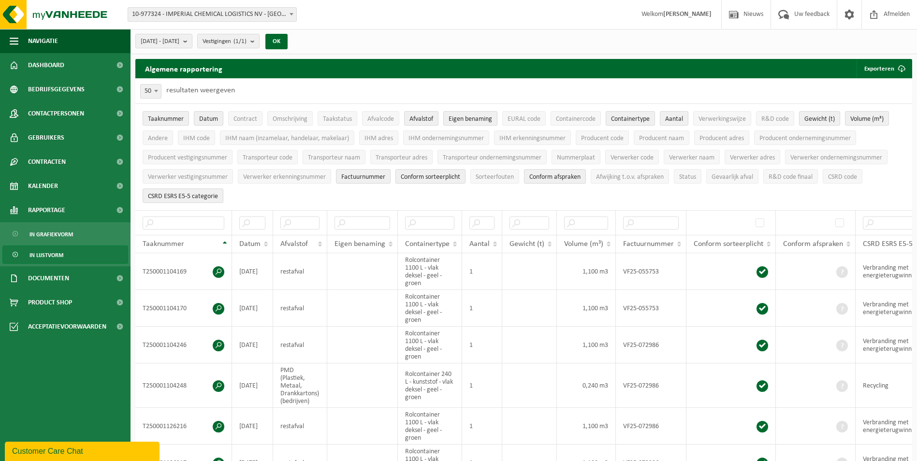
click at [846, 167] on li "CSRD code" at bounding box center [842, 176] width 44 height 19
drag, startPoint x: 846, startPoint y: 166, endPoint x: 848, endPoint y: 175, distance: 9.4
click at [848, 175] on span "CSRD code" at bounding box center [842, 177] width 29 height 7
click at [557, 188] on ul "Taaknummer Datum Contract Omschrijving Taakstatus Afvalcode Afvalstof Eigen ben…" at bounding box center [523, 157] width 777 height 106
click at [617, 159] on span "Verwerker code" at bounding box center [631, 157] width 43 height 7
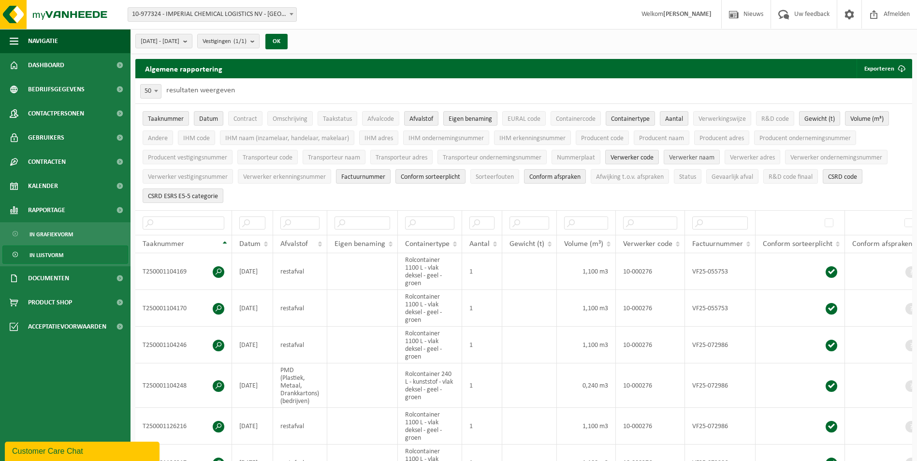
click at [687, 154] on span "Verwerker naam" at bounding box center [691, 157] width 45 height 7
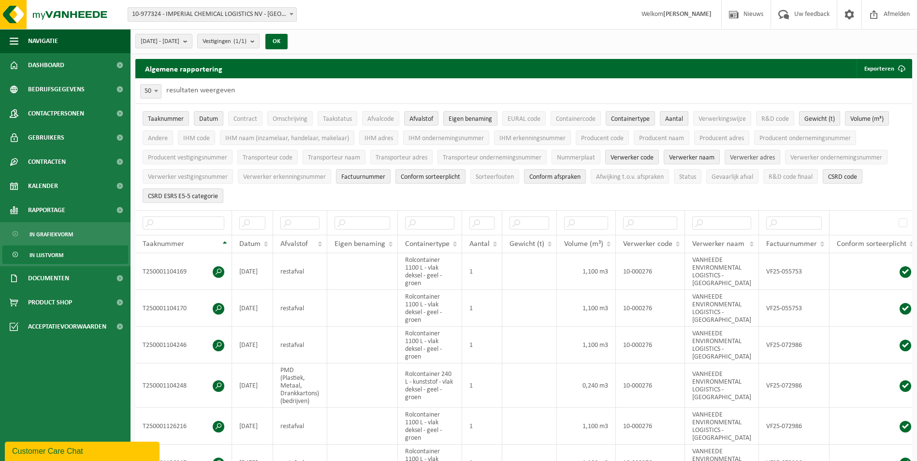
click at [766, 154] on span "Verwerker adres" at bounding box center [752, 157] width 45 height 7
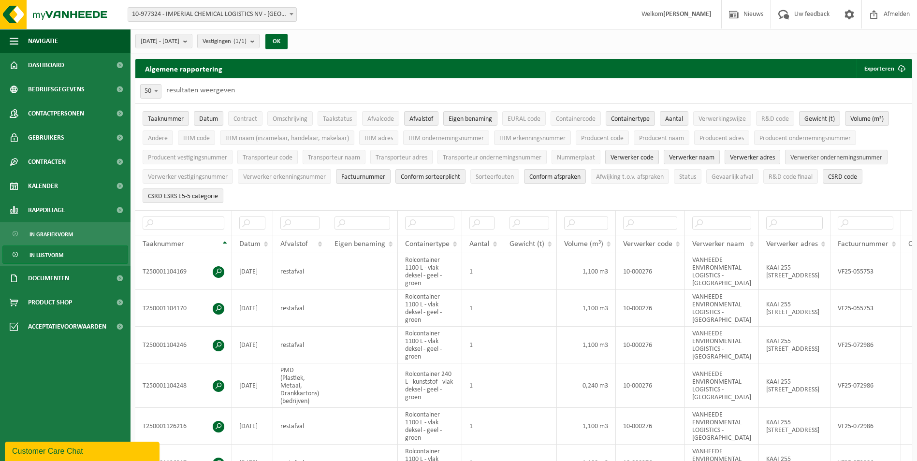
click at [835, 154] on span "Verwerker ondernemingsnummer" at bounding box center [836, 157] width 92 height 7
click at [820, 159] on span "Verwerker ondernemingsnummer" at bounding box center [836, 157] width 92 height 7
click at [290, 156] on span "Transporteur code" at bounding box center [268, 157] width 50 height 7
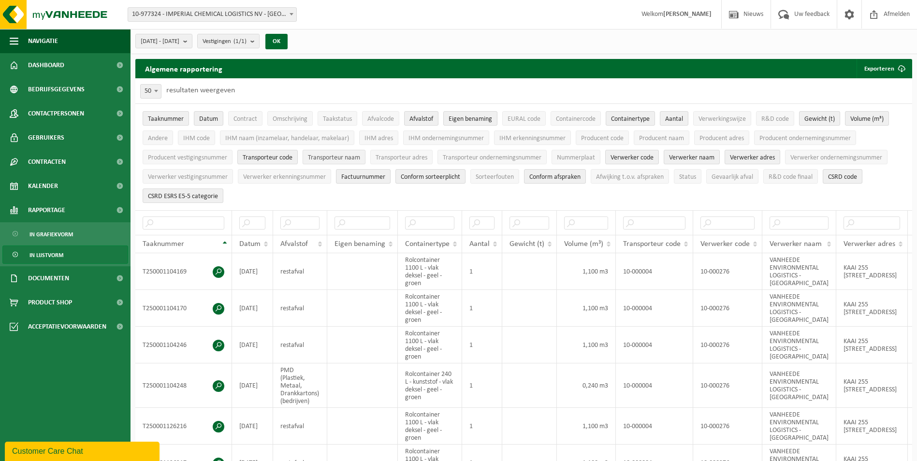
click at [342, 155] on span "Transporteur naam" at bounding box center [334, 157] width 52 height 7
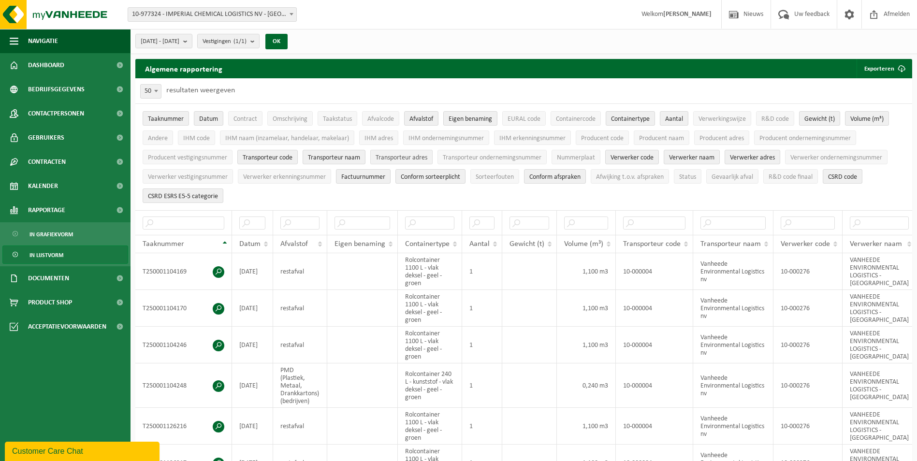
click at [390, 152] on button "Transporteur adres" at bounding box center [401, 157] width 62 height 14
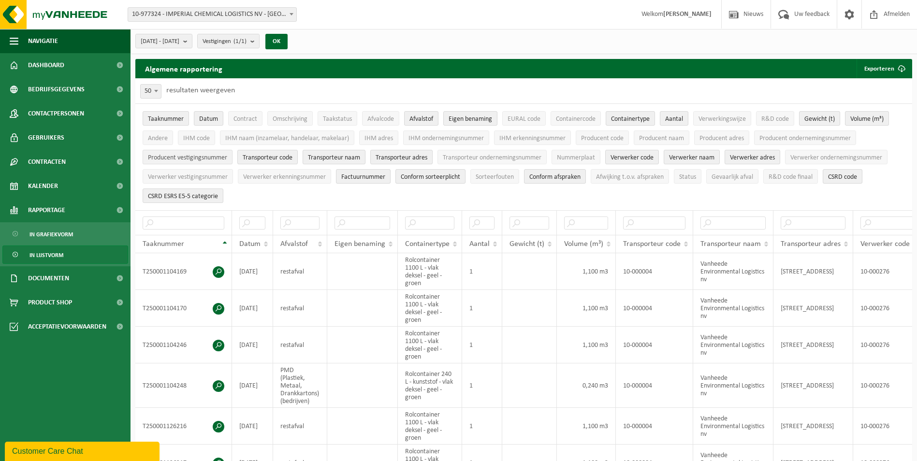
click at [159, 159] on span "Producent vestigingsnummer" at bounding box center [187, 157] width 79 height 7
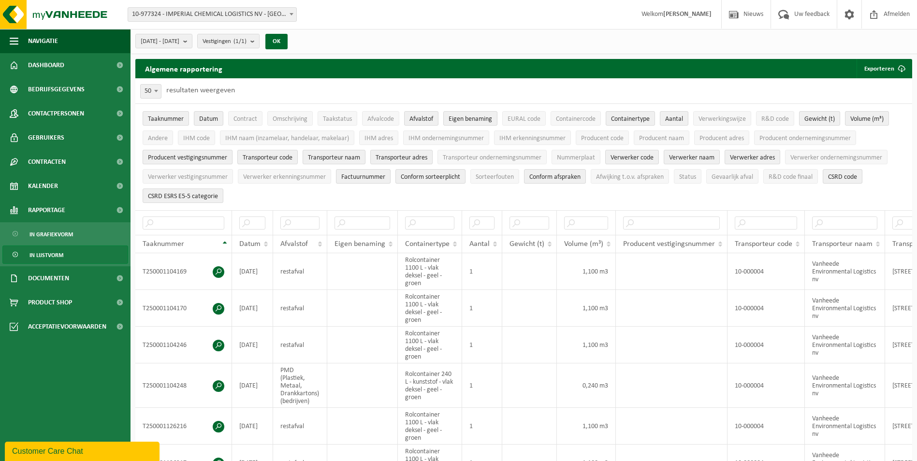
click at [177, 158] on span "Producent vestigingsnummer" at bounding box center [187, 157] width 79 height 7
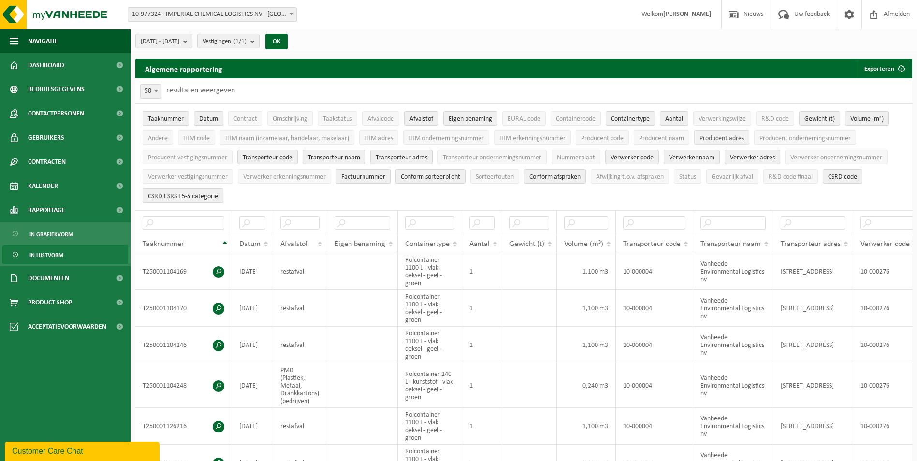
click at [725, 139] on span "Producent adres" at bounding box center [721, 138] width 44 height 7
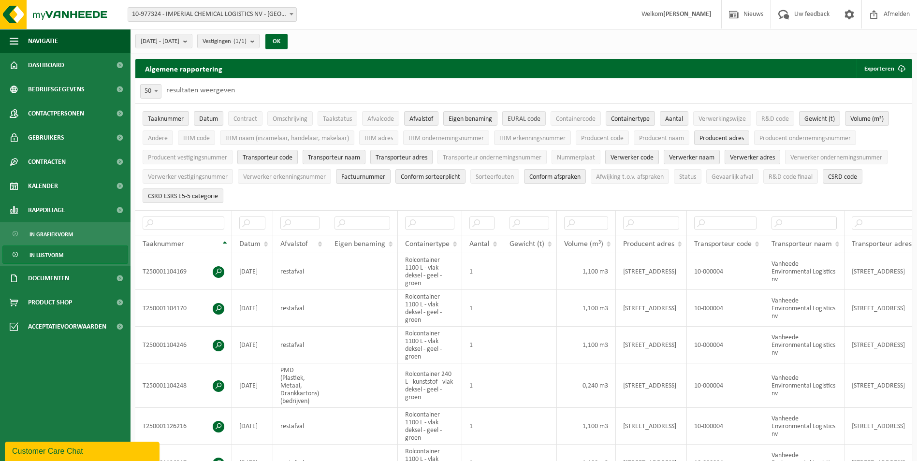
click at [530, 120] on span "EURAL code" at bounding box center [523, 119] width 33 height 7
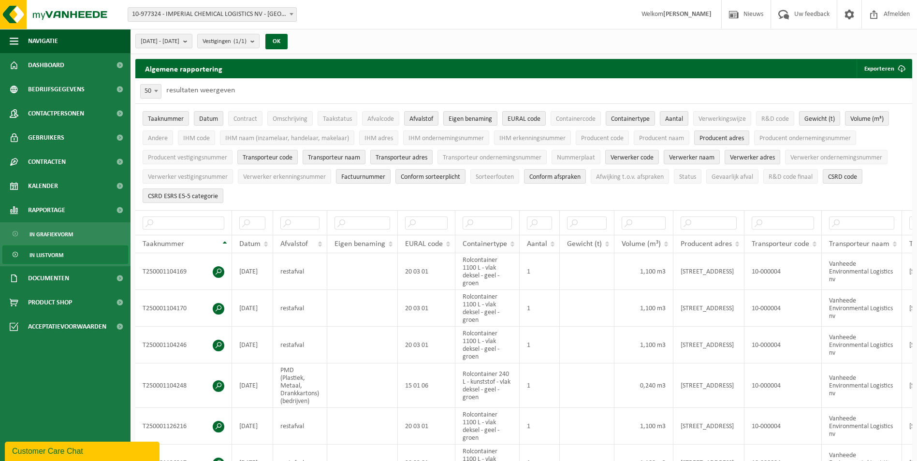
drag, startPoint x: 494, startPoint y: 240, endPoint x: 476, endPoint y: 245, distance: 18.5
click at [465, 253] on td "Rolcontainer 1100 L - vlak deksel - geel - groen" at bounding box center [487, 271] width 64 height 37
click at [481, 267] on td "Rolcontainer 1100 L - vlak deksel - geel - groen" at bounding box center [487, 271] width 64 height 37
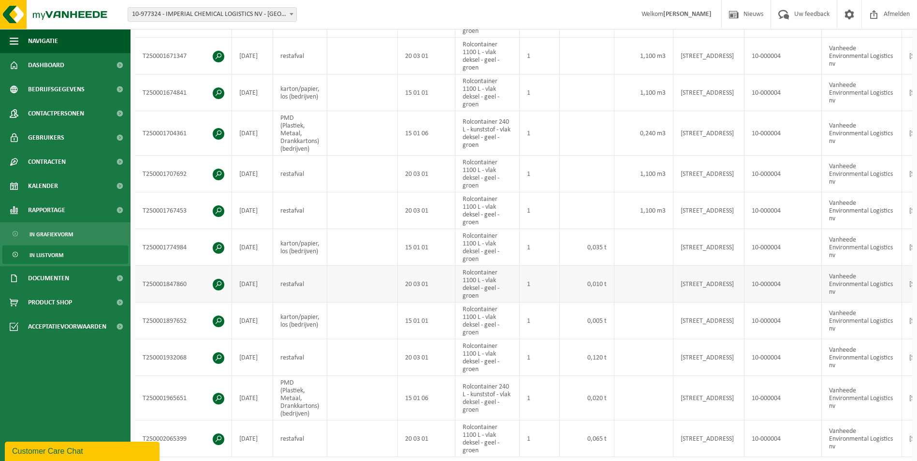
scroll to position [1310, 0]
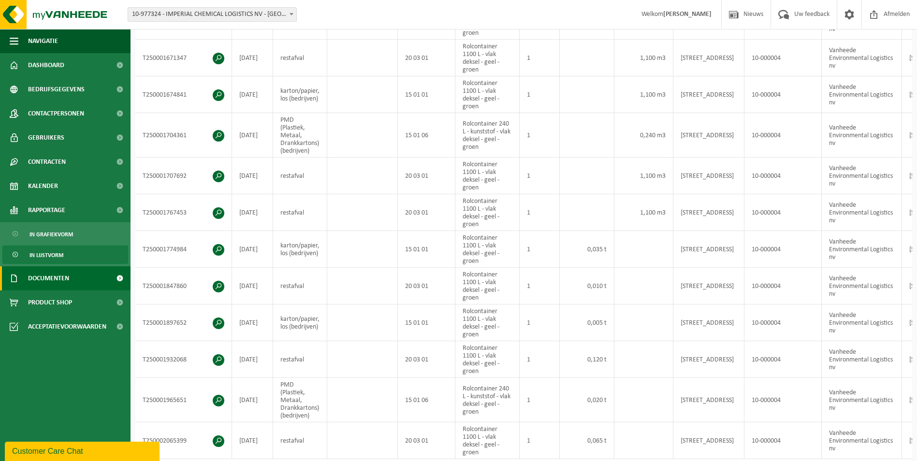
click at [59, 283] on span "Documenten" at bounding box center [48, 278] width 41 height 24
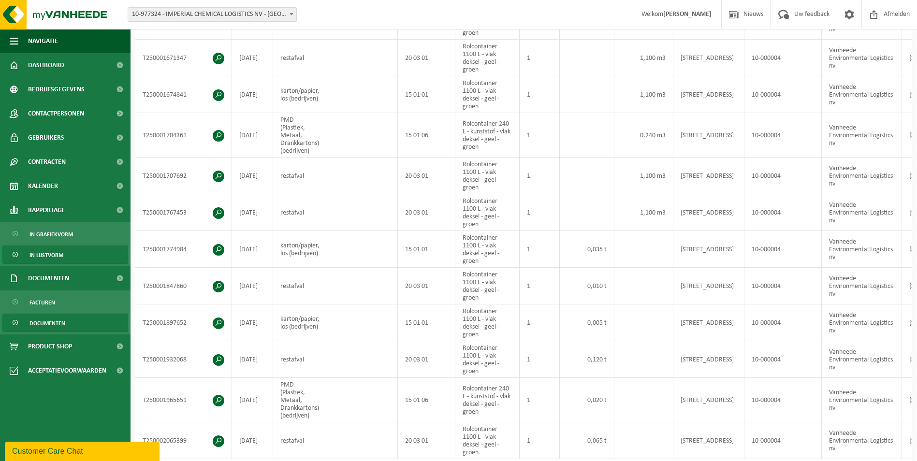
click at [56, 322] on span "Documenten" at bounding box center [47, 323] width 36 height 18
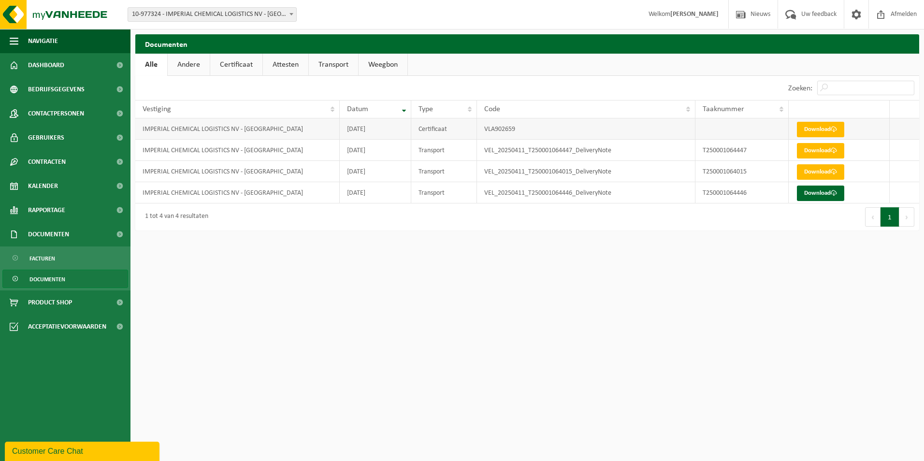
click at [457, 129] on td "Certificaat" at bounding box center [444, 128] width 66 height 21
click at [494, 131] on td "VLA902659" at bounding box center [586, 128] width 218 height 21
drag, startPoint x: 494, startPoint y: 131, endPoint x: 449, endPoint y: 127, distance: 45.2
click at [449, 127] on td "Certificaat" at bounding box center [444, 128] width 66 height 21
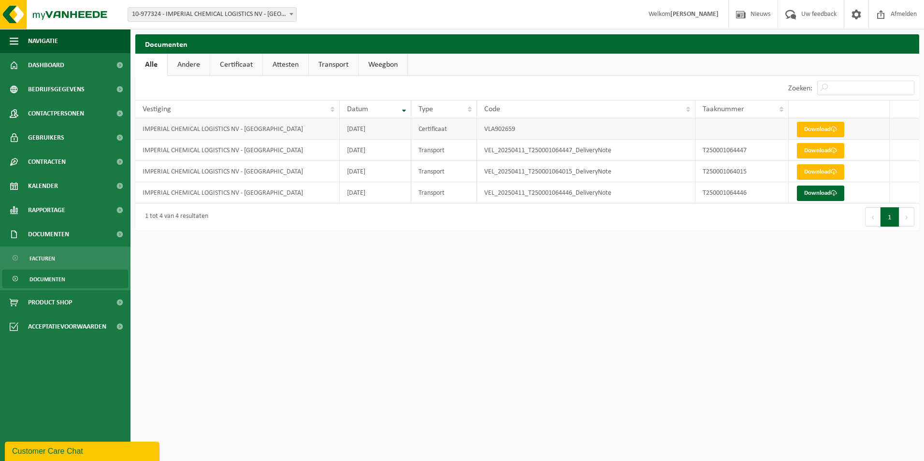
click at [425, 130] on td "Certificaat" at bounding box center [444, 128] width 66 height 21
drag, startPoint x: 425, startPoint y: 130, endPoint x: 379, endPoint y: 128, distance: 46.0
click at [379, 128] on td "[DATE]" at bounding box center [375, 128] width 71 height 21
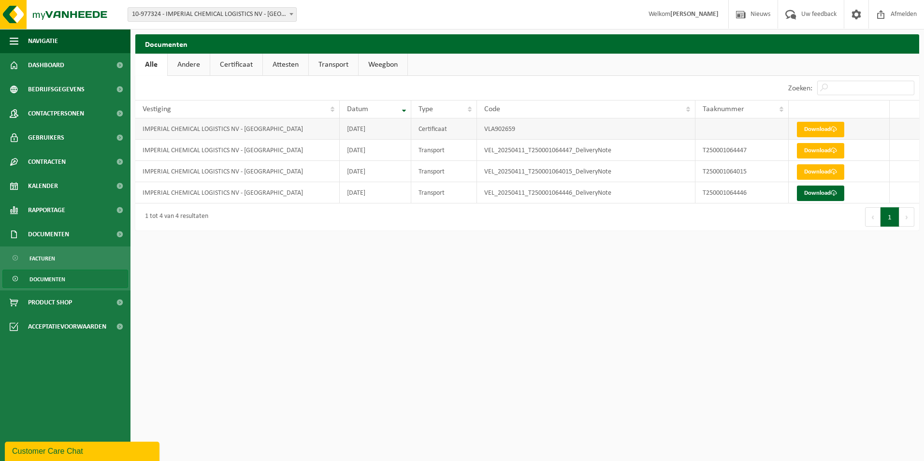
click at [157, 134] on td "IMPERIAL CHEMICAL LOGISTICS NV - [GEOGRAPHIC_DATA]" at bounding box center [237, 128] width 204 height 21
drag, startPoint x: 157, startPoint y: 134, endPoint x: 203, endPoint y: 136, distance: 46.4
click at [203, 136] on td "IMPERIAL CHEMICAL LOGISTICS NV - [GEOGRAPHIC_DATA]" at bounding box center [237, 128] width 204 height 21
click at [185, 62] on link "Andere" at bounding box center [189, 65] width 42 height 22
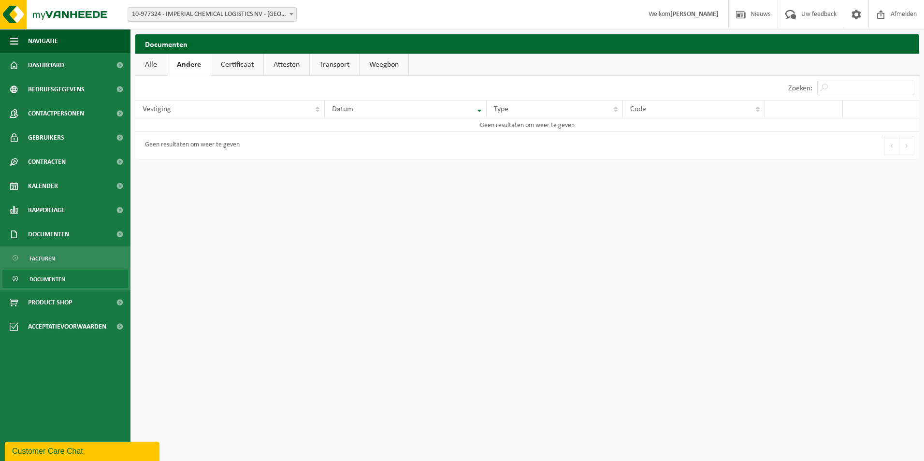
click at [228, 72] on link "Certificaat" at bounding box center [237, 65] width 52 height 22
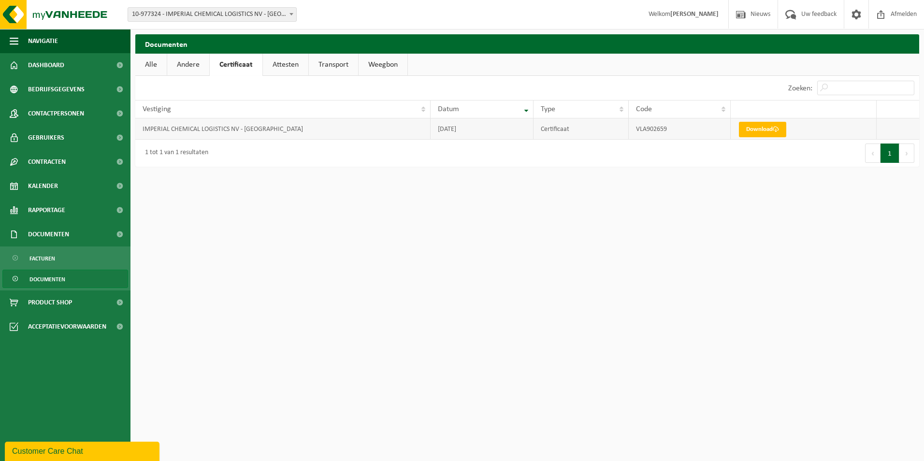
click at [262, 129] on td "IMPERIAL CHEMICAL LOGISTICS NV - [GEOGRAPHIC_DATA]" at bounding box center [282, 128] width 295 height 21
click at [578, 126] on td "Certificaat" at bounding box center [581, 128] width 95 height 21
click at [707, 127] on td "VLA902659" at bounding box center [680, 128] width 102 height 21
click at [664, 127] on td "VLA902659" at bounding box center [680, 128] width 102 height 21
click at [276, 61] on link "Attesten" at bounding box center [285, 65] width 45 height 22
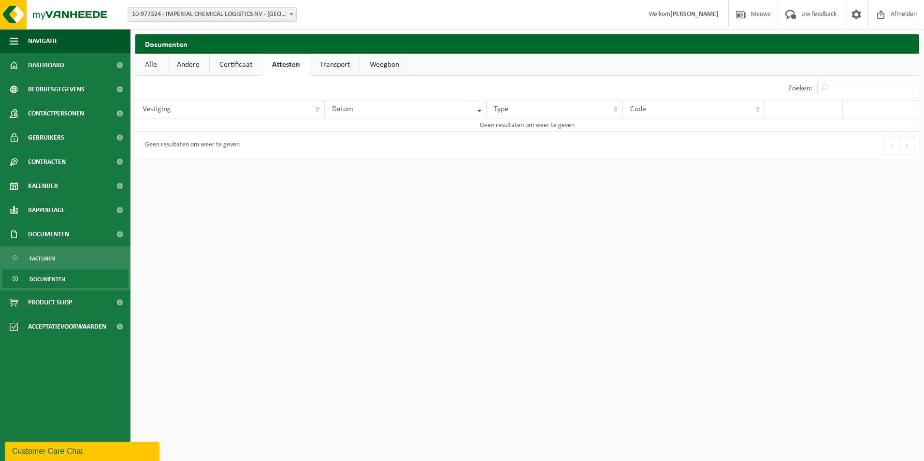
click at [334, 64] on link "Transport" at bounding box center [334, 65] width 49 height 22
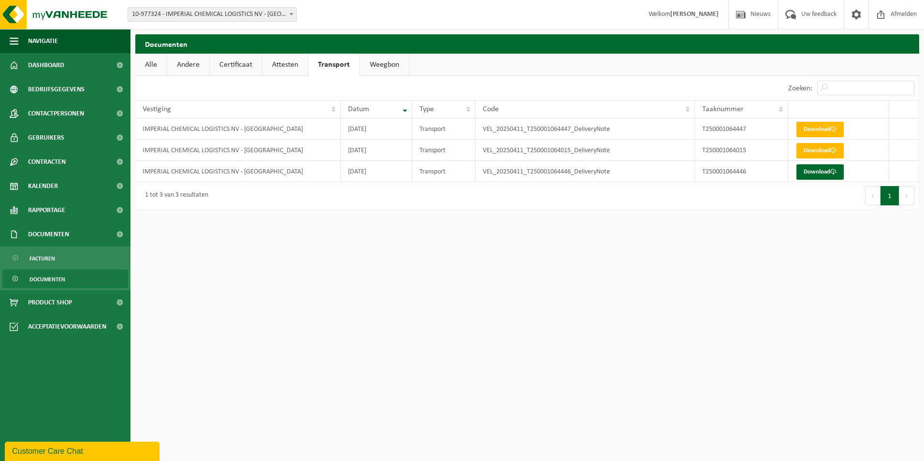
click at [371, 61] on link "Weegbon" at bounding box center [384, 65] width 49 height 22
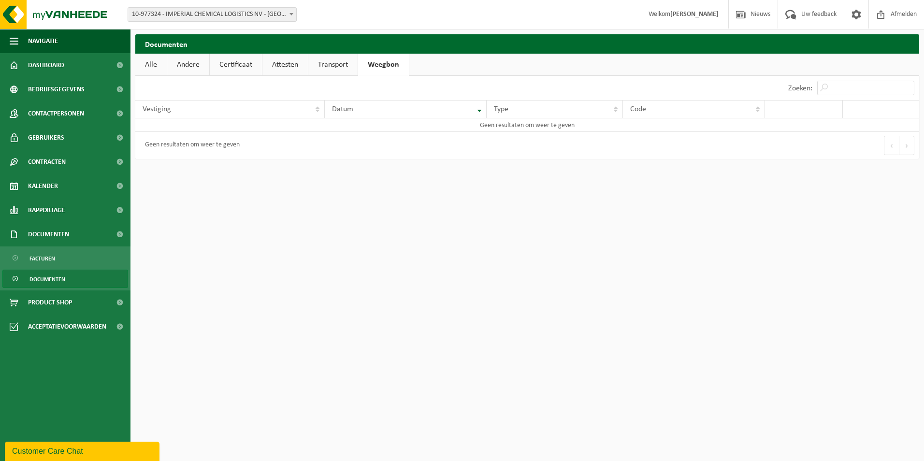
click at [212, 63] on link "Certificaat" at bounding box center [236, 65] width 52 height 22
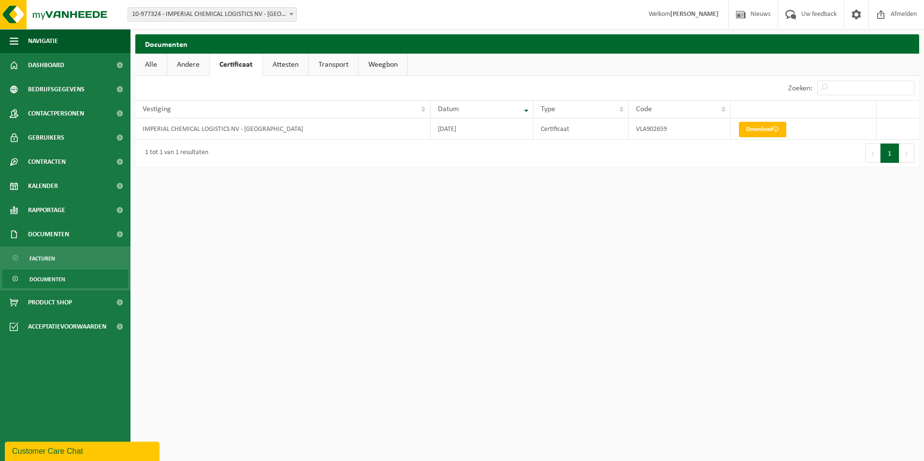
click at [386, 58] on link "Weegbon" at bounding box center [383, 65] width 49 height 22
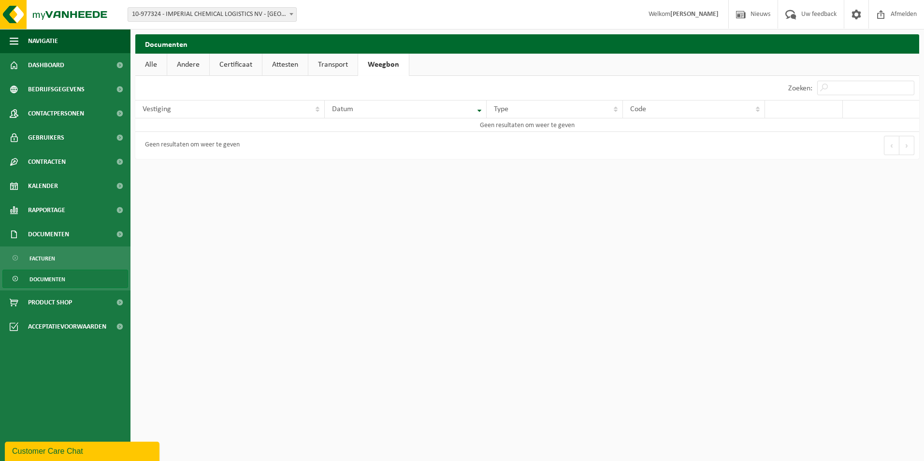
click at [333, 59] on link "Transport" at bounding box center [332, 65] width 49 height 22
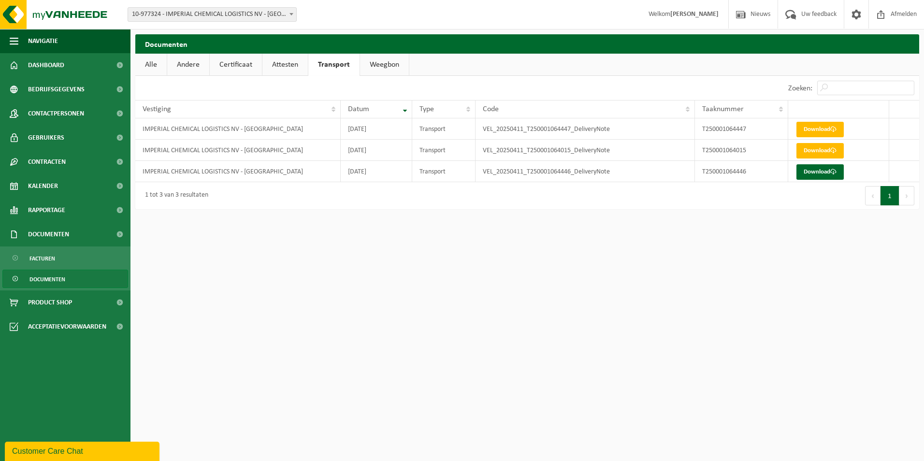
click at [188, 61] on link "Andere" at bounding box center [188, 65] width 42 height 22
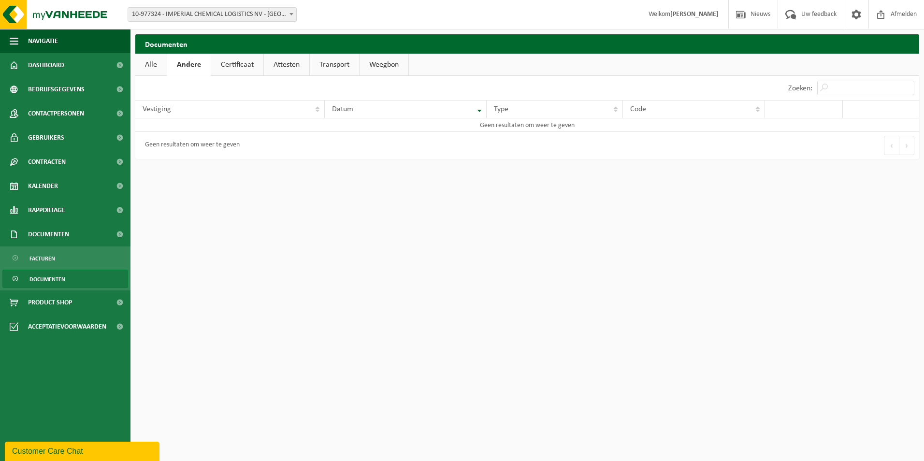
drag, startPoint x: 228, startPoint y: 59, endPoint x: 234, endPoint y: 64, distance: 8.0
click at [228, 59] on link "Certificaat" at bounding box center [237, 65] width 52 height 22
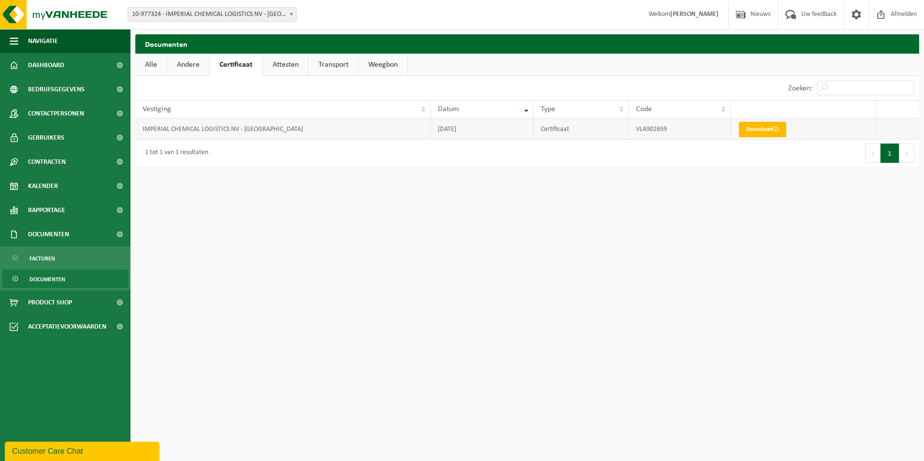
click at [451, 125] on td "[DATE]" at bounding box center [482, 128] width 103 height 21
drag, startPoint x: 480, startPoint y: 134, endPoint x: 629, endPoint y: 124, distance: 149.2
click at [485, 135] on td "[DATE]" at bounding box center [482, 128] width 103 height 21
click at [629, 124] on td "VLA902659" at bounding box center [680, 128] width 102 height 21
click at [772, 123] on link "Download" at bounding box center [762, 129] width 47 height 15
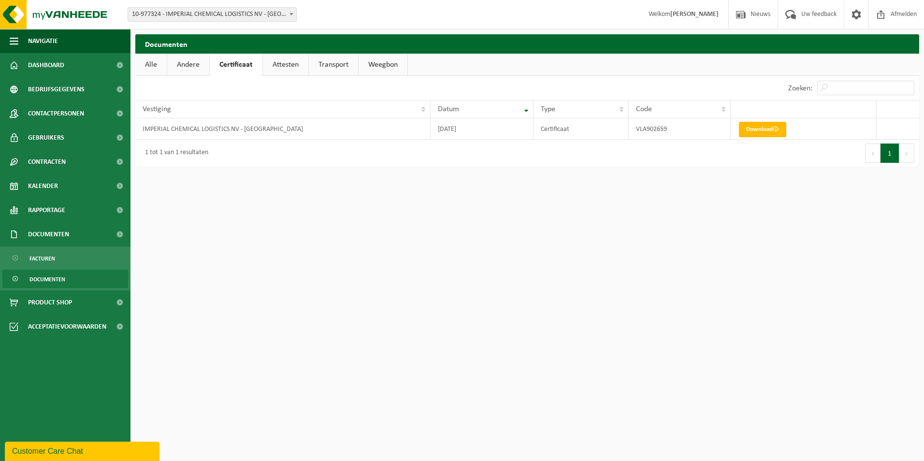
click at [369, 227] on html "Vestiging: 10-977324 - IMPERIAL CHEMICAL LOGISTICS NV - KALLO 10-977324 - IMPER…" at bounding box center [462, 230] width 924 height 461
